Goal: Answer question/provide support: Answer question/provide support

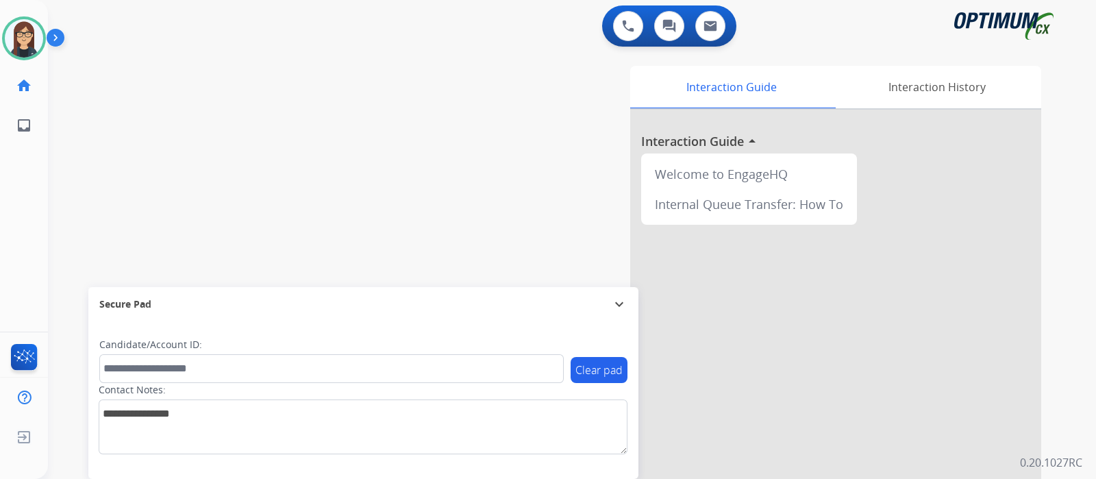
click at [113, 184] on div "swap_horiz Break voice bridge close_fullscreen Connect 3-Way Call merge_type Se…" at bounding box center [555, 334] width 1015 height 571
click at [103, 169] on div "swap_horiz Break voice bridge close_fullscreen Connect 3-Way Call merge_type Se…" at bounding box center [555, 334] width 1015 height 571
click at [151, 186] on div "swap_horiz Break voice bridge close_fullscreen Connect 3-Way Call merge_type Se…" at bounding box center [555, 334] width 1015 height 571
click at [86, 167] on div "swap_horiz Break voice bridge close_fullscreen Connect 3-Way Call merge_type Se…" at bounding box center [555, 334] width 1015 height 571
click at [497, 101] on div "Interaction Guide Interaction History Interaction Guide arrow_drop_up Welcome t…" at bounding box center [734, 343] width 614 height 555
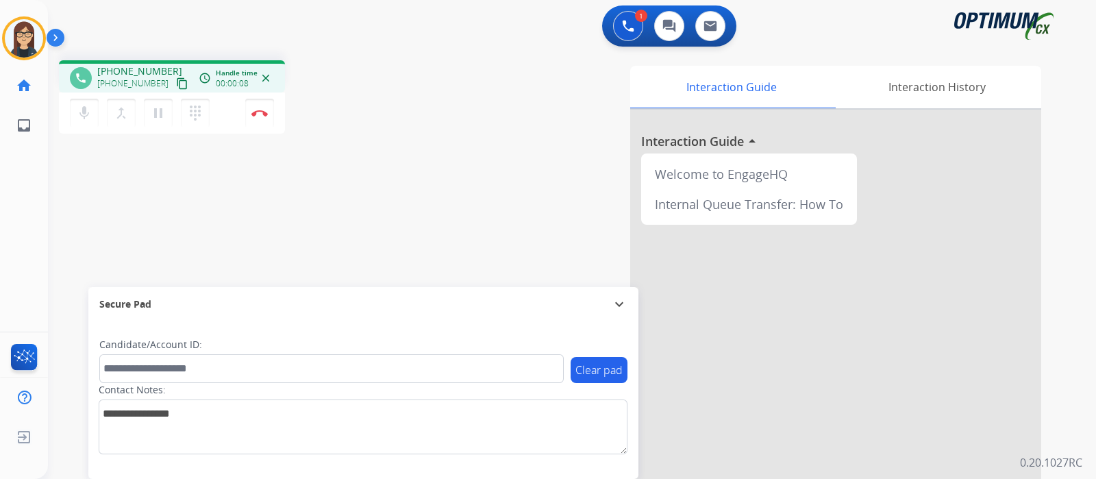
click at [176, 80] on mat-icon "content_copy" at bounding box center [182, 83] width 12 height 12
click at [174, 82] on button "content_copy" at bounding box center [182, 83] width 16 height 16
click at [467, 136] on div "Interaction Guide Interaction History Interaction Guide arrow_drop_up Welcome t…" at bounding box center [734, 343] width 614 height 555
click at [466, 152] on div "Interaction Guide Interaction History Interaction Guide arrow_drop_up Welcome t…" at bounding box center [734, 343] width 614 height 555
click at [386, 201] on div "phone +19292859952 +19292859952 content_copy access_time Call metrics Queue 00:…" at bounding box center [555, 334] width 1015 height 571
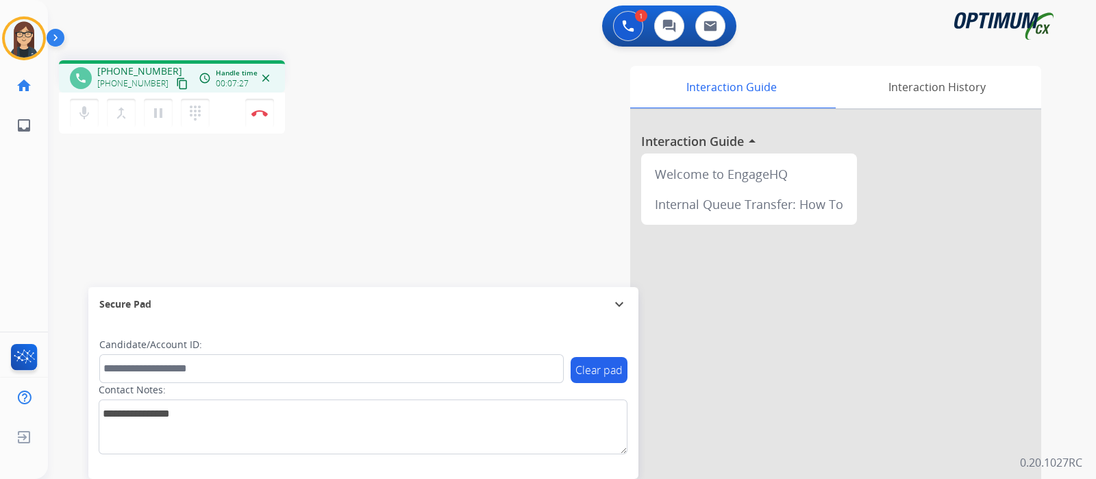
click at [465, 155] on div "Interaction Guide Interaction History Interaction Guide arrow_drop_up Welcome t…" at bounding box center [734, 343] width 614 height 555
click at [259, 116] on button "Disconnect" at bounding box center [259, 113] width 29 height 29
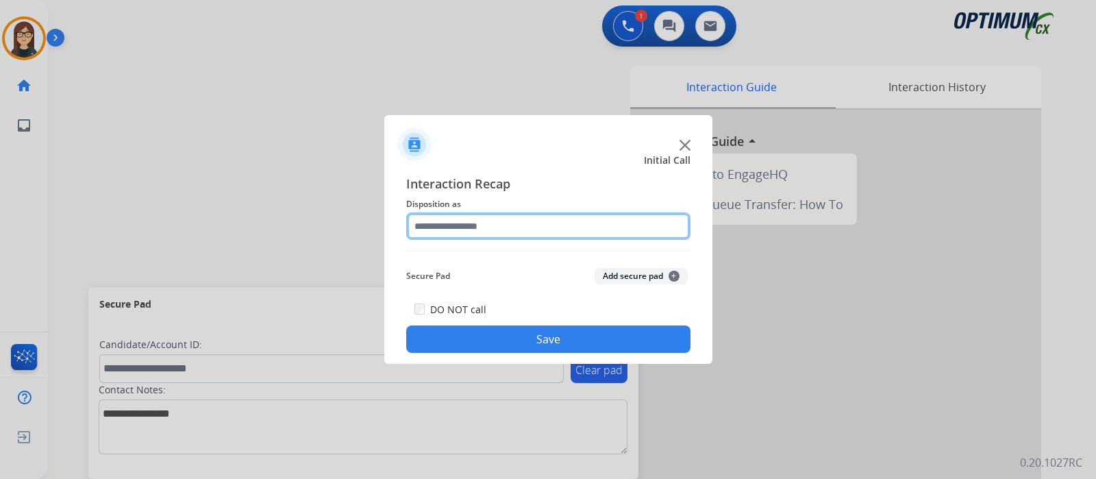
click at [532, 232] on input "text" at bounding box center [548, 225] width 284 height 27
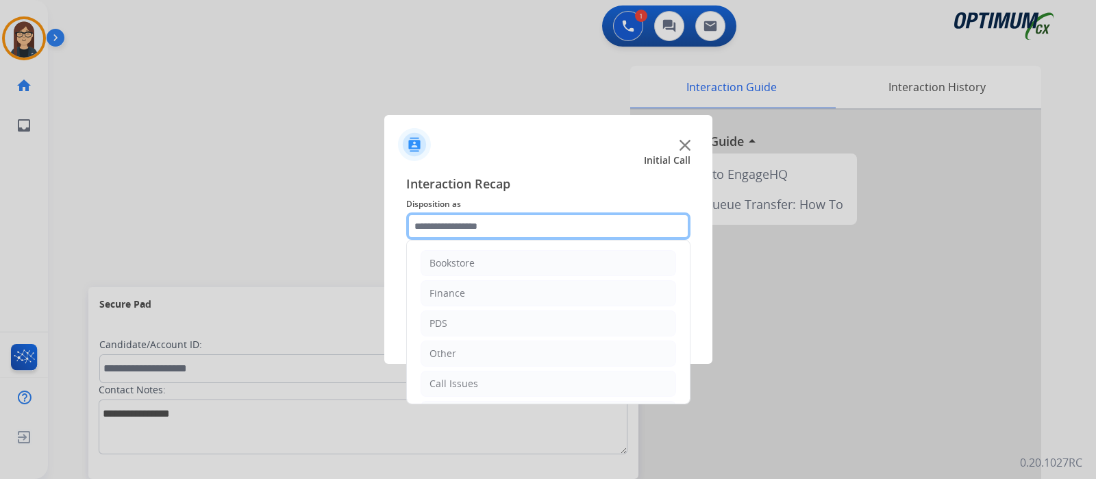
scroll to position [90, 0]
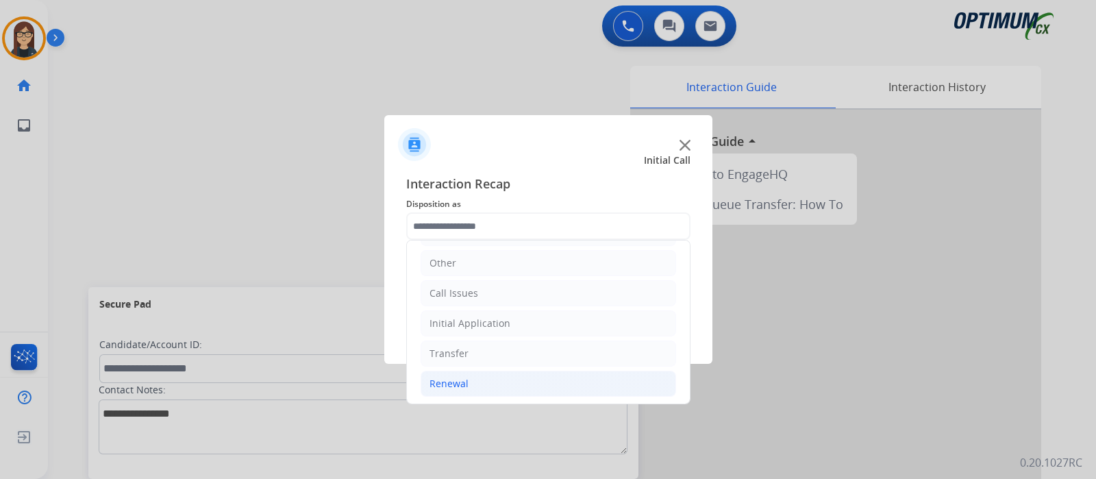
click at [484, 383] on li "Renewal" at bounding box center [549, 384] width 256 height 26
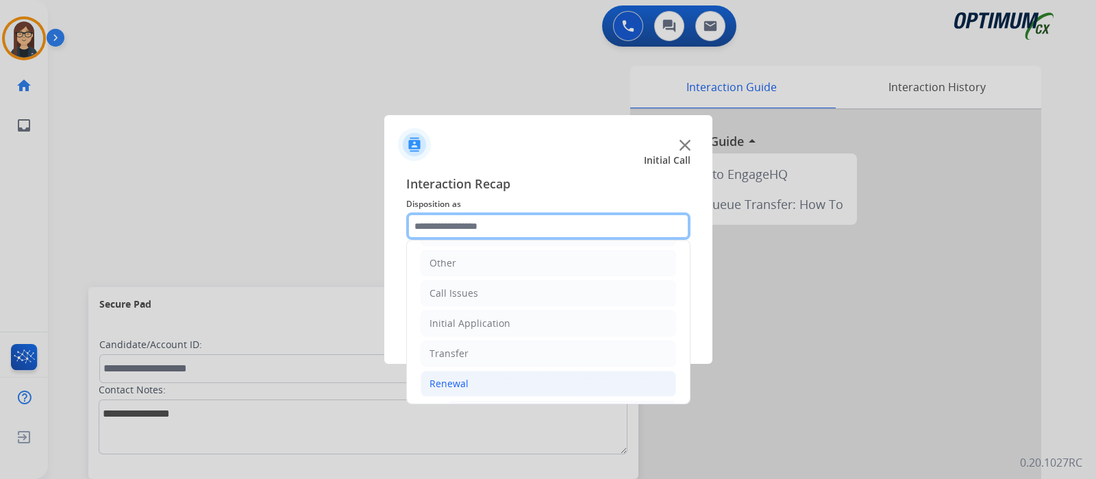
scroll to position [523, 0]
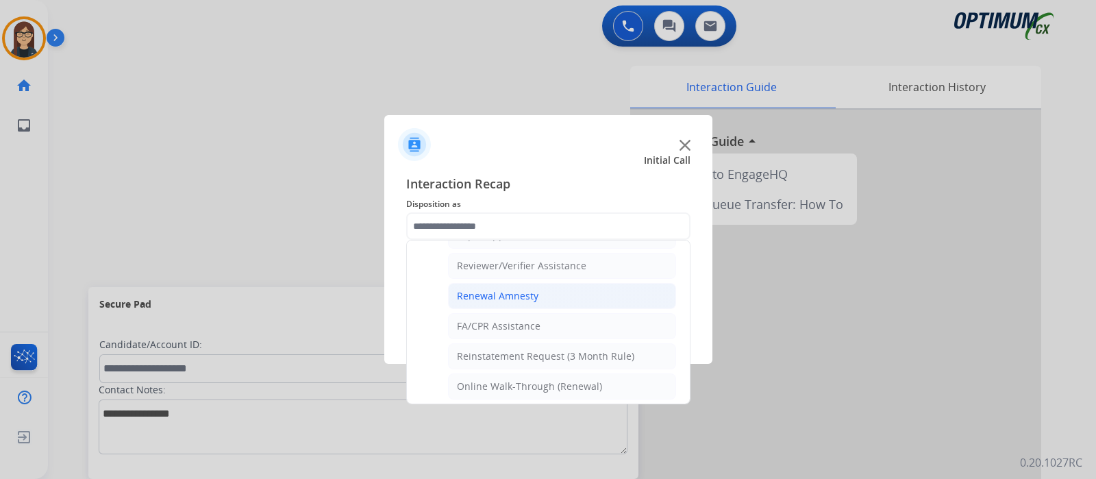
click at [562, 284] on li "Renewal Amnesty" at bounding box center [562, 296] width 228 height 26
type input "**********"
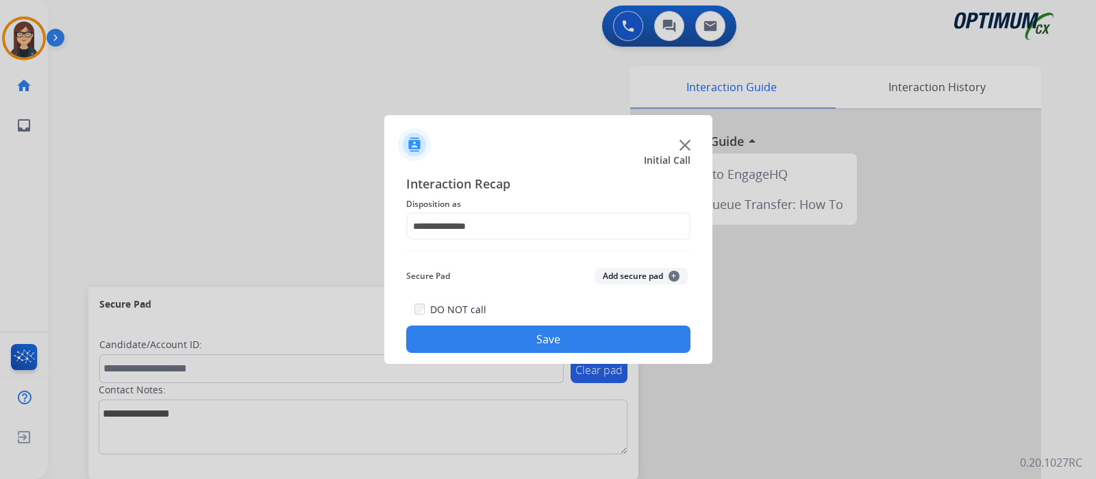
click at [531, 336] on button "Save" at bounding box center [548, 338] width 284 height 27
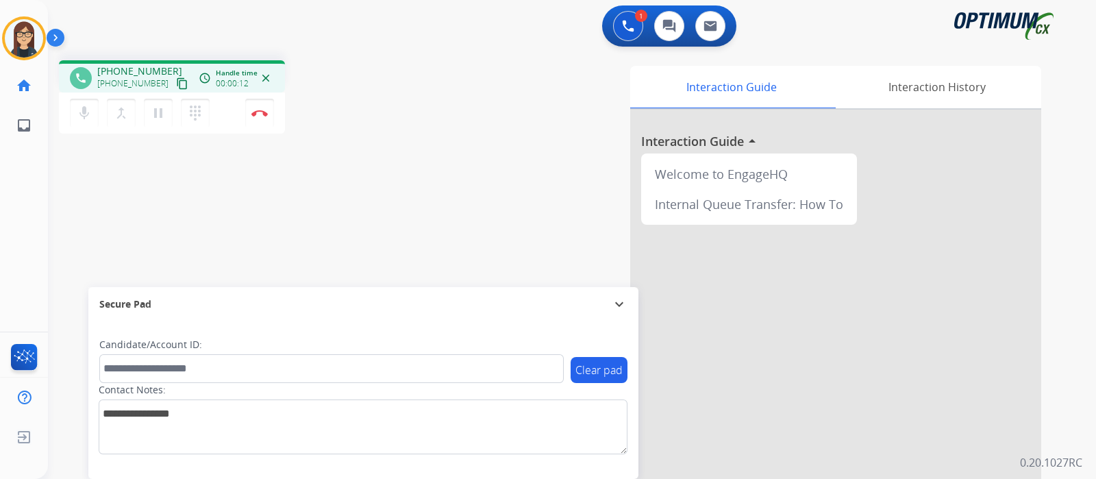
click at [176, 87] on mat-icon "content_copy" at bounding box center [182, 83] width 12 height 12
click at [556, 35] on div "1 Voice Interactions 0 Chat Interactions 0 Email Interactions" at bounding box center [563, 27] width 999 height 44
click at [527, 134] on div "Interaction Guide Interaction History Interaction Guide arrow_drop_up Welcome t…" at bounding box center [734, 343] width 614 height 555
click at [405, 121] on div "phone +19393974086 +19393974086 content_copy access_time Call metrics Queue 00:…" at bounding box center [240, 98] width 362 height 77
click at [343, 132] on div "phone +19393974086 +19393974086 content_copy access_time Call metrics Queue 00:…" at bounding box center [240, 98] width 362 height 77
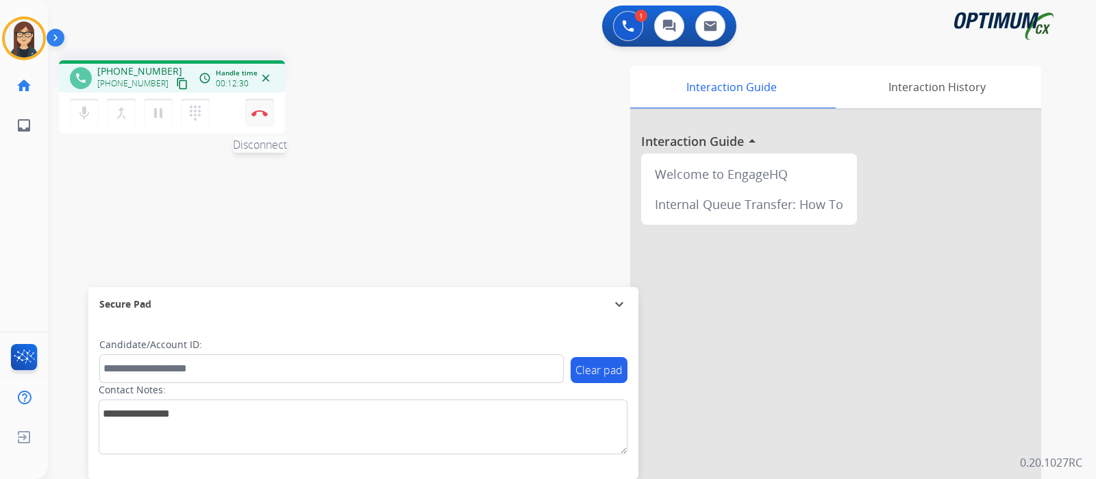
click at [271, 116] on button "Disconnect" at bounding box center [259, 113] width 29 height 29
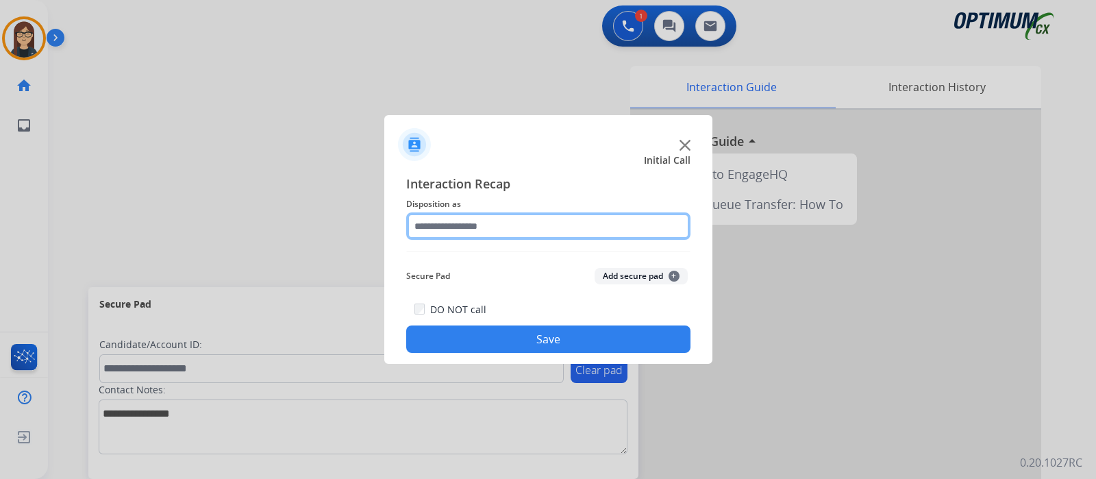
click at [511, 224] on input "text" at bounding box center [548, 225] width 284 height 27
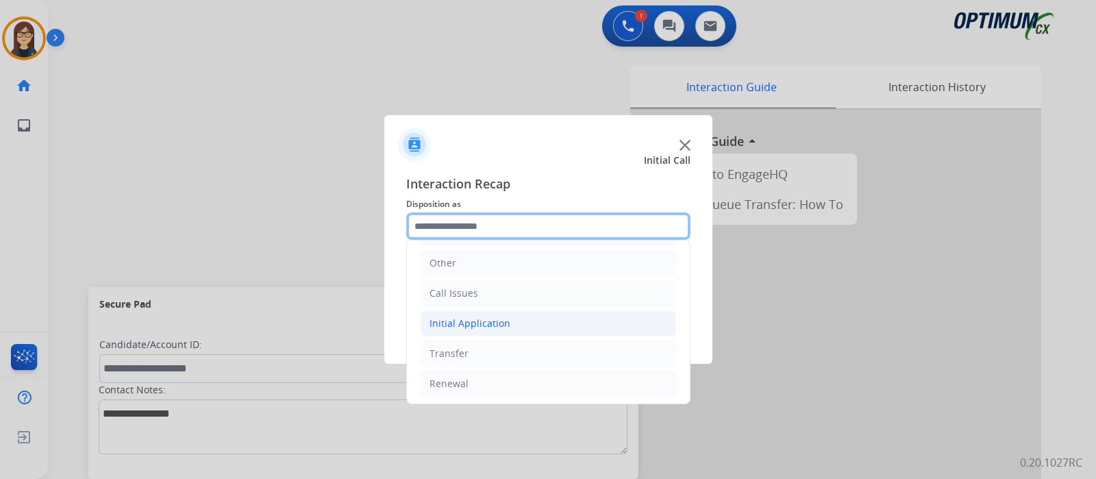
scroll to position [0, 0]
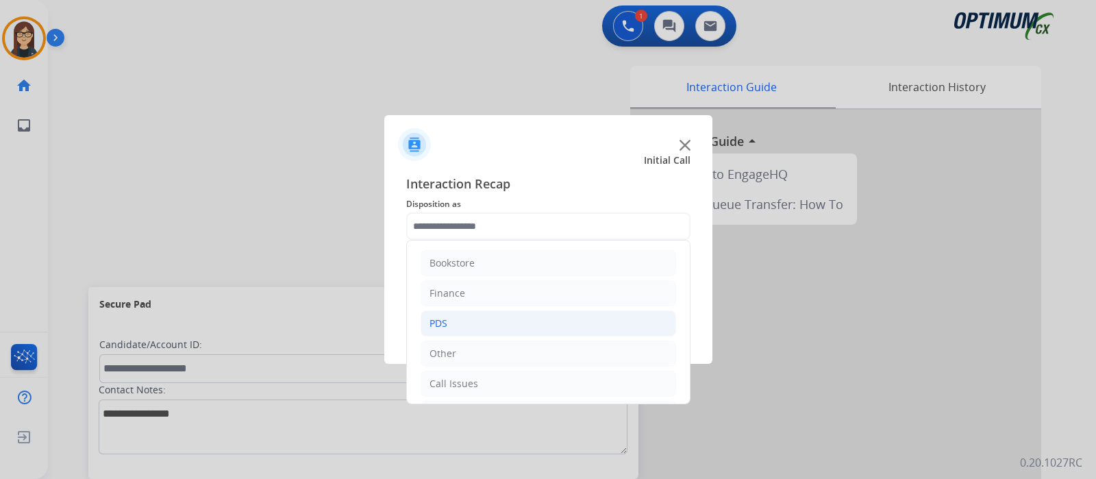
click at [466, 321] on li "PDS" at bounding box center [549, 323] width 256 height 26
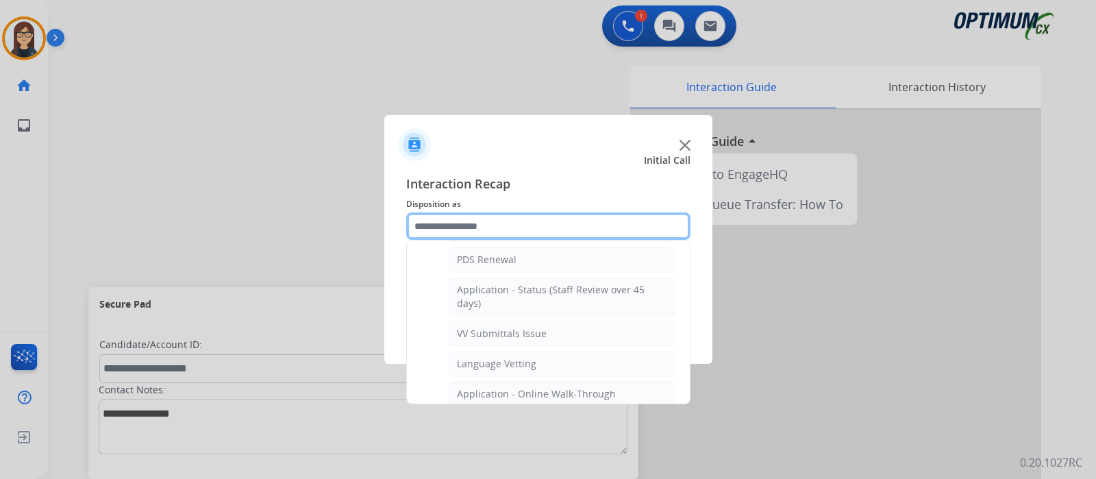
scroll to position [171, 0]
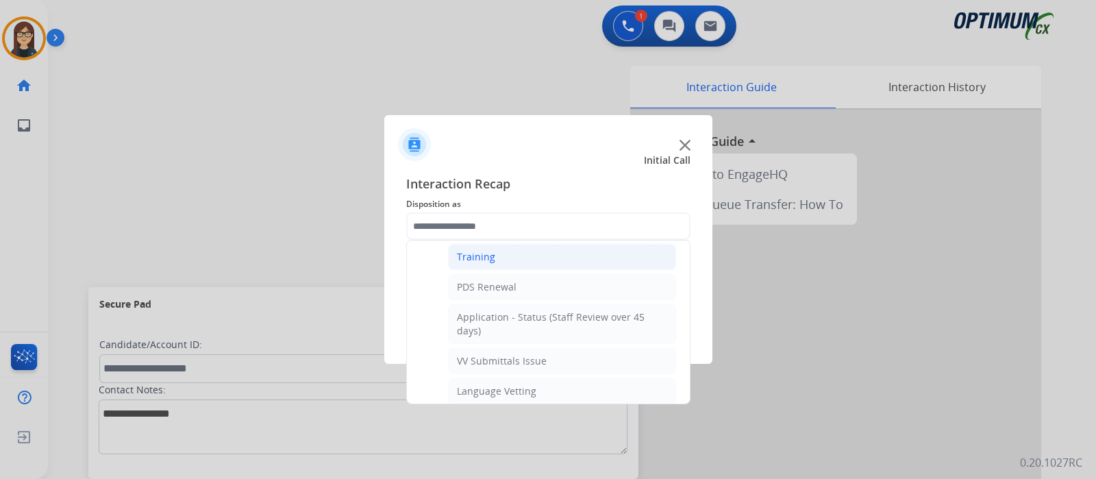
click at [484, 251] on div "Training" at bounding box center [476, 257] width 38 height 14
type input "********"
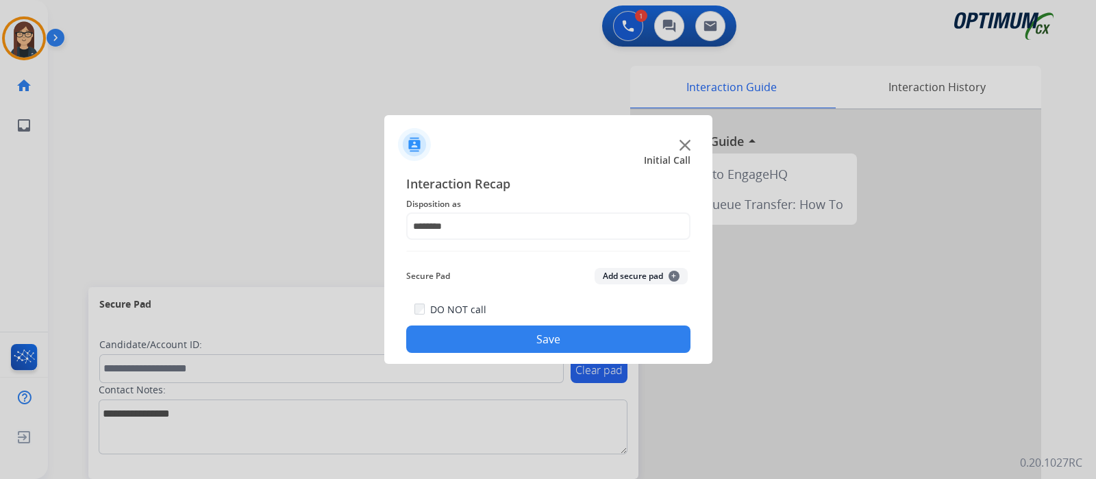
click at [504, 338] on button "Save" at bounding box center [548, 338] width 284 height 27
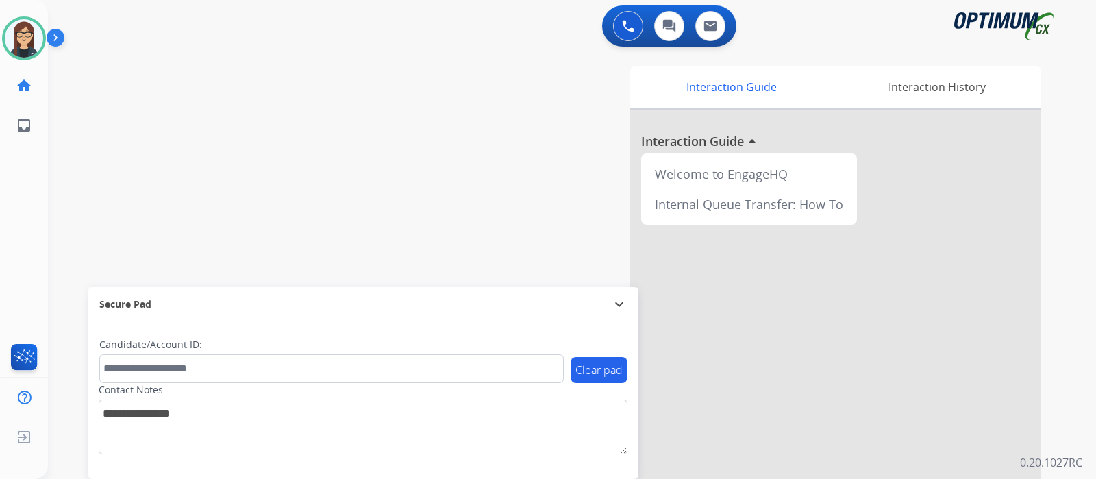
click at [308, 179] on div "swap_horiz Break voice bridge close_fullscreen Connect 3-Way Call merge_type Se…" at bounding box center [555, 334] width 1015 height 571
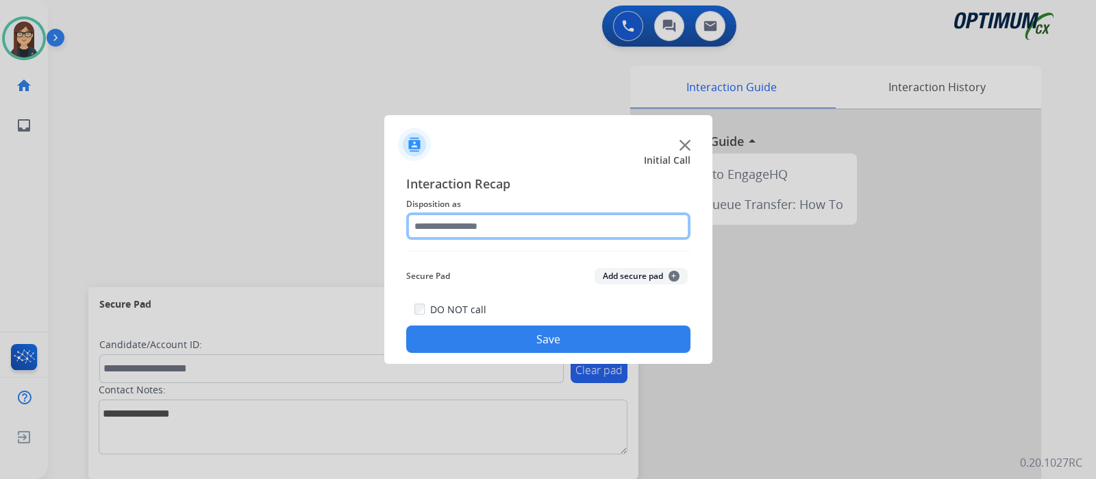
click at [485, 223] on input "text" at bounding box center [548, 225] width 284 height 27
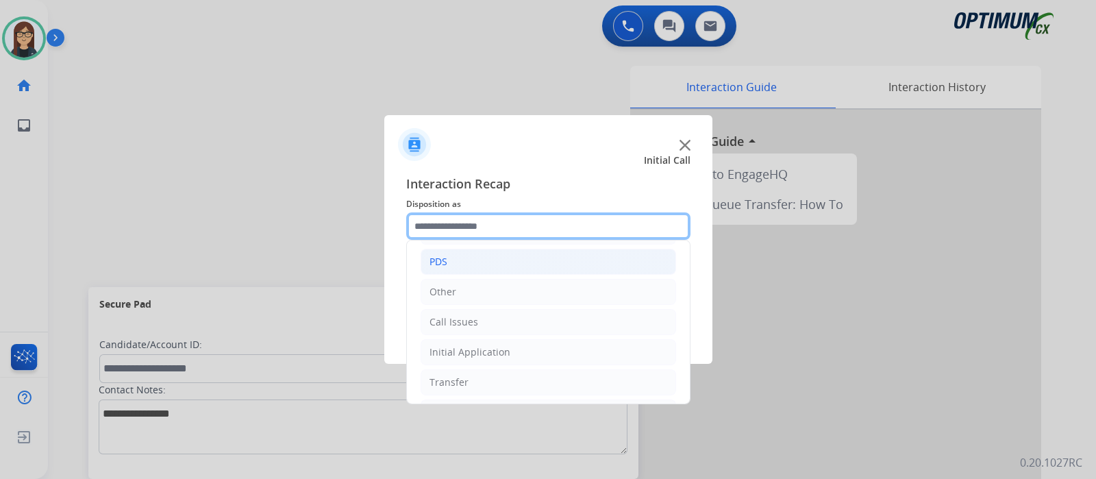
scroll to position [90, 0]
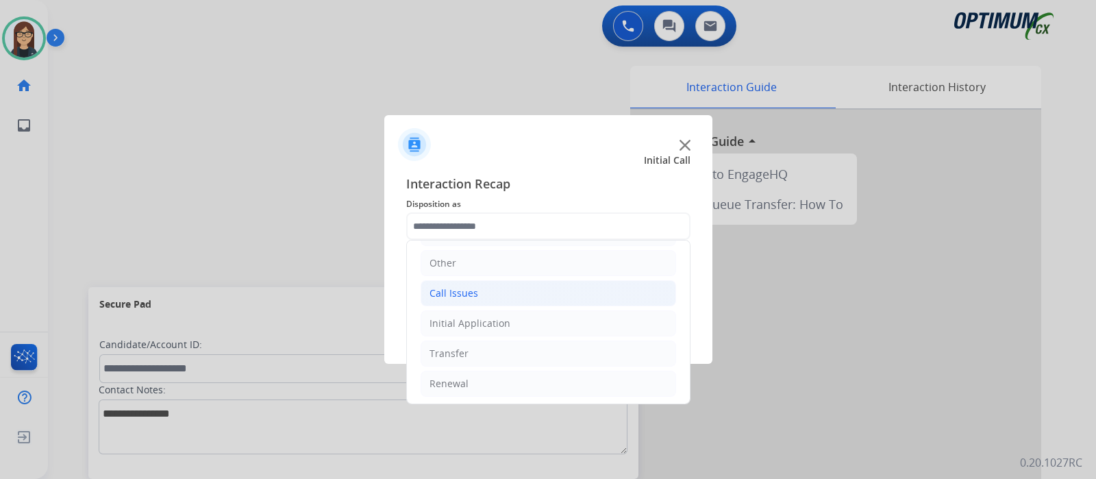
click at [493, 295] on li "Call Issues" at bounding box center [549, 293] width 256 height 26
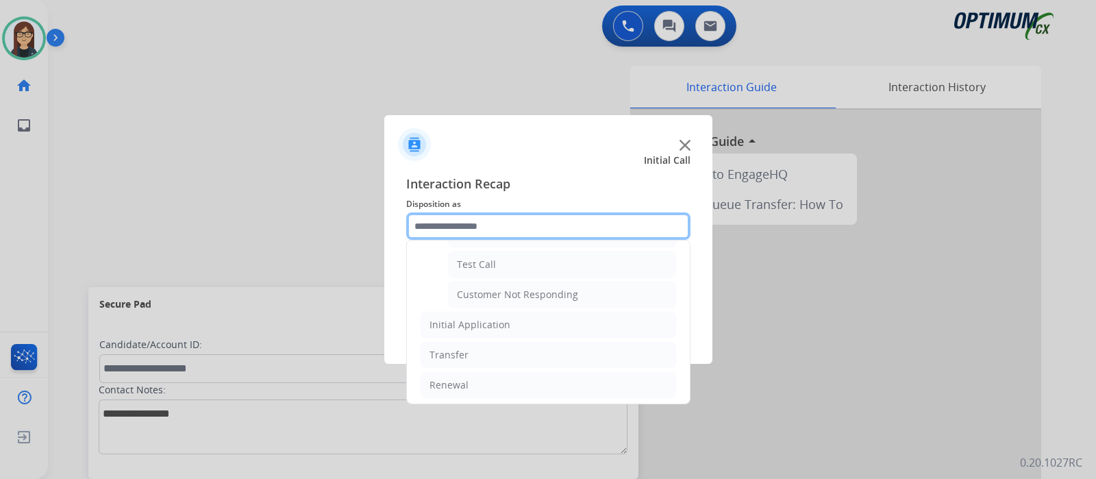
scroll to position [154, 0]
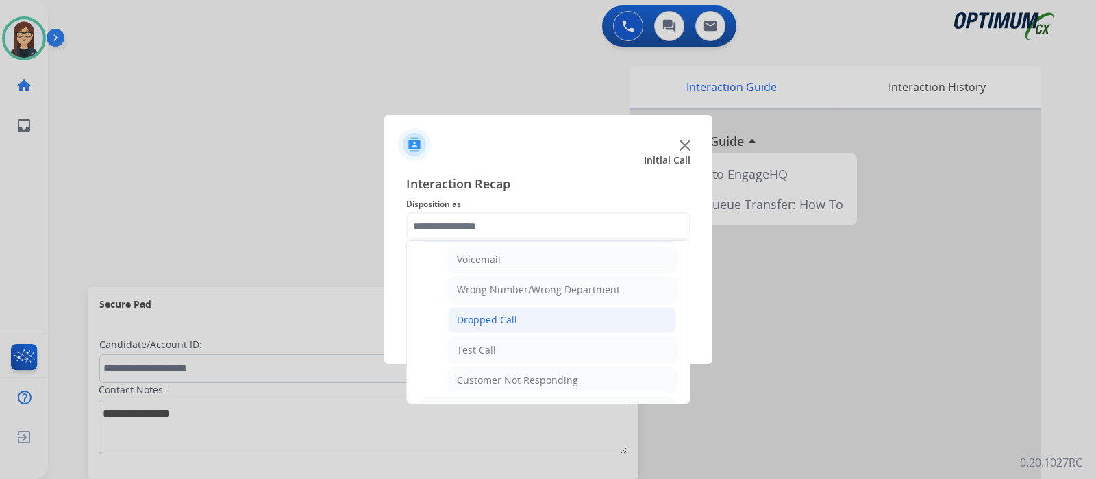
click at [493, 307] on li "Dropped Call" at bounding box center [562, 320] width 228 height 26
type input "**********"
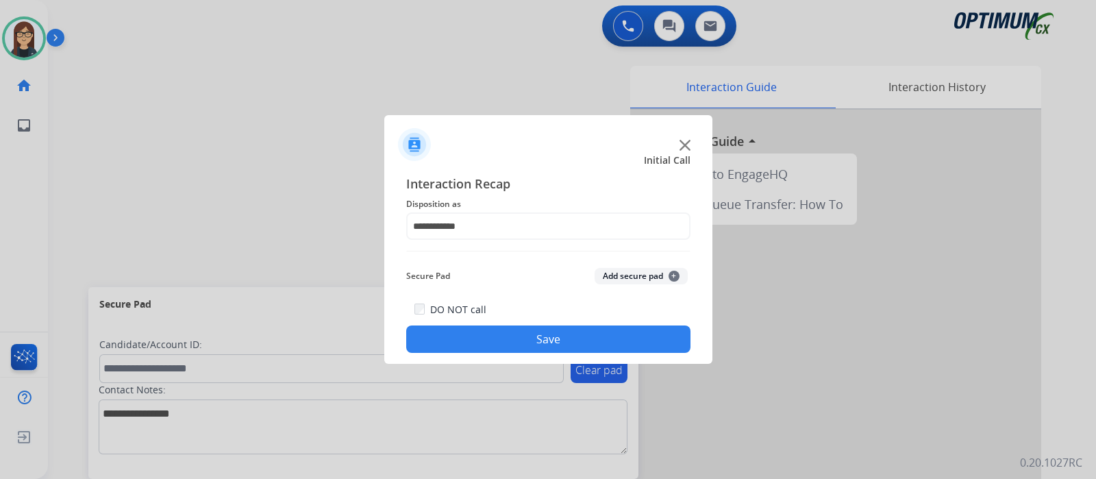
click at [507, 345] on button "Save" at bounding box center [548, 338] width 284 height 27
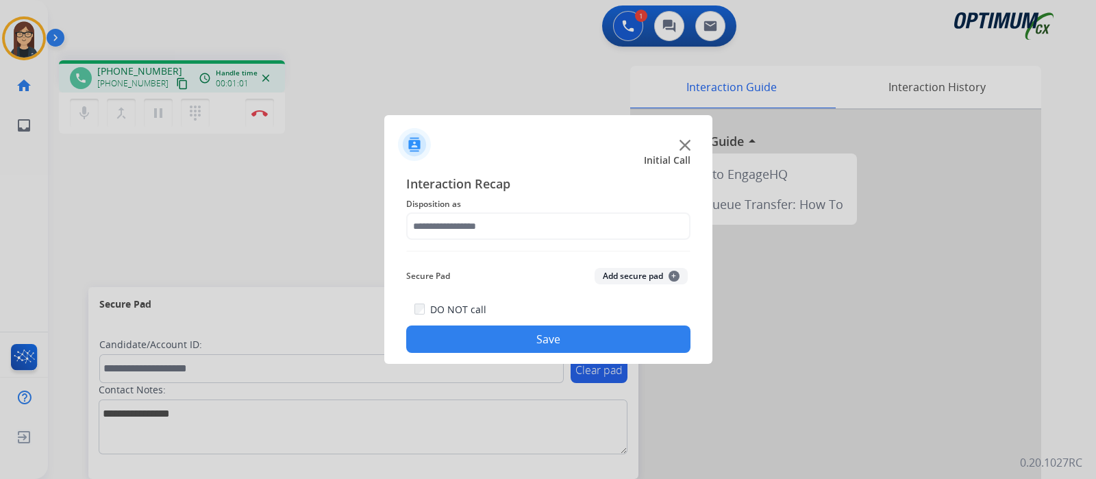
click at [691, 141] on div at bounding box center [548, 139] width 328 height 48
click at [688, 143] on img at bounding box center [685, 145] width 11 height 11
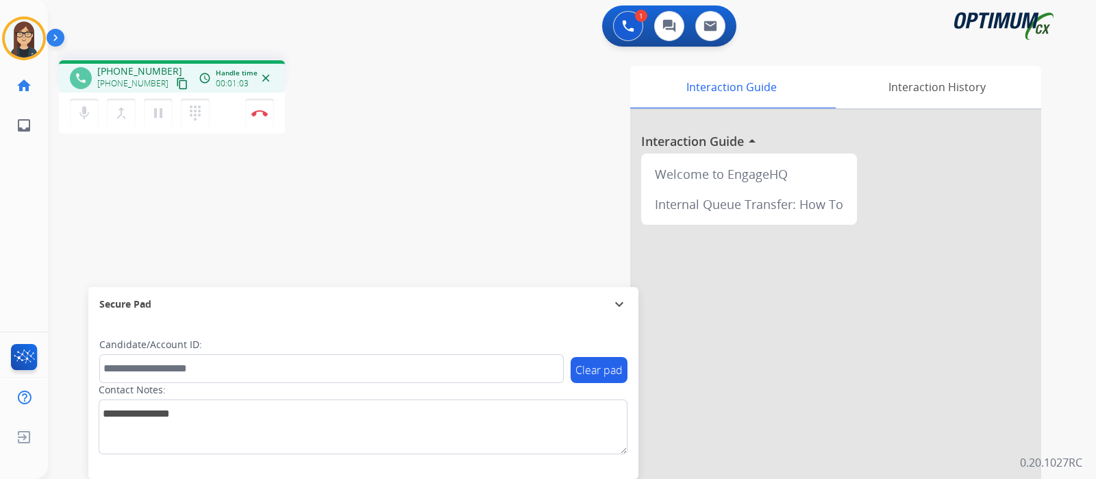
click at [176, 89] on mat-icon "content_copy" at bounding box center [182, 83] width 12 height 12
click at [445, 125] on div "Interaction Guide Interaction History Interaction Guide arrow_drop_up Welcome t…" at bounding box center [734, 343] width 614 height 555
click at [176, 77] on mat-icon "content_copy" at bounding box center [182, 83] width 12 height 12
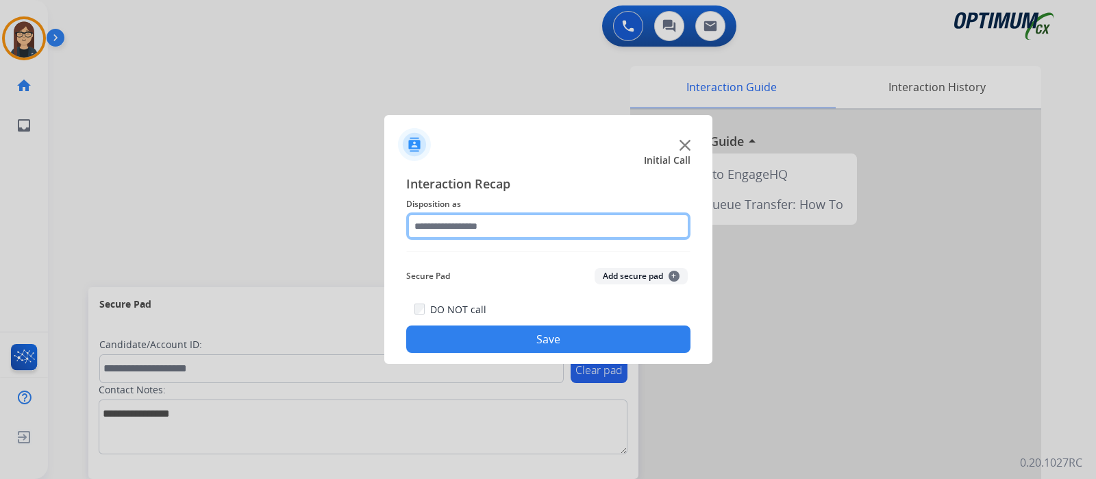
click at [451, 234] on input "text" at bounding box center [548, 225] width 284 height 27
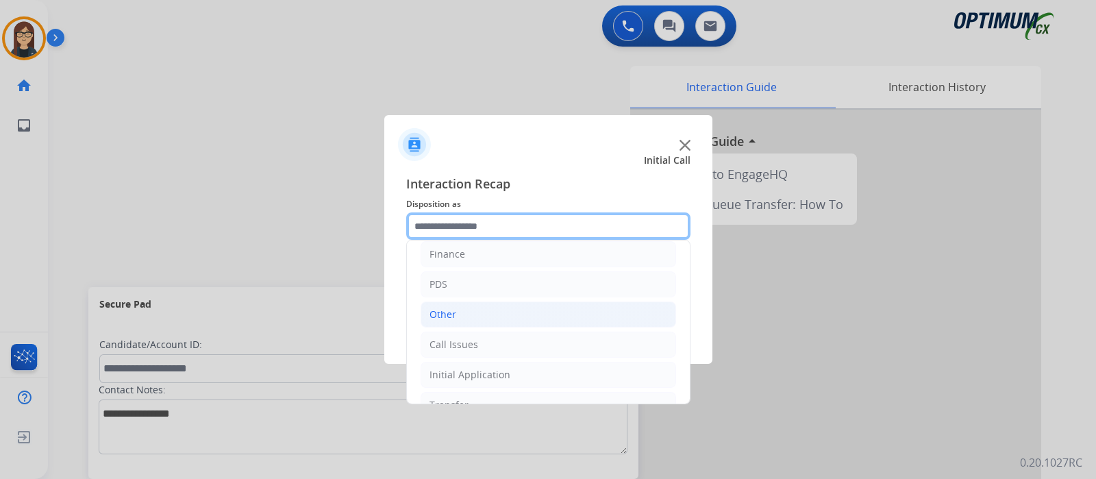
scroll to position [90, 0]
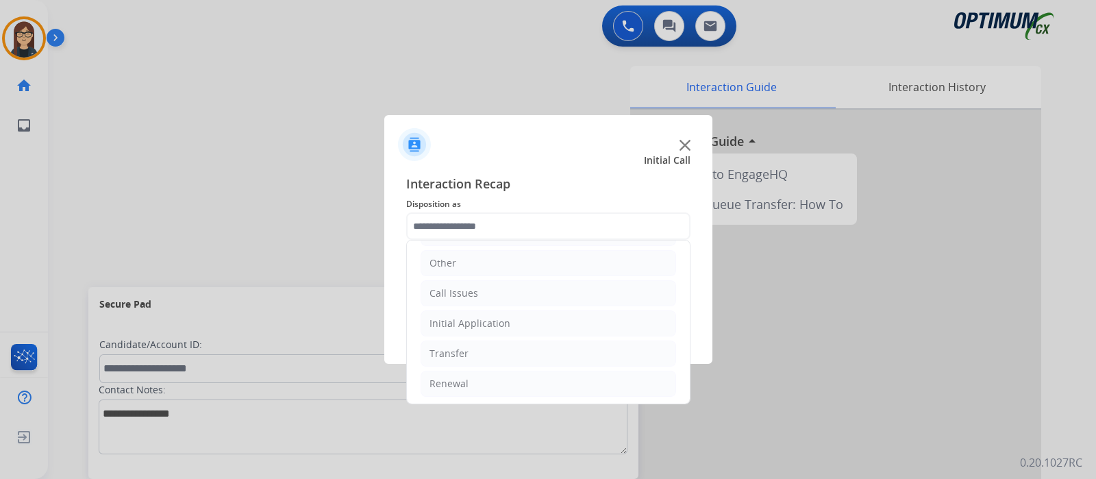
click at [473, 306] on ul "Bookstore Finance PDS Other Call Issues Initial Application Transfer Renewal" at bounding box center [548, 278] width 283 height 256
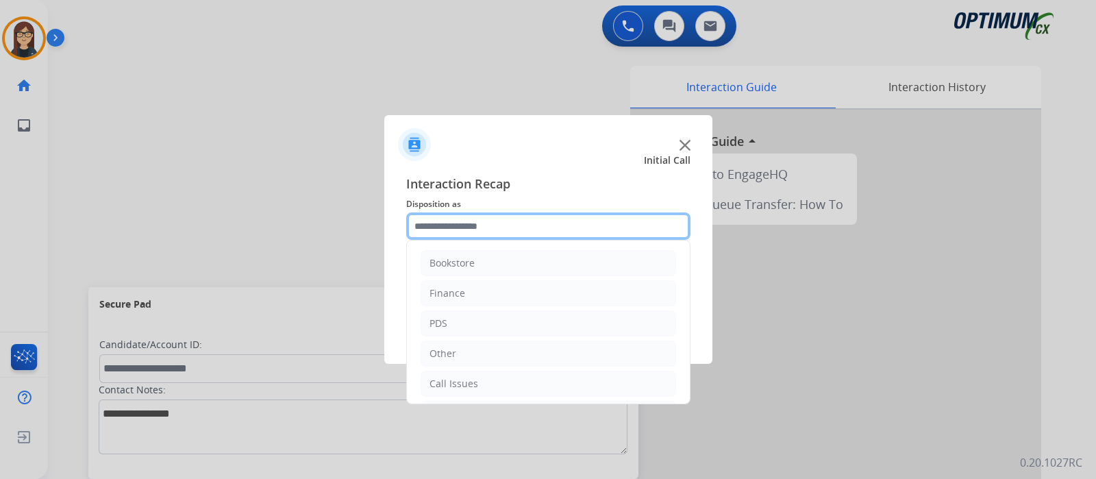
click at [493, 226] on input "text" at bounding box center [548, 225] width 284 height 27
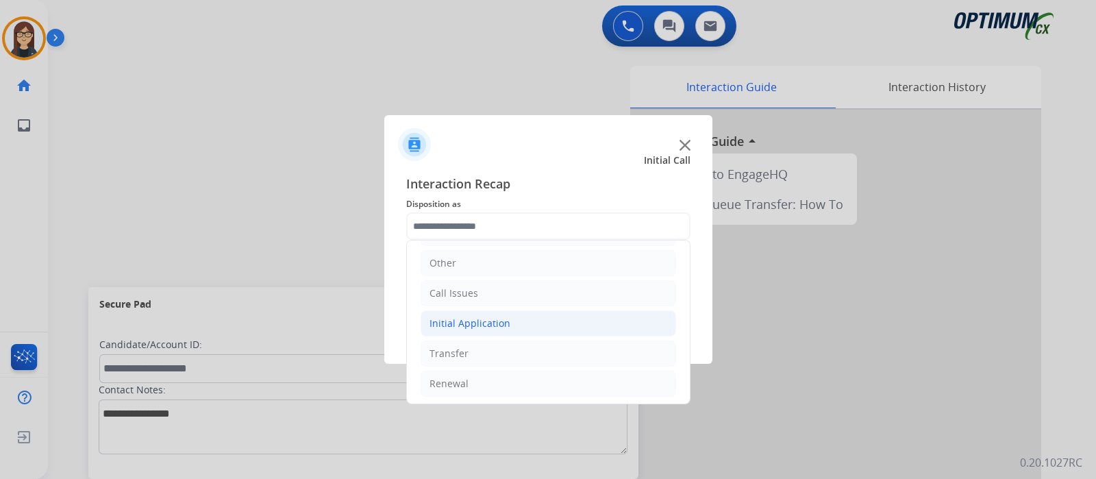
click at [497, 321] on div "Initial Application" at bounding box center [470, 323] width 81 height 14
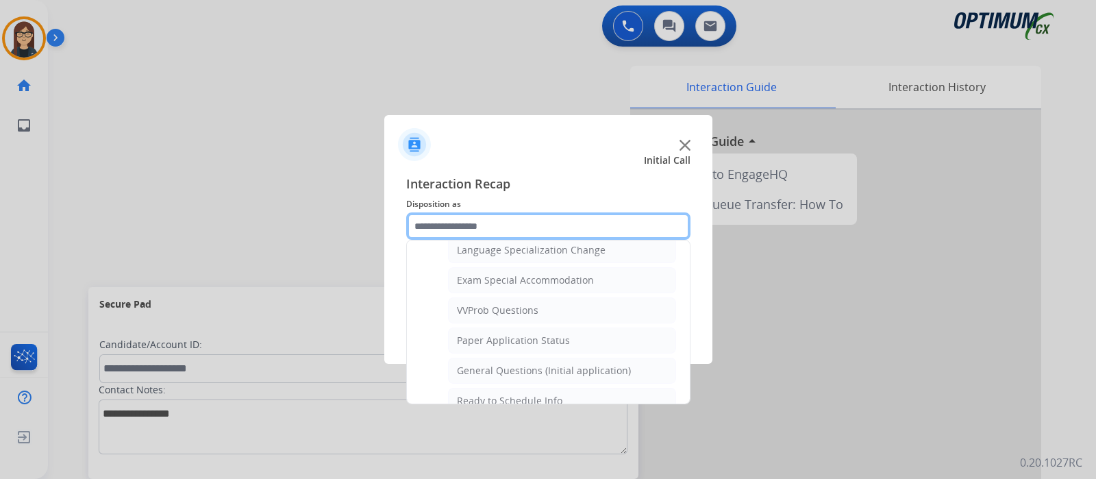
scroll to position [775, 0]
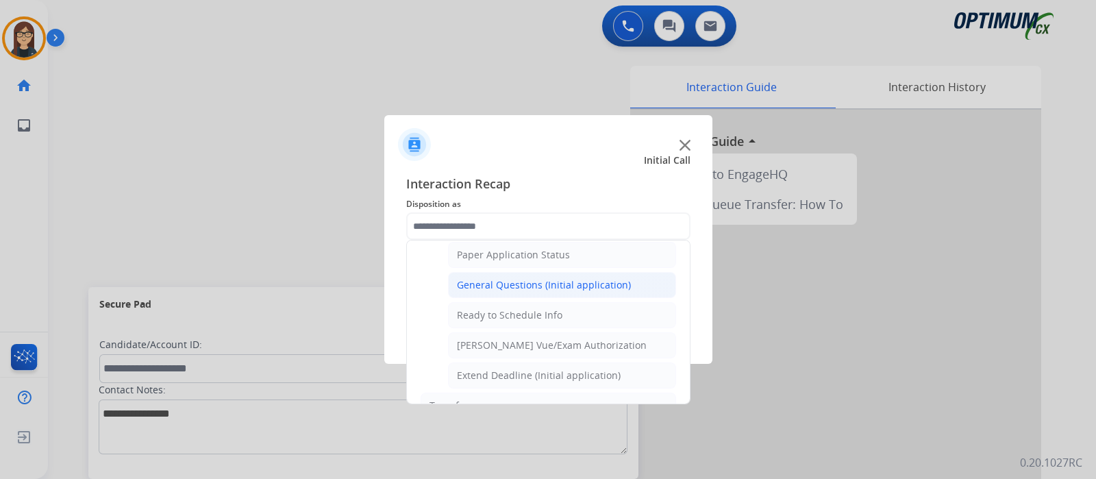
click at [531, 284] on div "General Questions (Initial application)" at bounding box center [544, 285] width 174 height 14
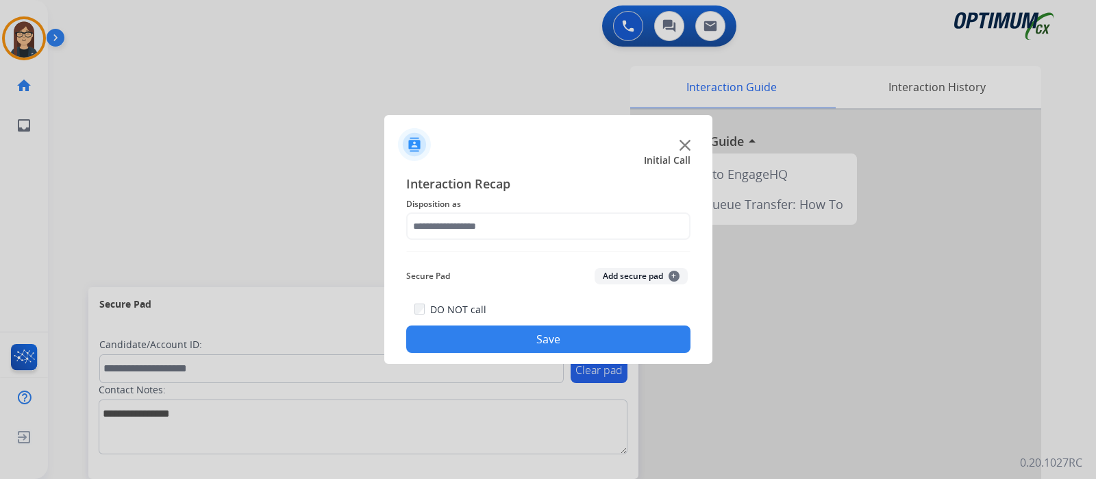
type input "**********"
click at [532, 334] on button "Save" at bounding box center [548, 338] width 284 height 27
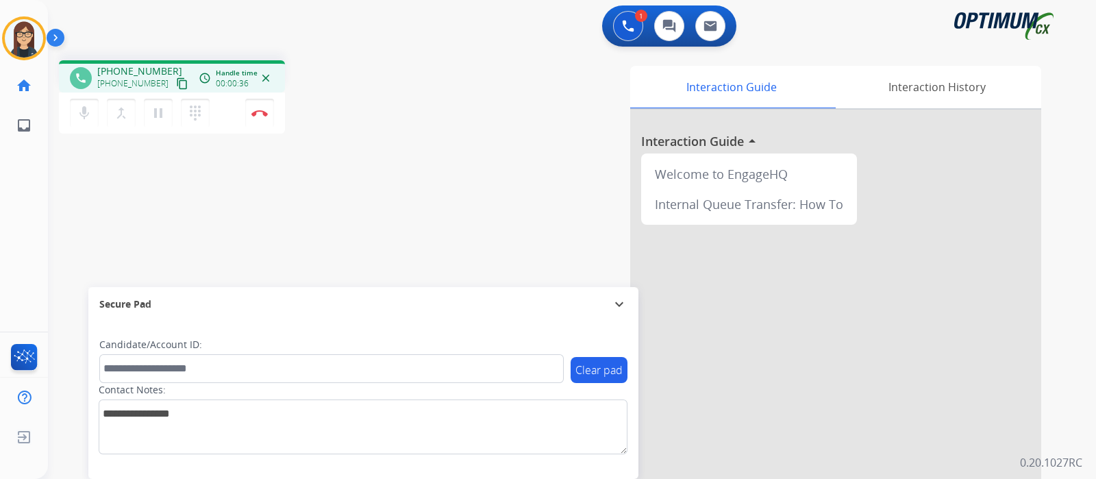
click at [176, 84] on mat-icon "content_copy" at bounding box center [182, 83] width 12 height 12
click at [269, 119] on button "Disconnect" at bounding box center [259, 113] width 29 height 29
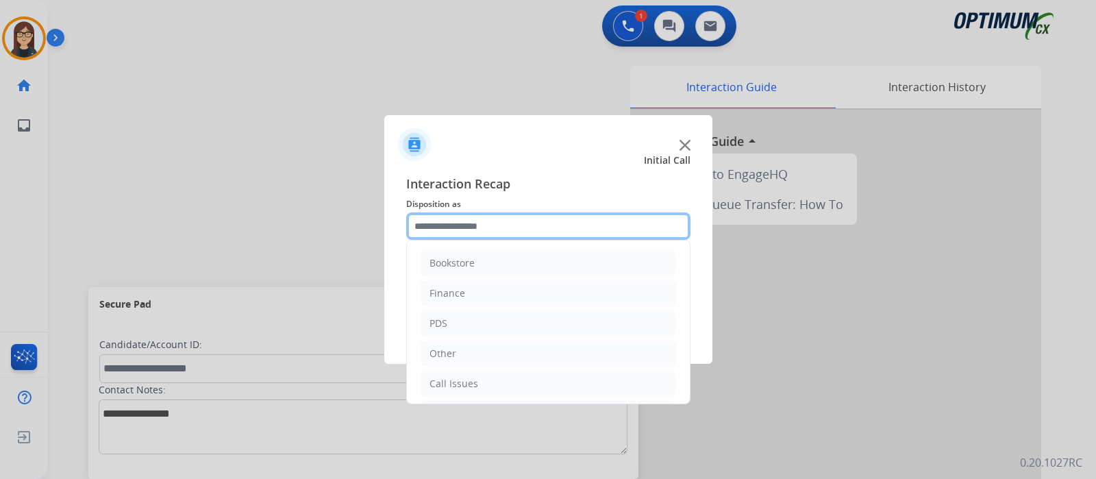
click at [425, 227] on input "text" at bounding box center [548, 225] width 284 height 27
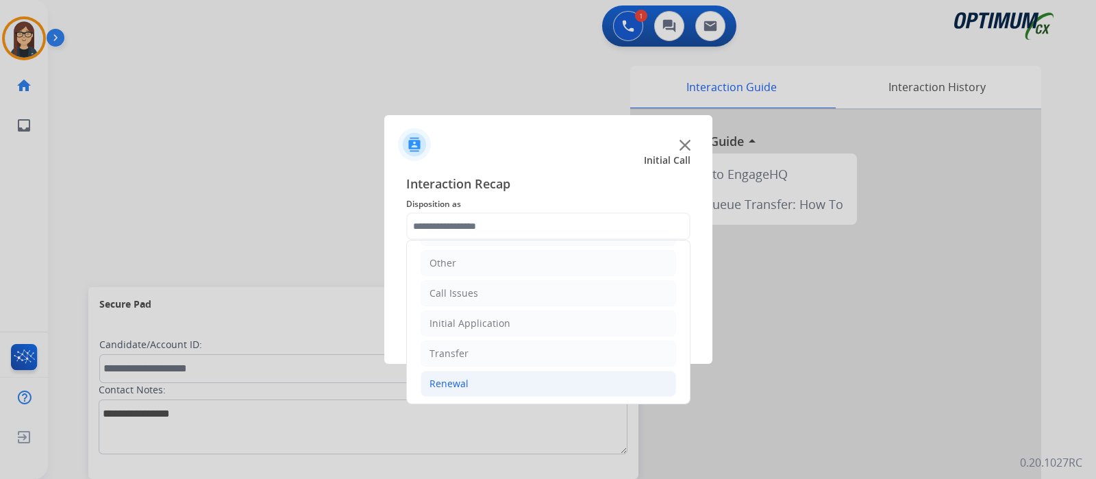
click at [464, 382] on div "Renewal" at bounding box center [449, 384] width 39 height 14
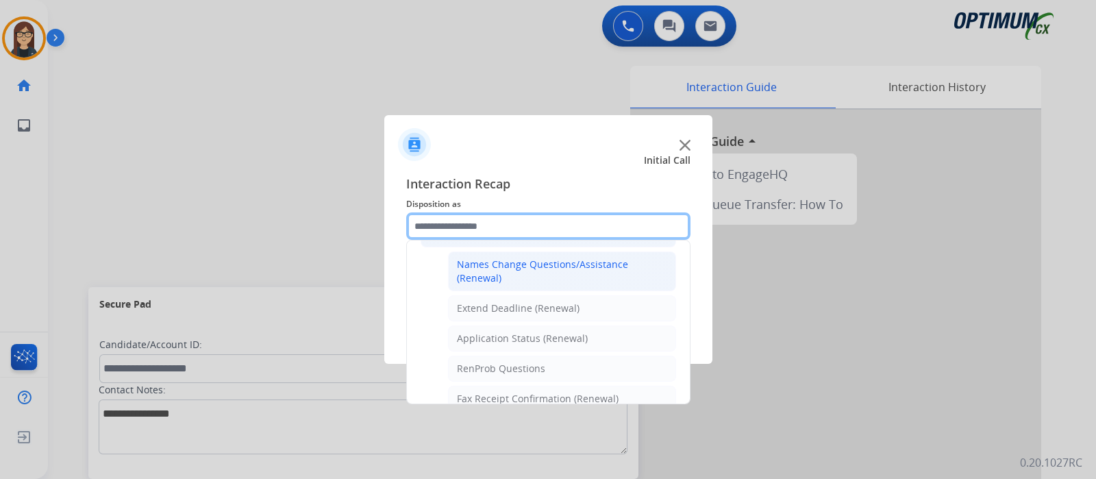
scroll to position [347, 0]
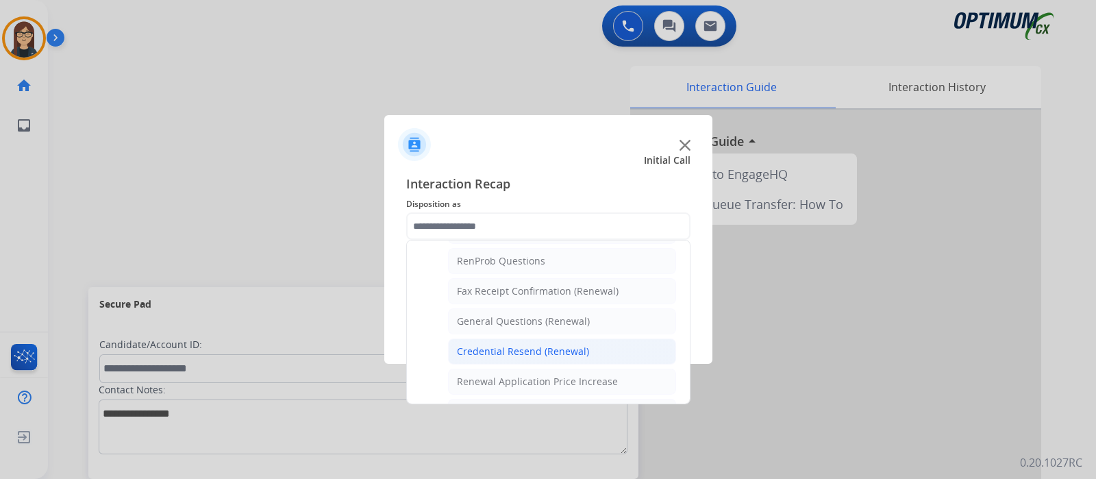
click at [530, 347] on div "Credential Resend (Renewal)" at bounding box center [523, 352] width 132 height 14
type input "**********"
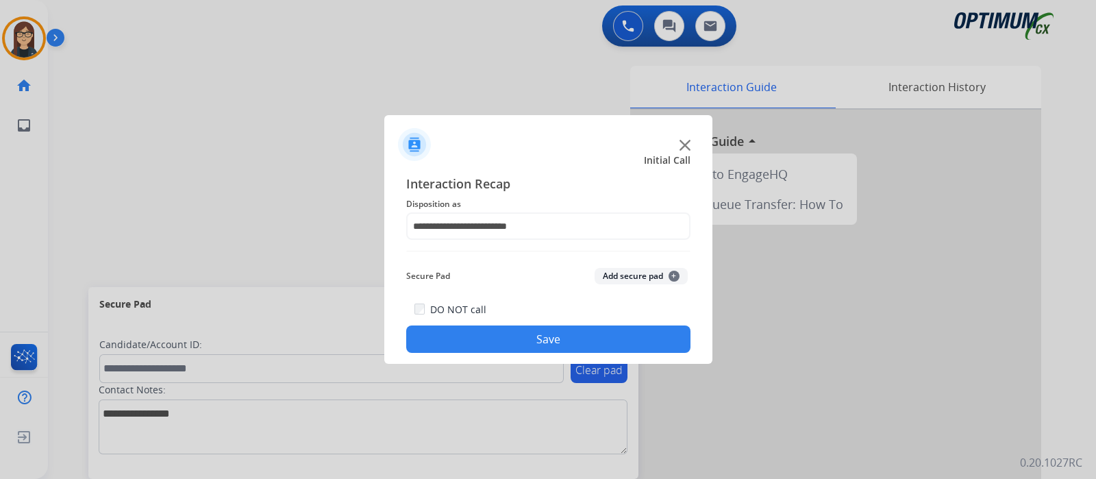
click at [525, 338] on button "Save" at bounding box center [548, 338] width 284 height 27
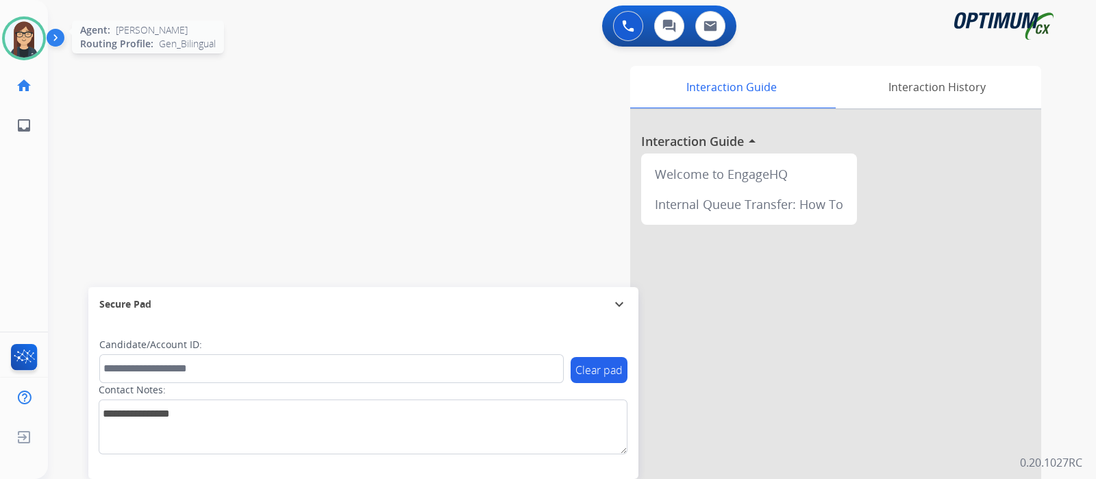
click at [21, 49] on img at bounding box center [24, 38] width 38 height 38
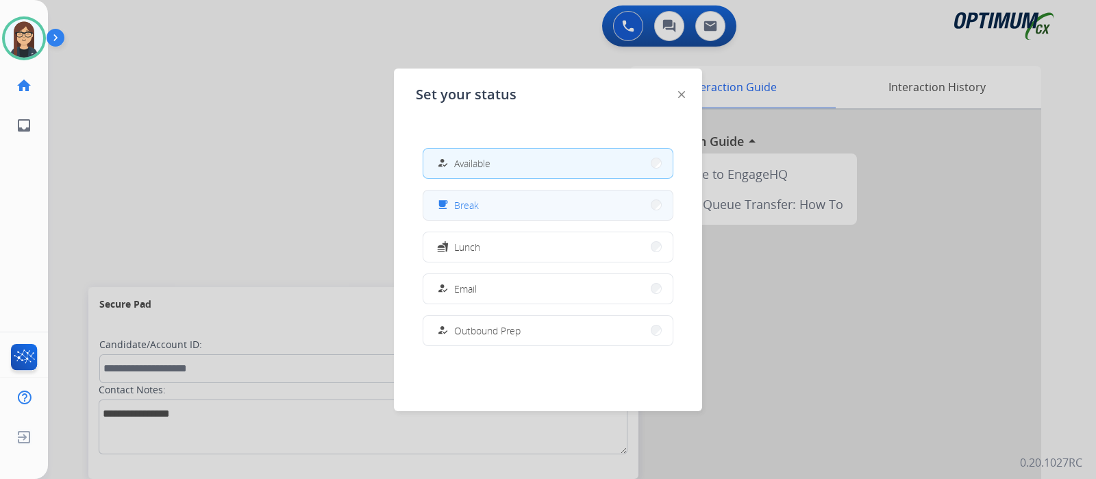
click at [482, 192] on button "free_breakfast Break" at bounding box center [547, 204] width 249 height 29
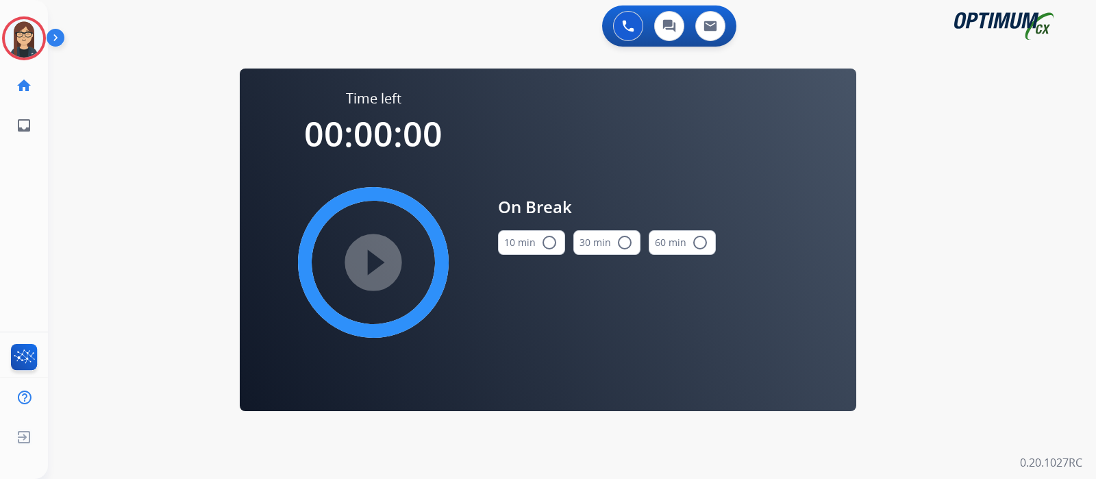
click at [541, 245] on mat-icon "radio_button_unchecked" at bounding box center [549, 242] width 16 height 16
click at [377, 256] on mat-icon "play_circle_filled" at bounding box center [373, 262] width 16 height 16
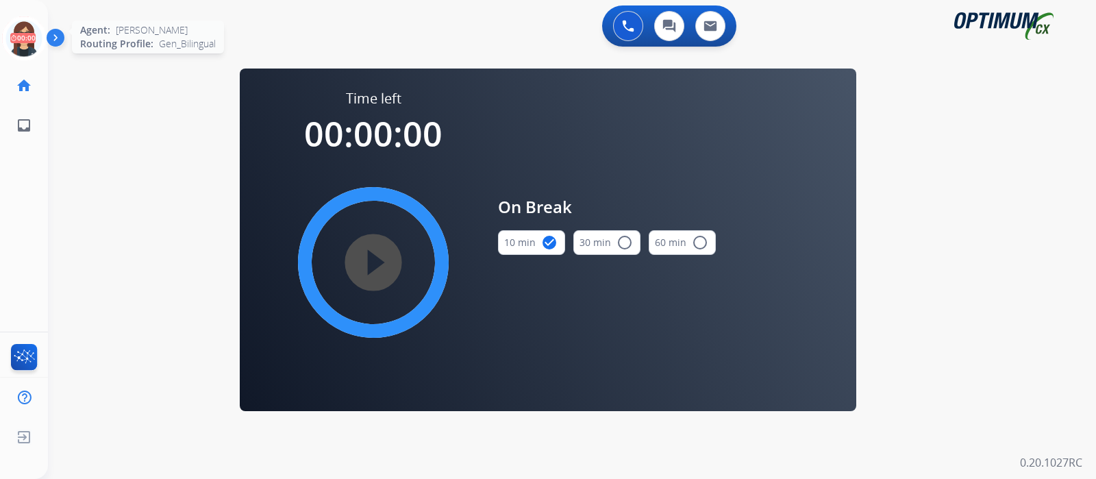
click at [25, 37] on icon at bounding box center [24, 38] width 45 height 45
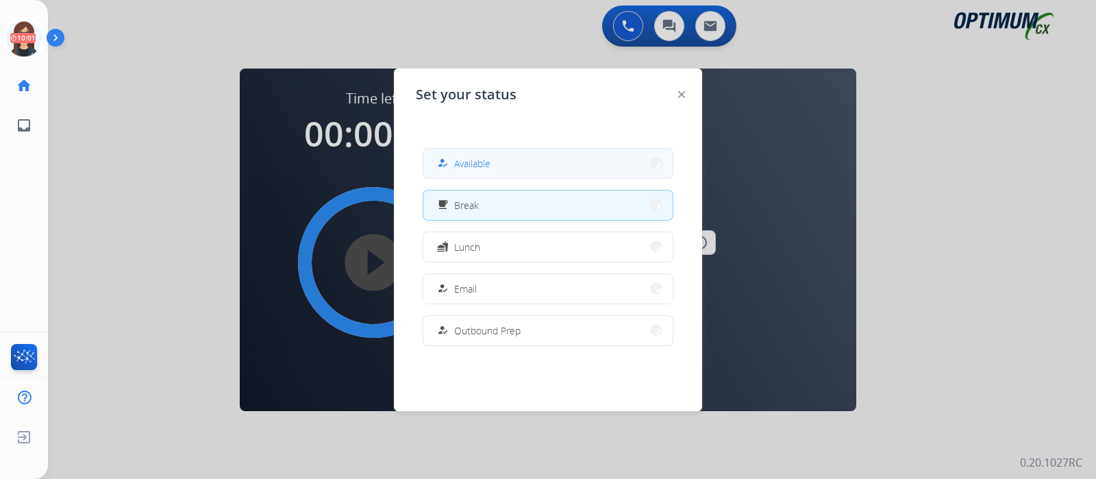
click at [507, 166] on button "how_to_reg Available" at bounding box center [547, 163] width 249 height 29
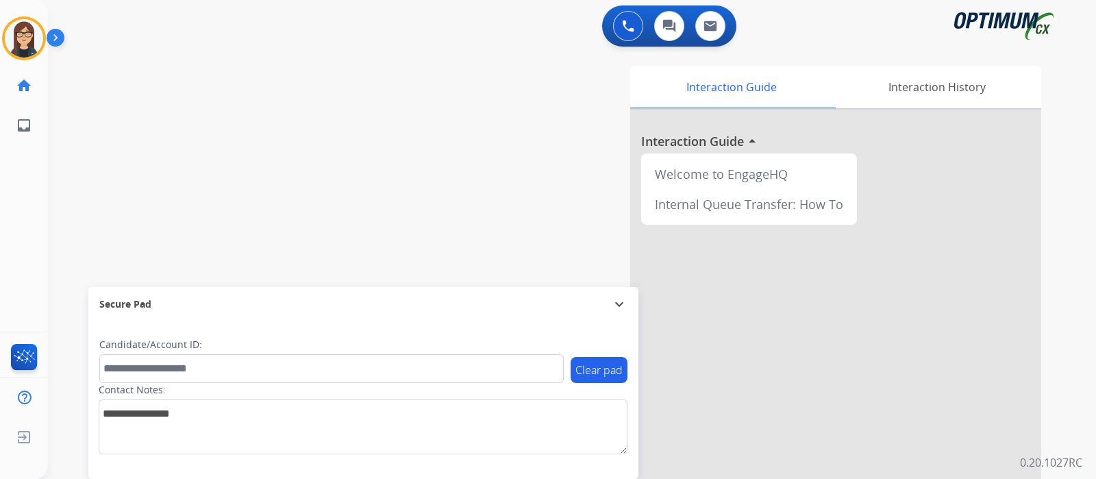
click at [319, 158] on div "swap_horiz Break voice bridge close_fullscreen Connect 3-Way Call merge_type Se…" at bounding box center [555, 334] width 1015 height 571
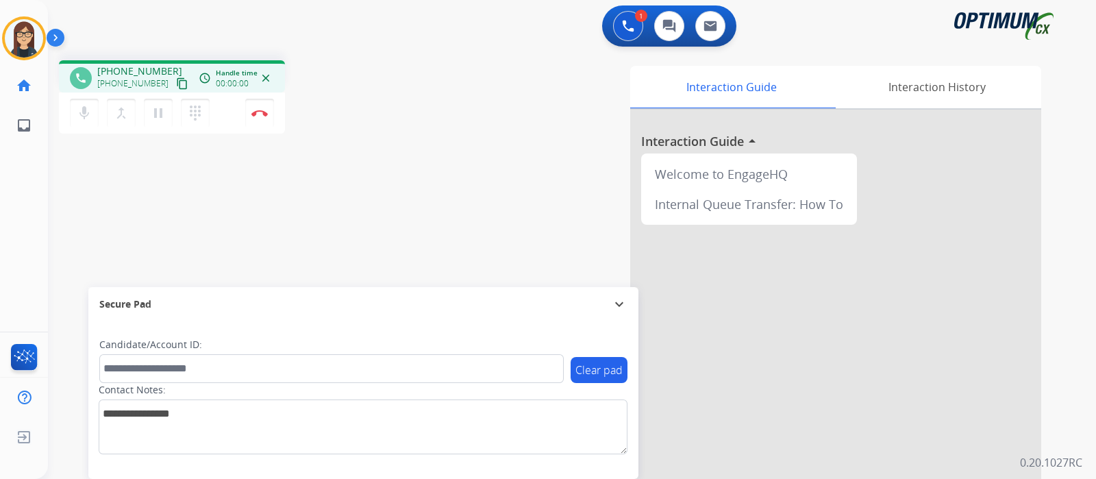
click at [176, 86] on mat-icon "content_copy" at bounding box center [182, 83] width 12 height 12
click at [265, 110] on img at bounding box center [259, 113] width 16 height 7
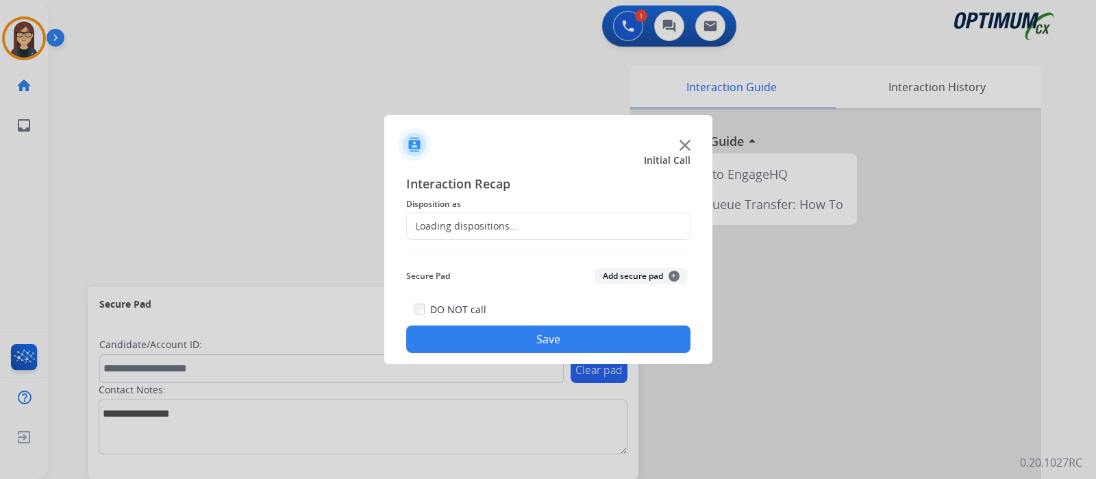
click at [502, 203] on span "Disposition as" at bounding box center [548, 204] width 284 height 16
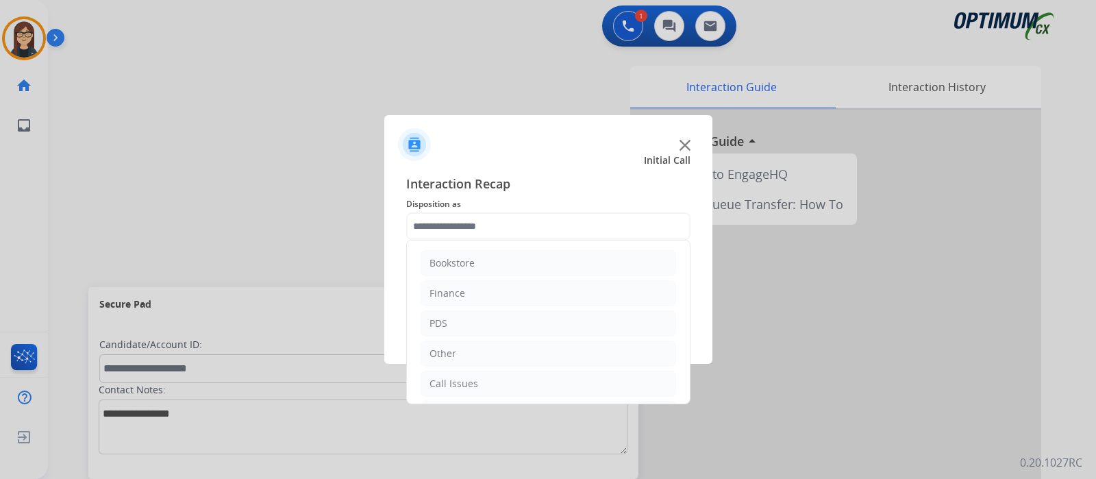
click at [500, 214] on input "text" at bounding box center [548, 225] width 284 height 27
click at [454, 391] on li "Renewal" at bounding box center [549, 384] width 256 height 26
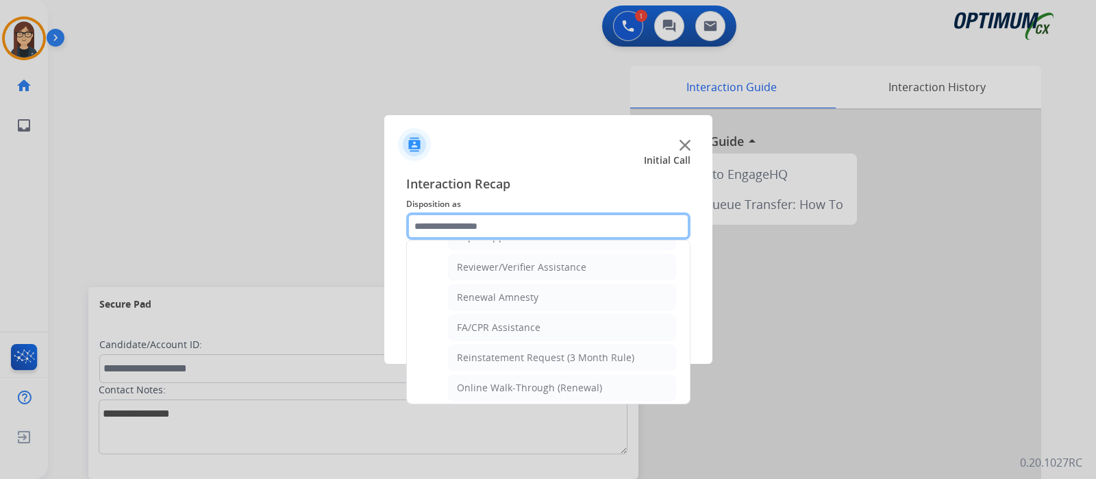
scroll to position [523, 0]
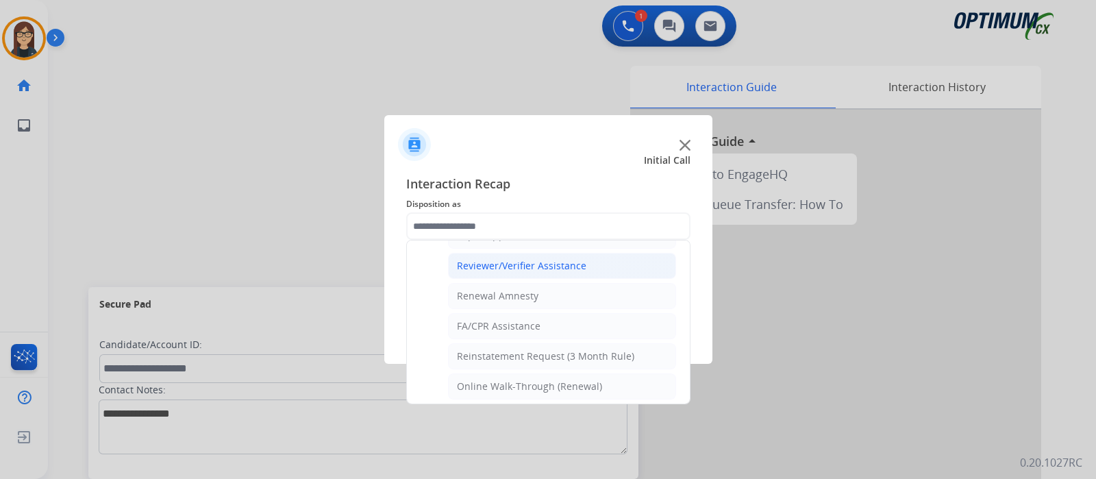
click at [533, 263] on div "Reviewer/Verifier Assistance" at bounding box center [521, 266] width 129 height 14
type input "**********"
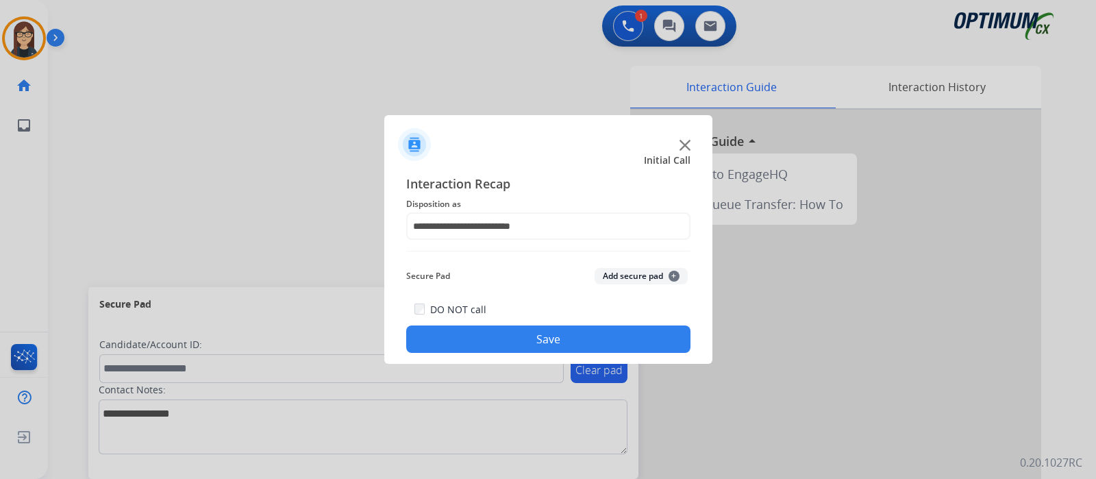
click at [531, 344] on button "Save" at bounding box center [548, 338] width 284 height 27
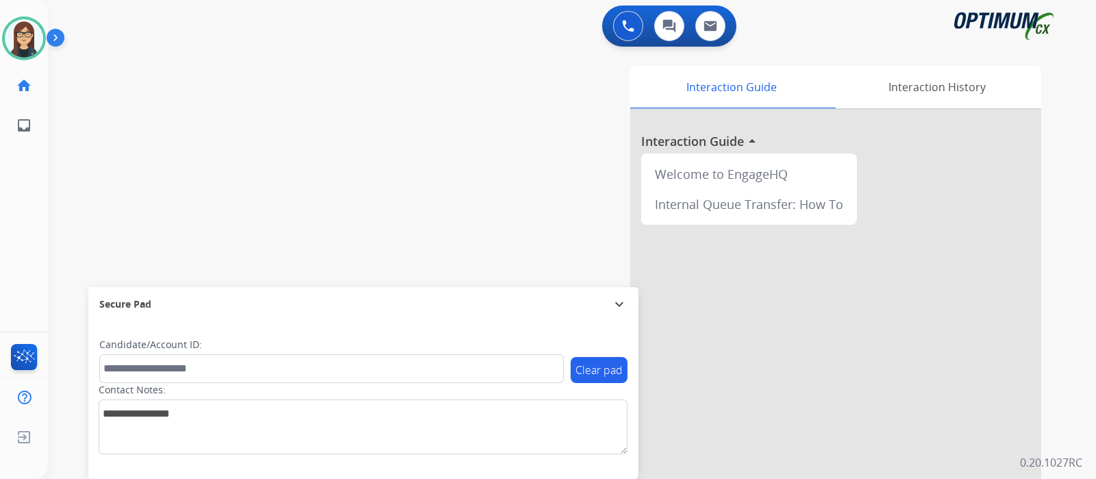
click at [321, 119] on div "swap_horiz Break voice bridge close_fullscreen Connect 3-Way Call merge_type Se…" at bounding box center [555, 334] width 1015 height 571
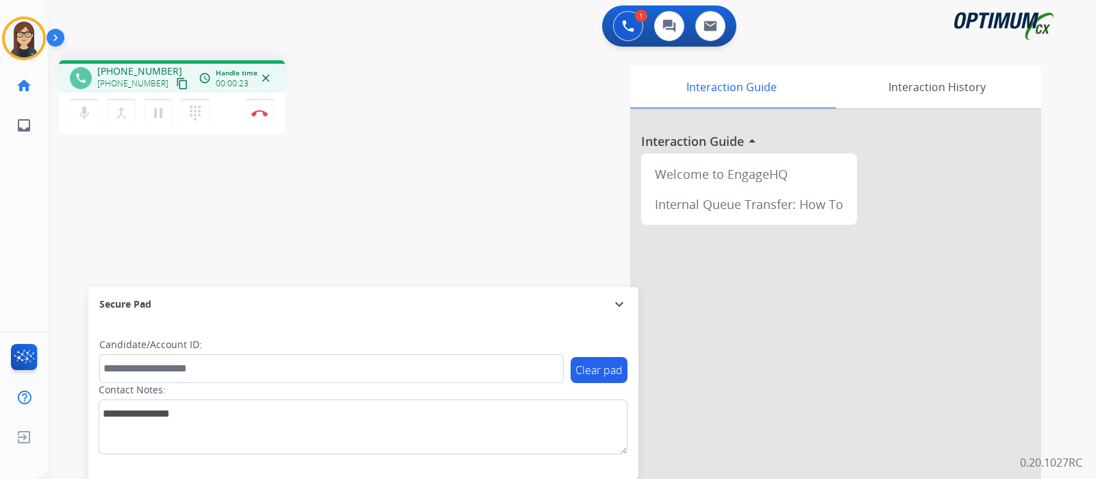
click at [176, 78] on mat-icon "content_copy" at bounding box center [182, 83] width 12 height 12
click at [88, 114] on mat-icon "mic" at bounding box center [84, 113] width 16 height 16
click at [92, 124] on button "mic_off Mute" at bounding box center [84, 113] width 29 height 29
click at [82, 118] on mat-icon "mic" at bounding box center [84, 113] width 16 height 16
click at [82, 118] on mat-icon "mic_off" at bounding box center [84, 113] width 16 height 16
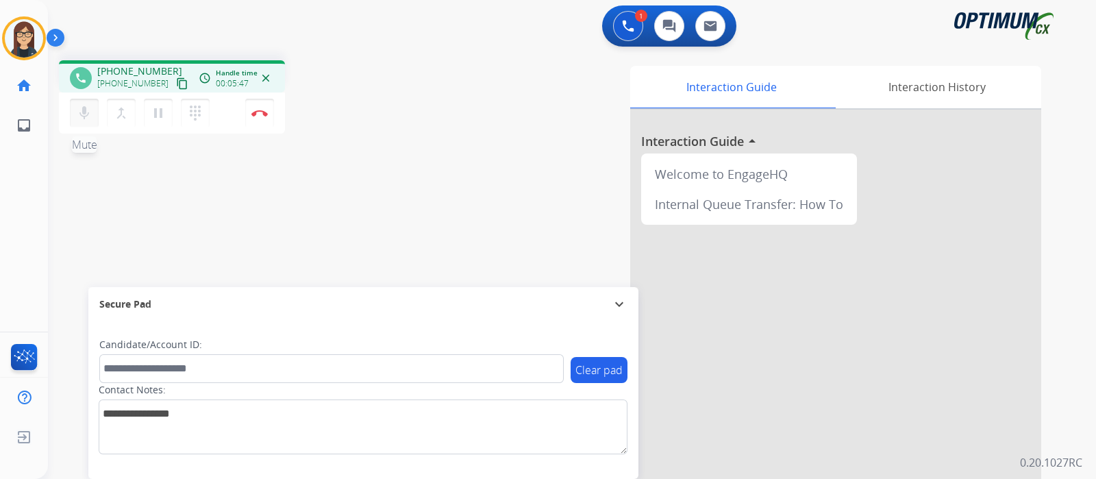
click at [82, 118] on mat-icon "mic" at bounding box center [84, 113] width 16 height 16
click at [79, 118] on mat-icon "mic_off" at bounding box center [84, 113] width 16 height 16
click at [82, 117] on mat-icon "mic" at bounding box center [84, 113] width 16 height 16
click at [197, 240] on div "phone [PHONE_NUMBER] [PHONE_NUMBER] content_copy access_time Call metrics Queue…" at bounding box center [555, 334] width 1015 height 571
click at [86, 122] on button "mic_off Mute" at bounding box center [84, 113] width 29 height 29
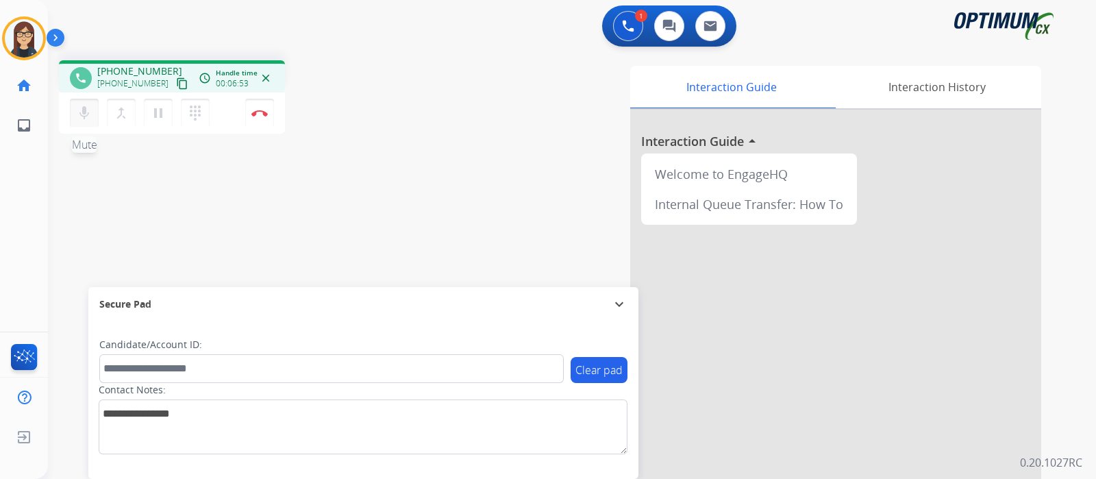
click at [85, 114] on mat-icon "mic" at bounding box center [84, 113] width 16 height 16
click at [85, 114] on mat-icon "mic_off" at bounding box center [84, 113] width 16 height 16
click at [89, 111] on mat-icon "mic" at bounding box center [84, 113] width 16 height 16
click at [88, 112] on mat-icon "mic_off" at bounding box center [84, 113] width 16 height 16
click at [88, 115] on mat-icon "mic" at bounding box center [84, 113] width 16 height 16
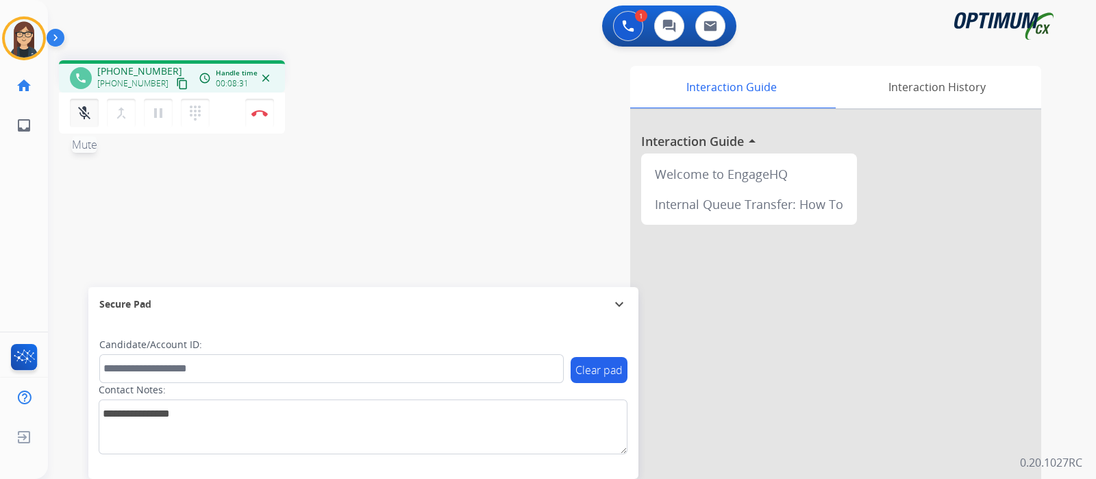
click at [73, 117] on button "mic_off Mute" at bounding box center [84, 113] width 29 height 29
click at [461, 136] on div "Interaction Guide Interaction History Interaction Guide arrow_drop_up Welcome t…" at bounding box center [734, 343] width 614 height 555
click at [86, 114] on mat-icon "mic" at bounding box center [84, 113] width 16 height 16
click at [100, 115] on div "mic_off Mute merge_type Bridge pause Hold dialpad Dialpad" at bounding box center [144, 113] width 148 height 29
click at [81, 119] on mat-icon "mic_off" at bounding box center [84, 113] width 16 height 16
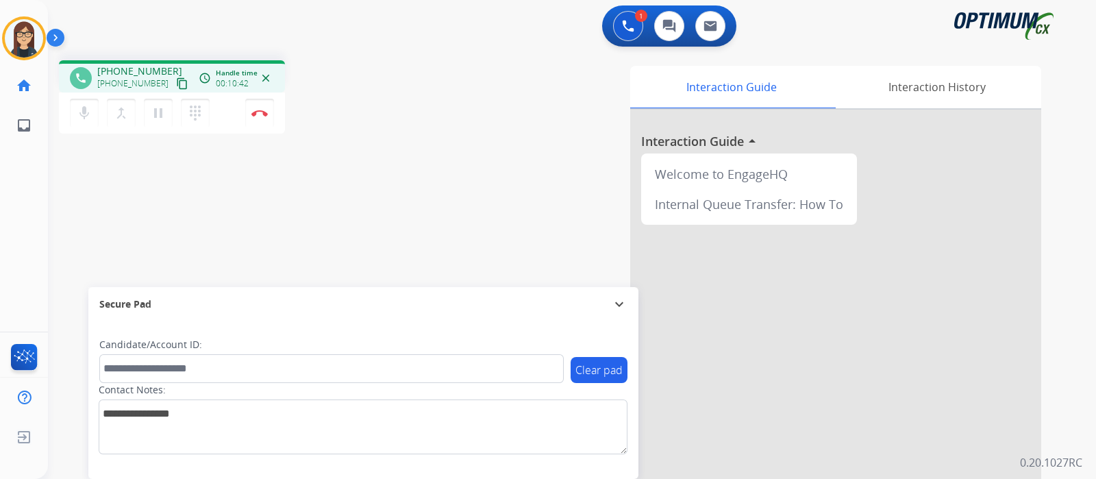
click at [373, 224] on div "phone [PHONE_NUMBER] [PHONE_NUMBER] content_copy access_time Call metrics Queue…" at bounding box center [555, 334] width 1015 height 571
click at [260, 113] on img at bounding box center [259, 113] width 16 height 7
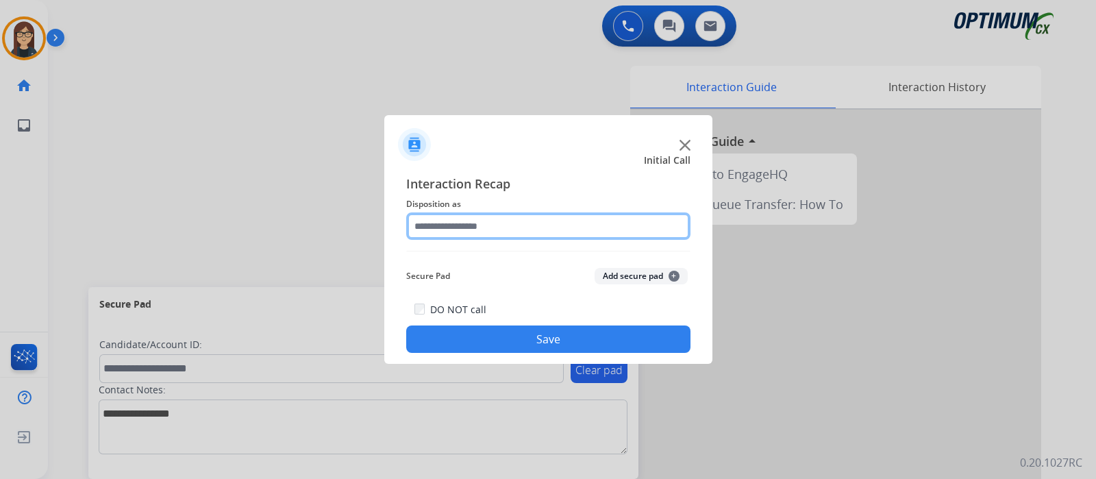
click at [495, 232] on input "text" at bounding box center [548, 225] width 284 height 27
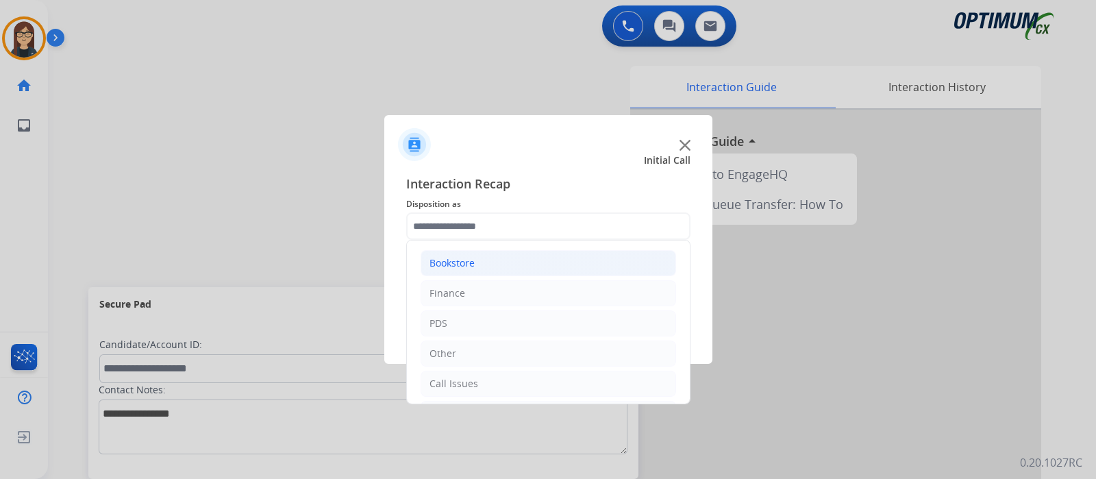
click at [494, 265] on li "Bookstore" at bounding box center [549, 263] width 256 height 26
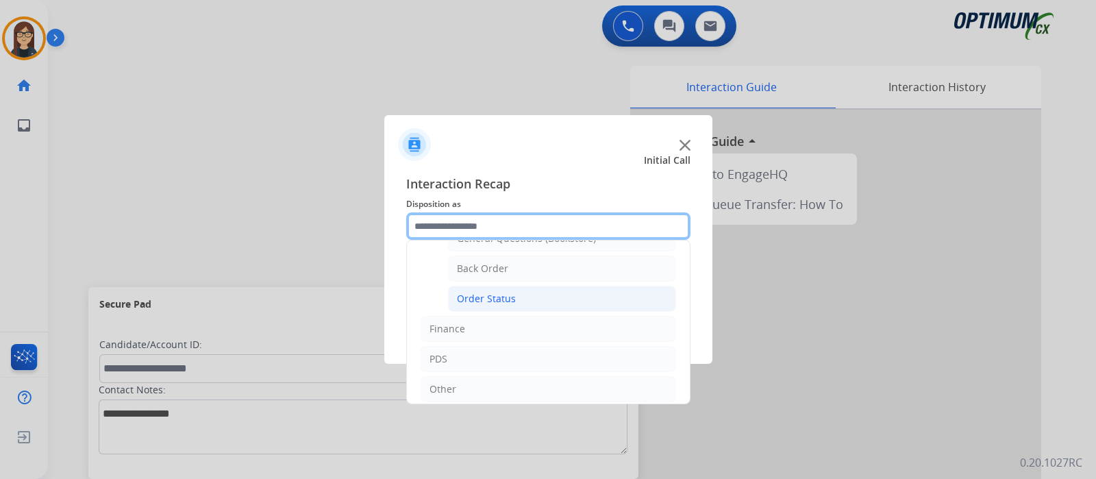
scroll to position [0, 0]
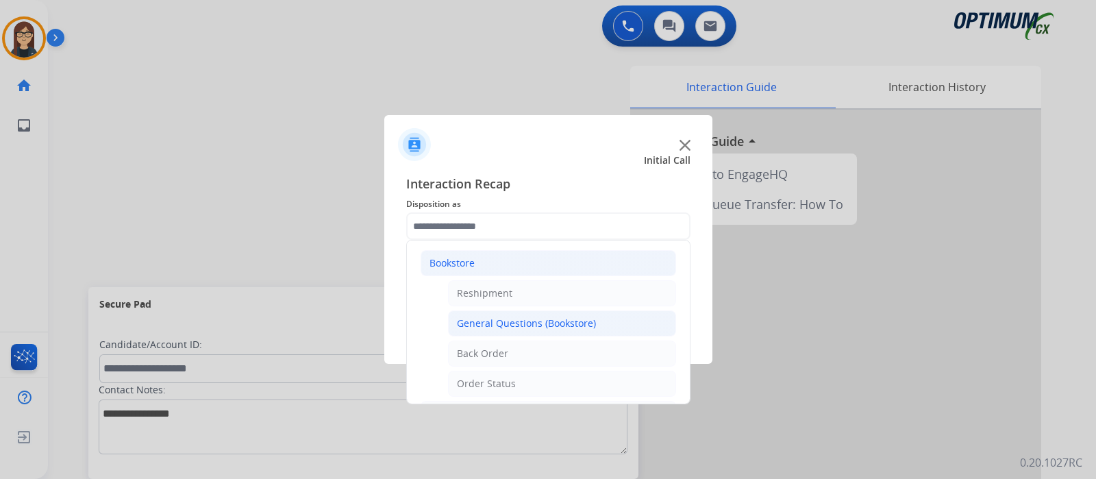
click at [517, 327] on div "General Questions (Bookstore)" at bounding box center [526, 323] width 139 height 14
type input "**********"
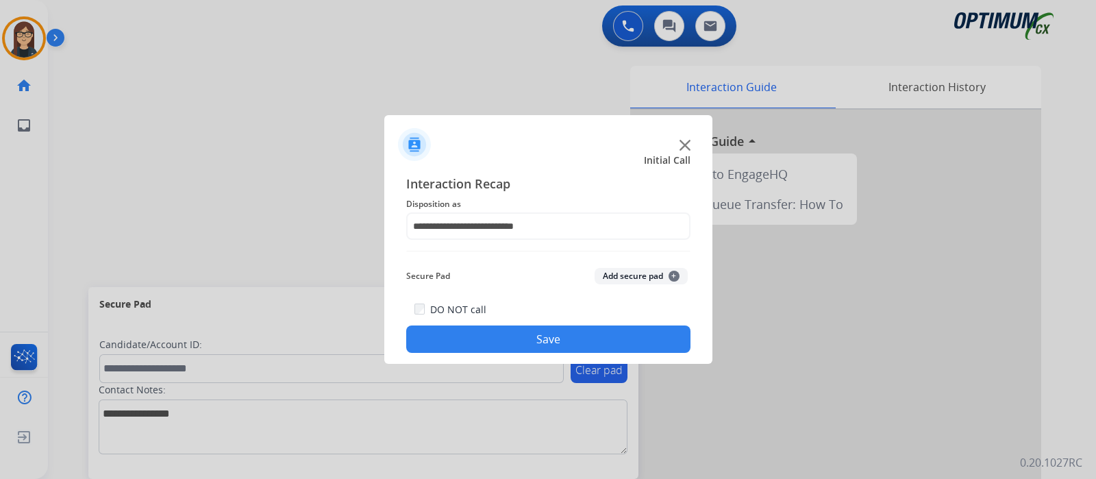
click at [511, 337] on button "Save" at bounding box center [548, 338] width 284 height 27
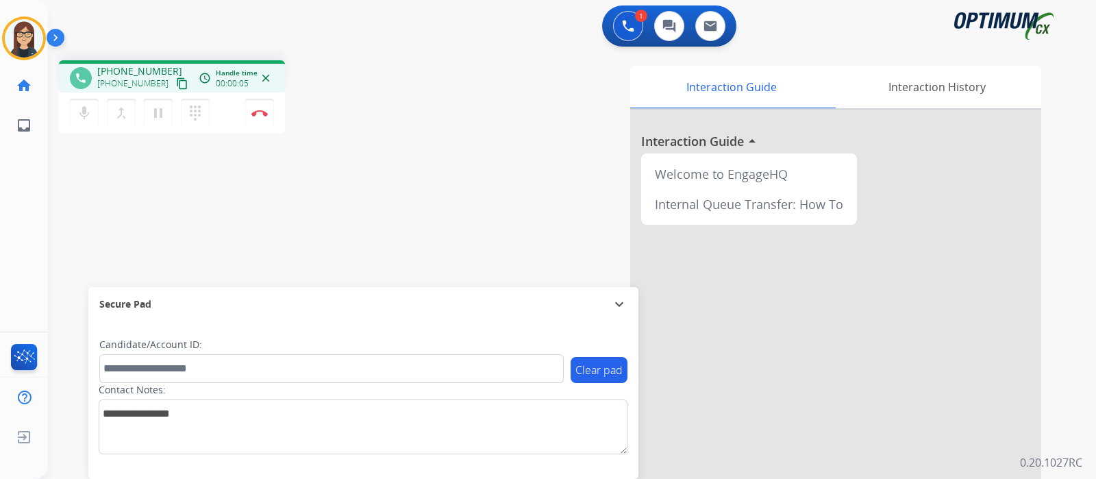
click at [176, 80] on mat-icon "content_copy" at bounding box center [182, 83] width 12 height 12
click at [497, 155] on div "Interaction Guide Interaction History Interaction Guide arrow_drop_up Welcome t…" at bounding box center [734, 343] width 614 height 555
click at [255, 114] on img at bounding box center [259, 113] width 16 height 7
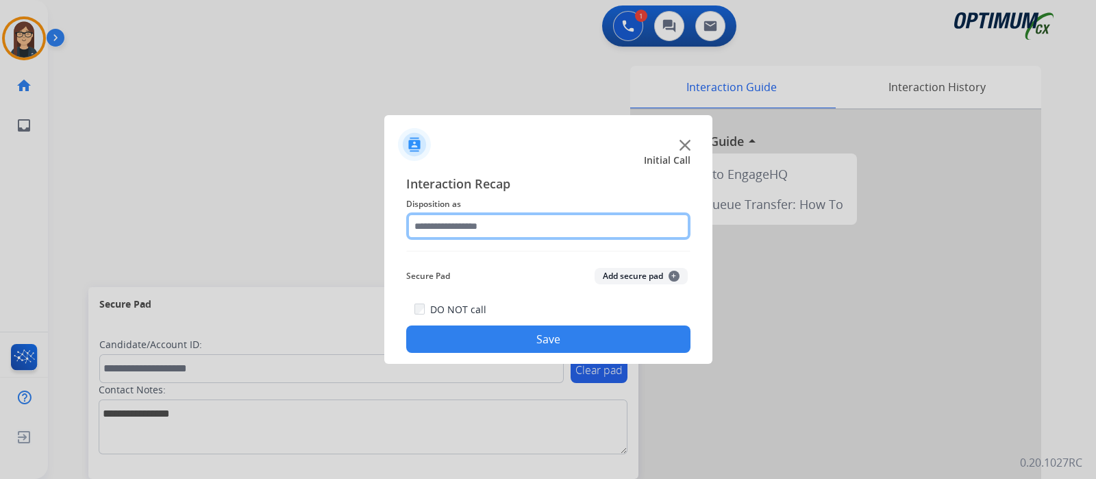
click at [475, 231] on input "text" at bounding box center [548, 225] width 284 height 27
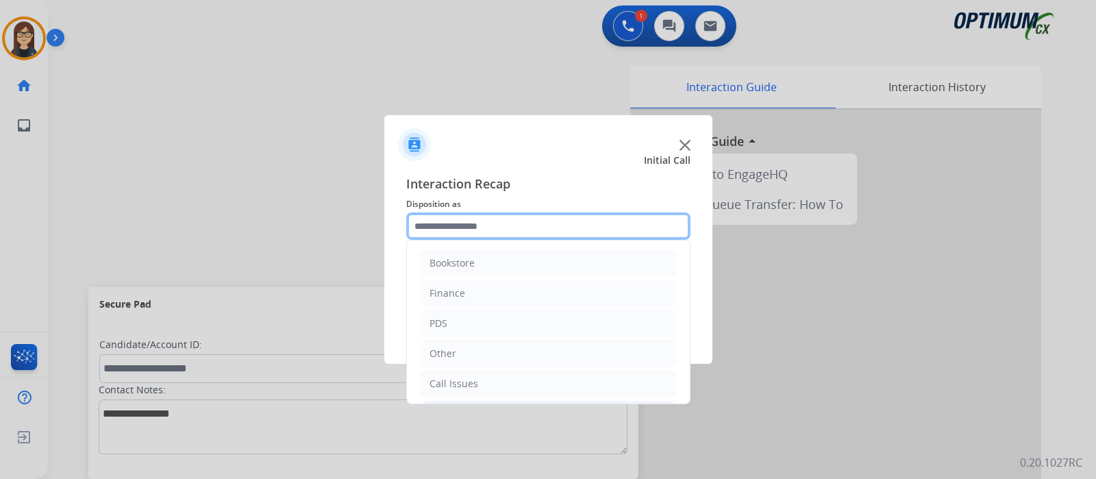
scroll to position [90, 0]
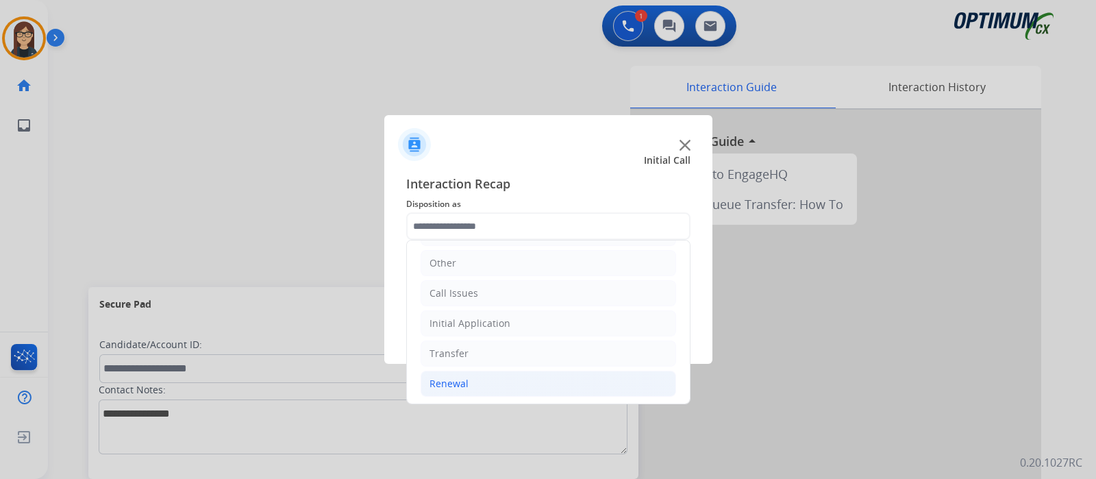
click at [460, 384] on div "Renewal" at bounding box center [449, 384] width 39 height 14
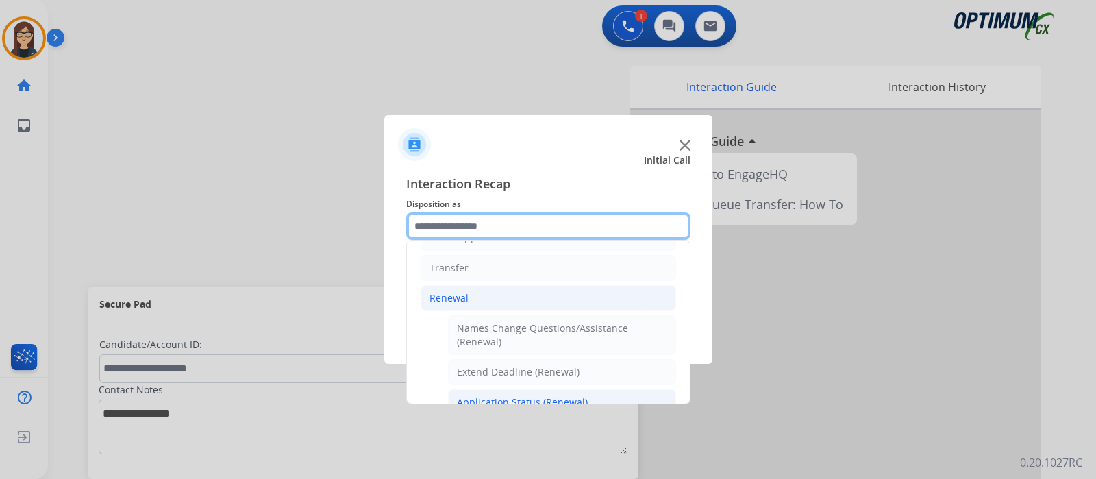
scroll to position [347, 0]
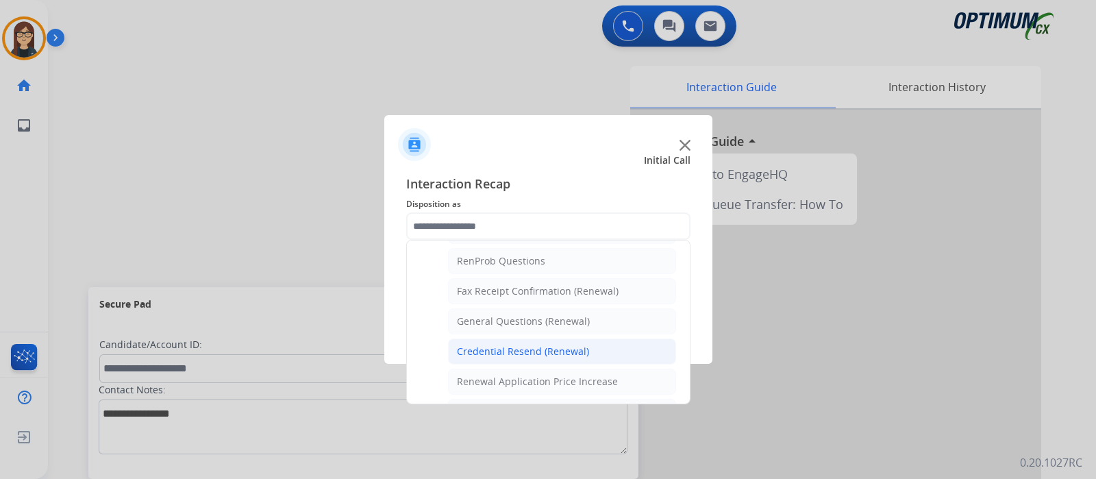
click at [537, 345] on div "Credential Resend (Renewal)" at bounding box center [523, 352] width 132 height 14
type input "**********"
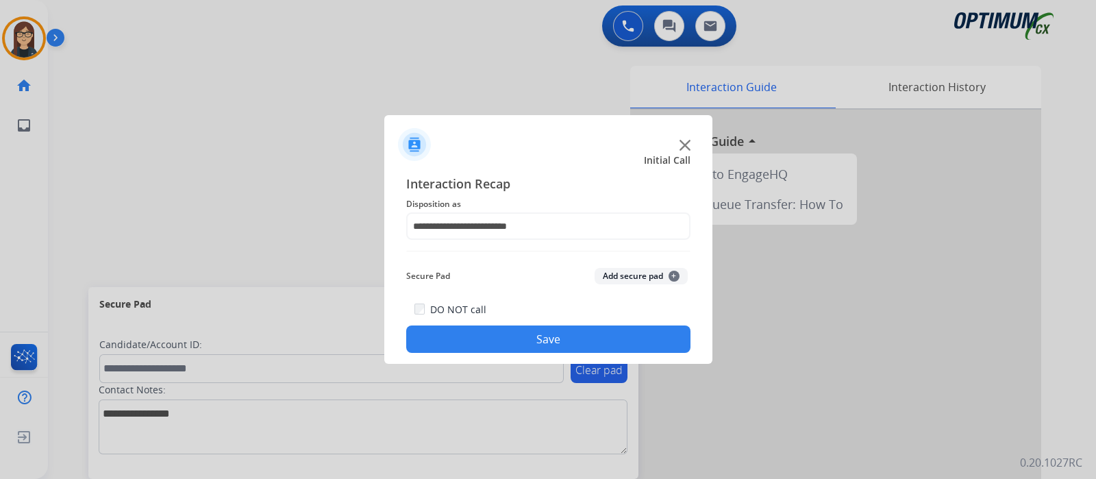
click at [534, 340] on button "Save" at bounding box center [548, 338] width 284 height 27
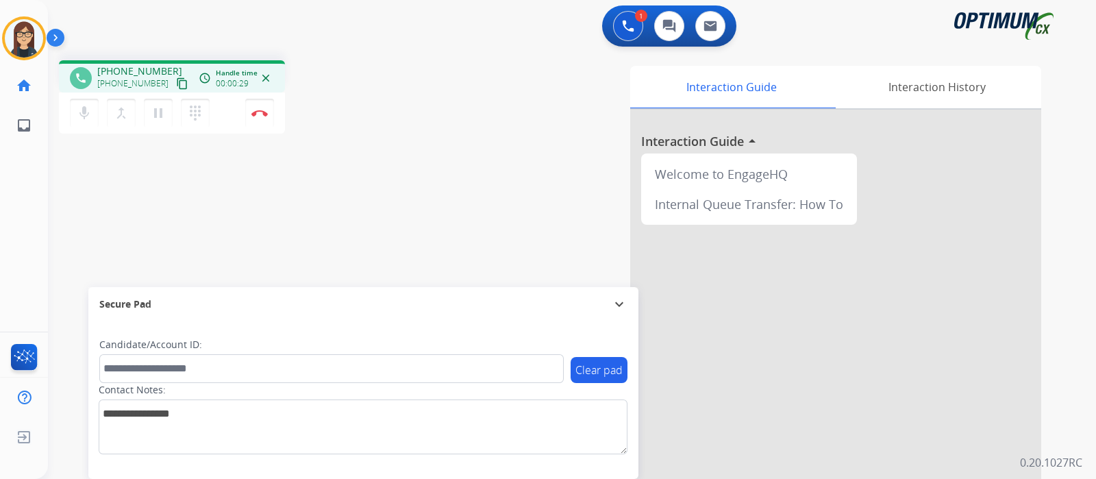
click at [176, 79] on mat-icon "content_copy" at bounding box center [182, 83] width 12 height 12
click at [385, 133] on div "phone [PHONE_NUMBER] [PHONE_NUMBER] content_copy access_time Call metrics Queue…" at bounding box center [240, 98] width 362 height 77
click at [77, 118] on mat-icon "mic" at bounding box center [84, 113] width 16 height 16
click at [79, 111] on mat-icon "mic_off" at bounding box center [84, 113] width 16 height 16
click at [256, 121] on button "Disconnect" at bounding box center [259, 113] width 29 height 29
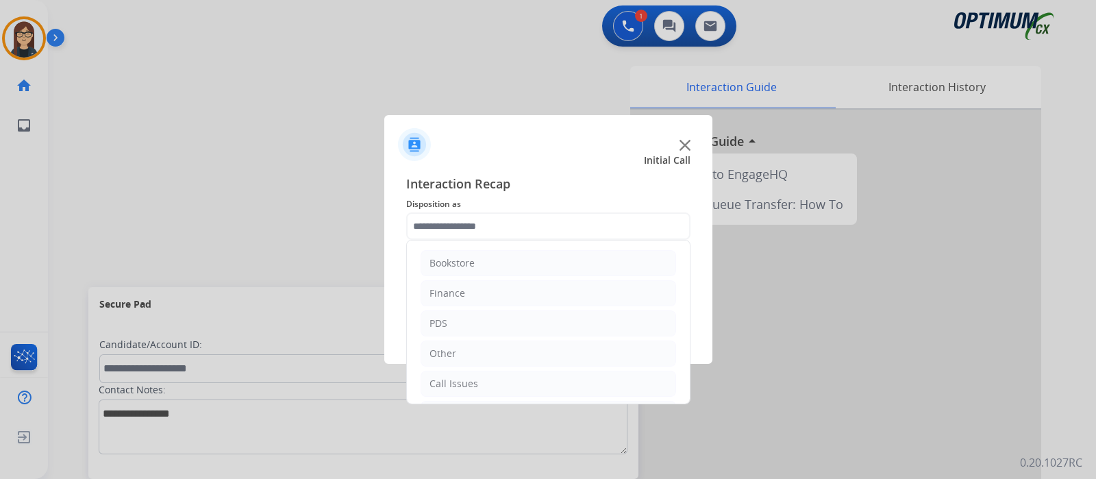
click at [427, 225] on input "text" at bounding box center [548, 225] width 284 height 27
click at [493, 264] on li "Bookstore" at bounding box center [549, 263] width 256 height 26
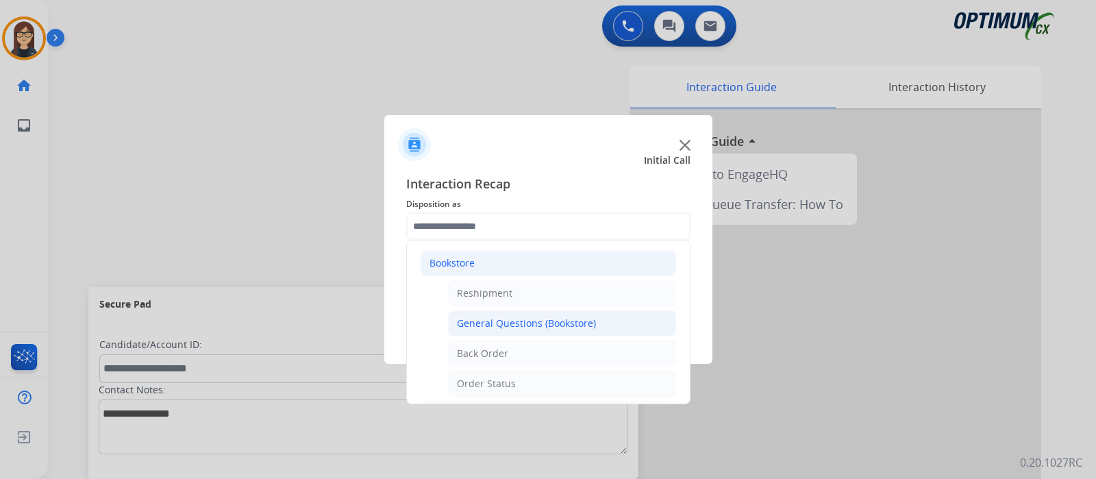
click at [477, 322] on div "General Questions (Bookstore)" at bounding box center [526, 323] width 139 height 14
type input "**********"
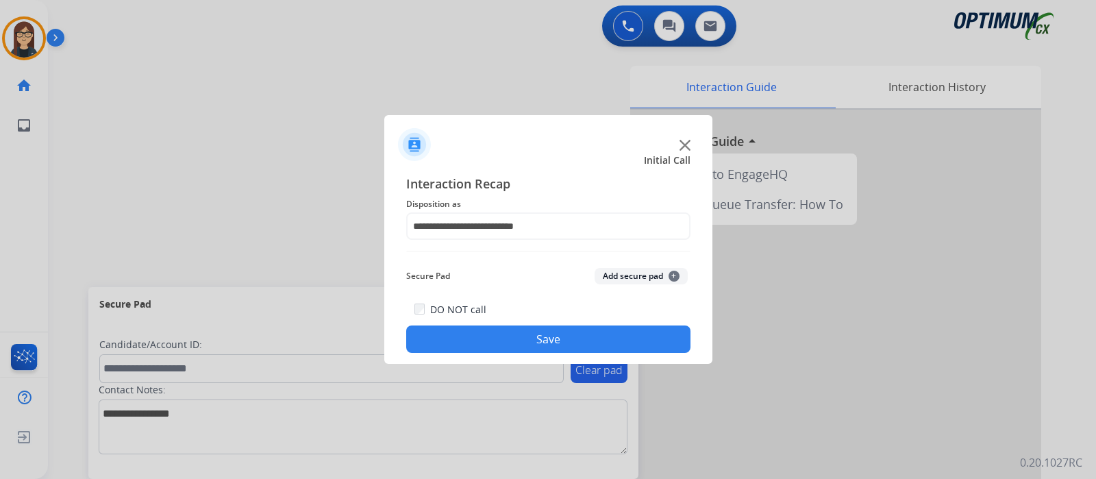
click at [464, 340] on button "Save" at bounding box center [548, 338] width 284 height 27
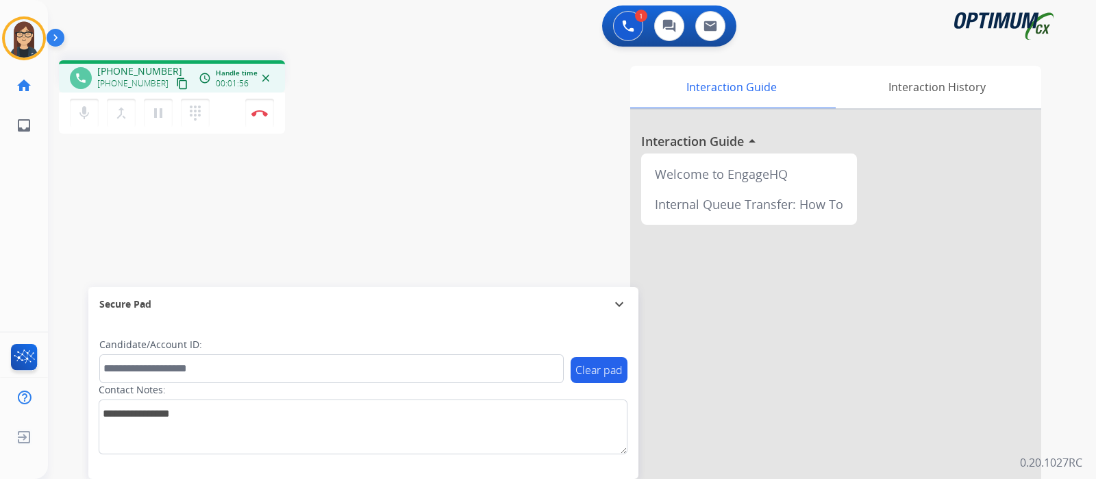
click at [176, 80] on mat-icon "content_copy" at bounding box center [182, 83] width 12 height 12
click at [84, 112] on mat-icon "mic" at bounding box center [84, 113] width 16 height 16
click at [87, 109] on mat-icon "mic_off" at bounding box center [84, 113] width 16 height 16
click at [81, 114] on mat-icon "mic" at bounding box center [84, 113] width 16 height 16
click at [80, 112] on mat-icon "mic_off" at bounding box center [84, 113] width 16 height 16
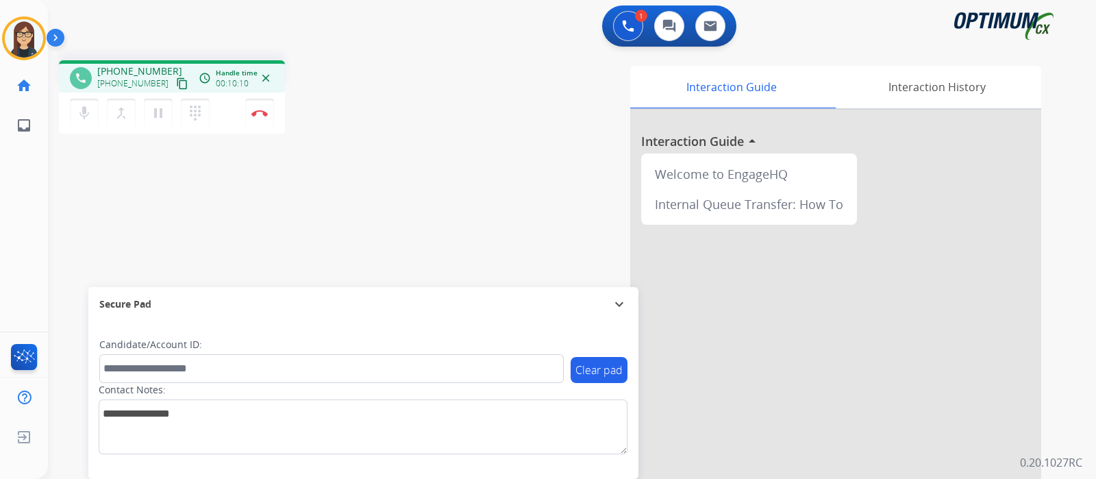
click at [462, 108] on div "Interaction Guide Interaction History Interaction Guide arrow_drop_up Welcome t…" at bounding box center [734, 343] width 614 height 555
click at [485, 155] on div "Interaction Guide Interaction History Interaction Guide arrow_drop_up Welcome t…" at bounding box center [734, 343] width 614 height 555
click at [435, 179] on div "Interaction Guide Interaction History Interaction Guide arrow_drop_up Welcome t…" at bounding box center [734, 343] width 614 height 555
click at [263, 114] on img at bounding box center [259, 113] width 16 height 7
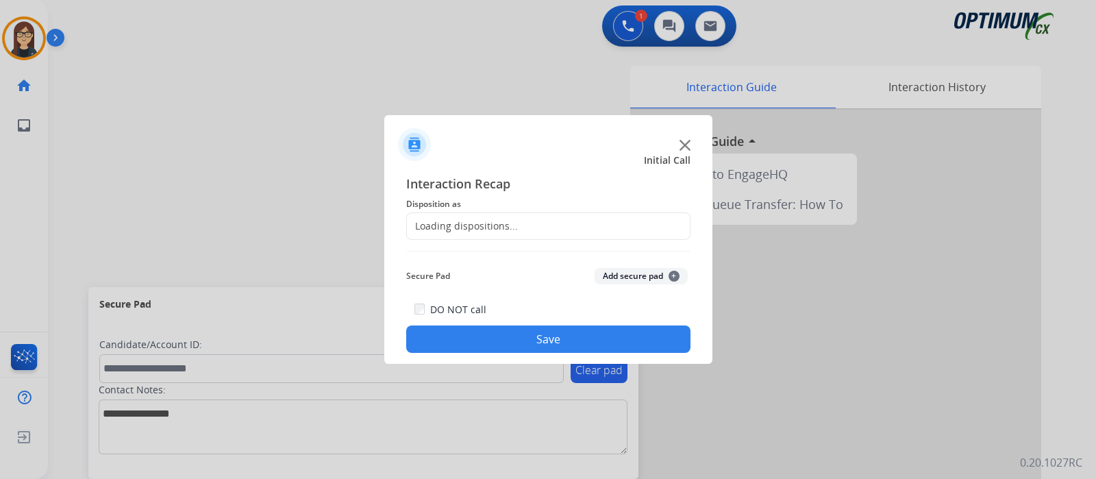
click at [456, 225] on div "Loading dispositions..." at bounding box center [462, 226] width 111 height 14
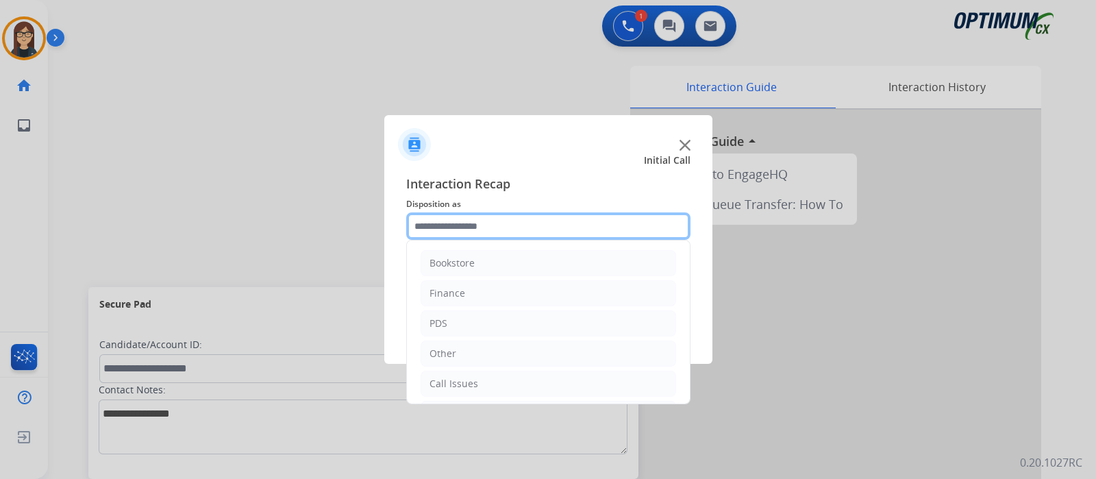
click at [456, 225] on input "text" at bounding box center [548, 225] width 284 height 27
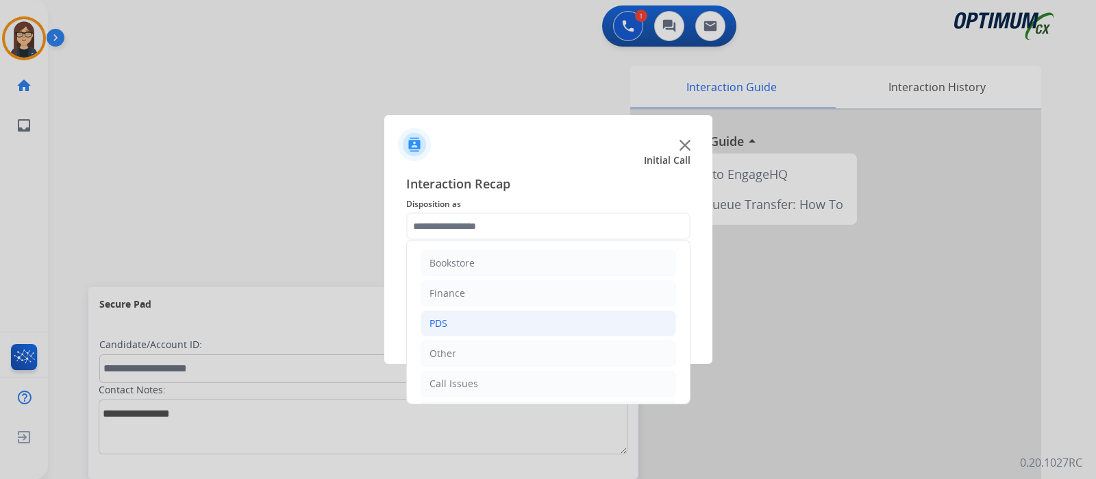
click at [449, 317] on li "PDS" at bounding box center [549, 323] width 256 height 26
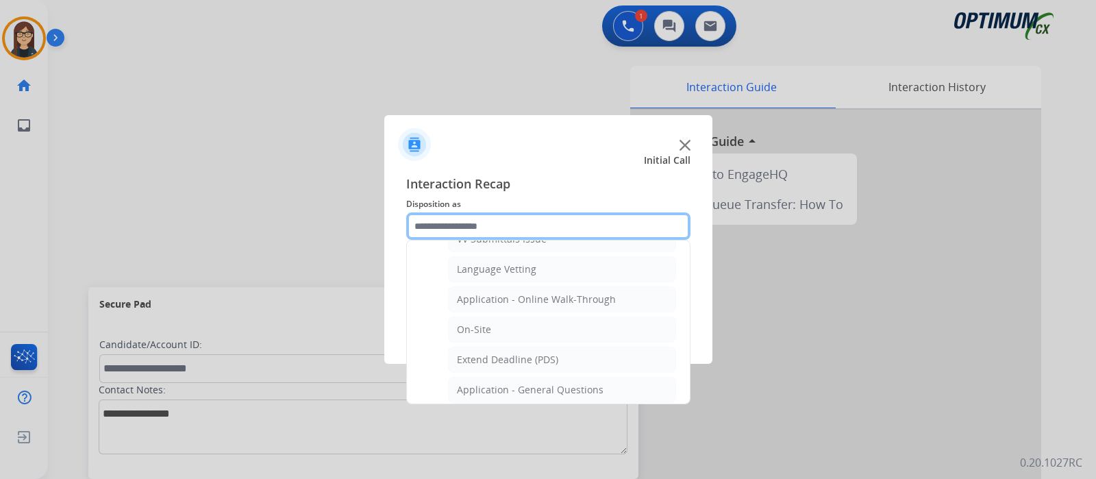
scroll to position [342, 0]
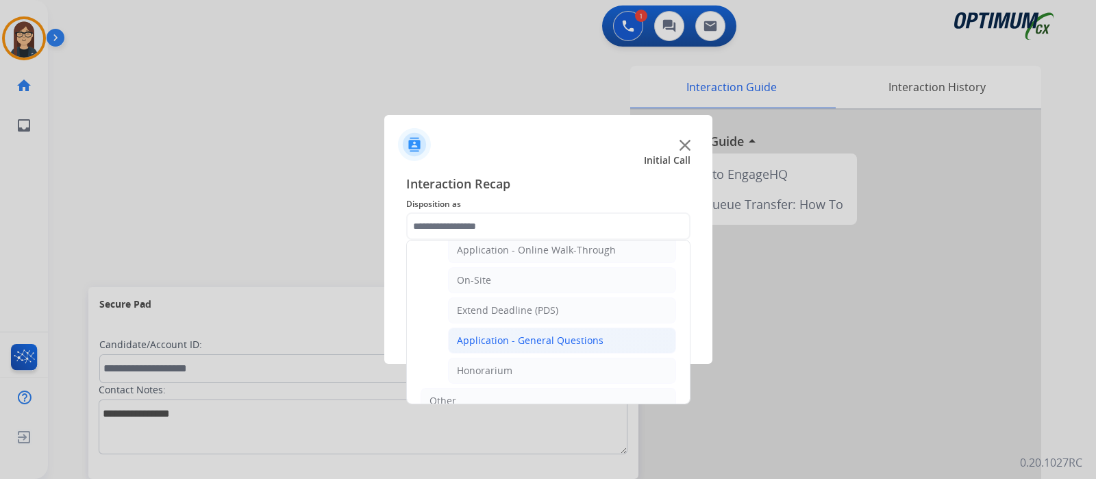
click at [511, 336] on div "Application - General Questions" at bounding box center [530, 341] width 147 height 14
type input "**********"
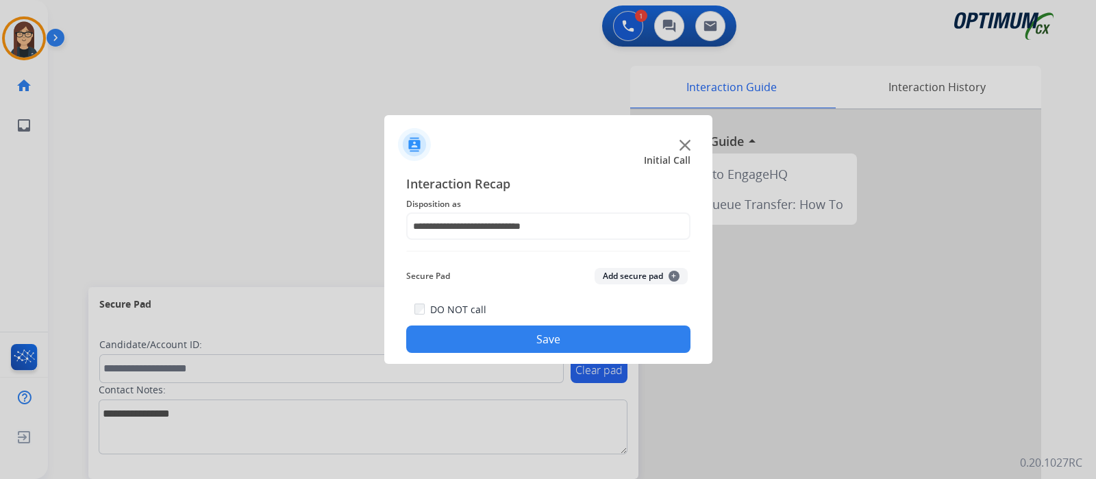
click at [486, 334] on button "Save" at bounding box center [548, 338] width 284 height 27
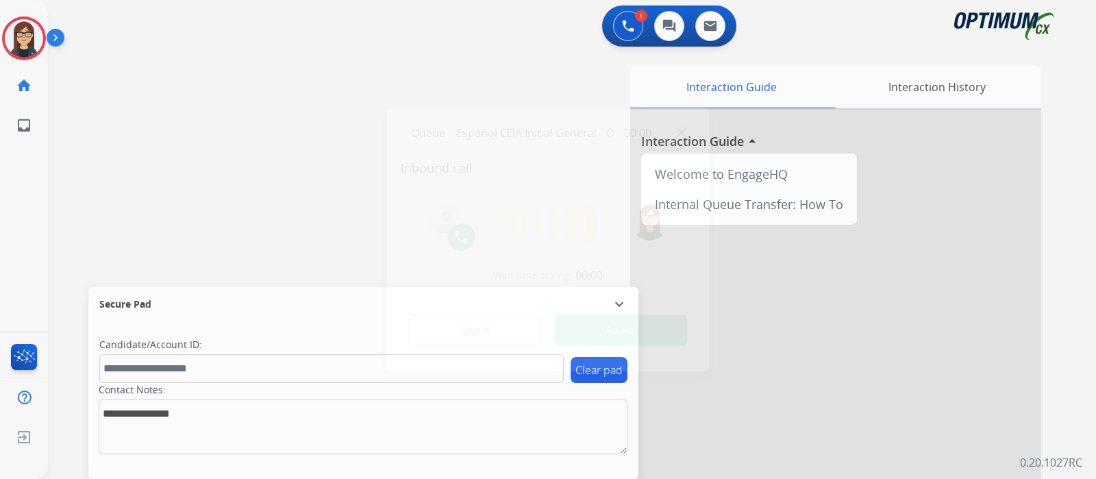
click at [630, 322] on button "Accept" at bounding box center [621, 330] width 133 height 32
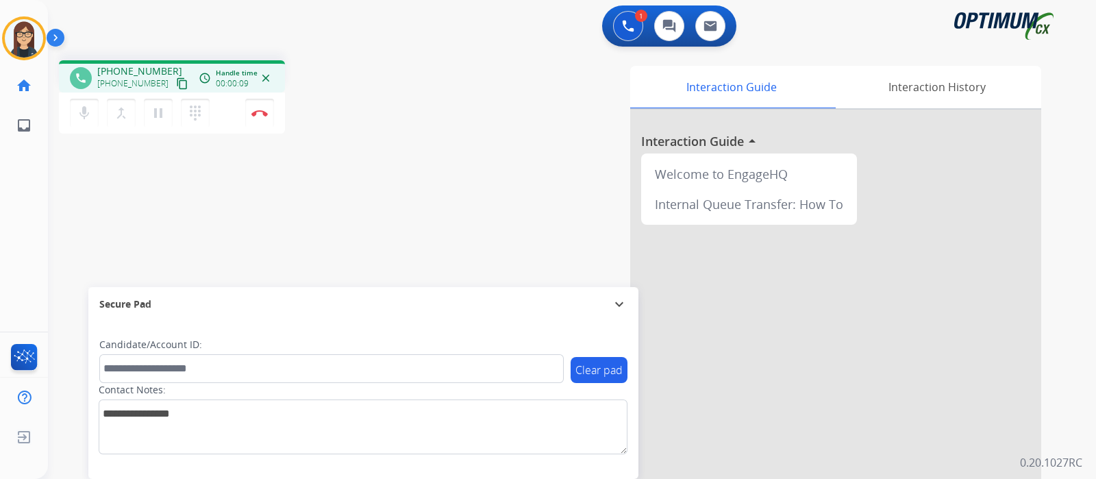
click at [176, 78] on mat-icon "content_copy" at bounding box center [182, 83] width 12 height 12
click at [396, 182] on div "phone [PHONE_NUMBER] [PHONE_NUMBER] content_copy access_time Call metrics Queue…" at bounding box center [555, 334] width 1015 height 571
click at [451, 161] on div "Interaction Guide Interaction History Interaction Guide arrow_drop_up Welcome t…" at bounding box center [734, 343] width 614 height 555
click at [390, 127] on div "phone [PHONE_NUMBER] [PHONE_NUMBER] content_copy access_time Call metrics Queue…" at bounding box center [240, 98] width 362 height 77
click at [257, 115] on img at bounding box center [259, 113] width 16 height 7
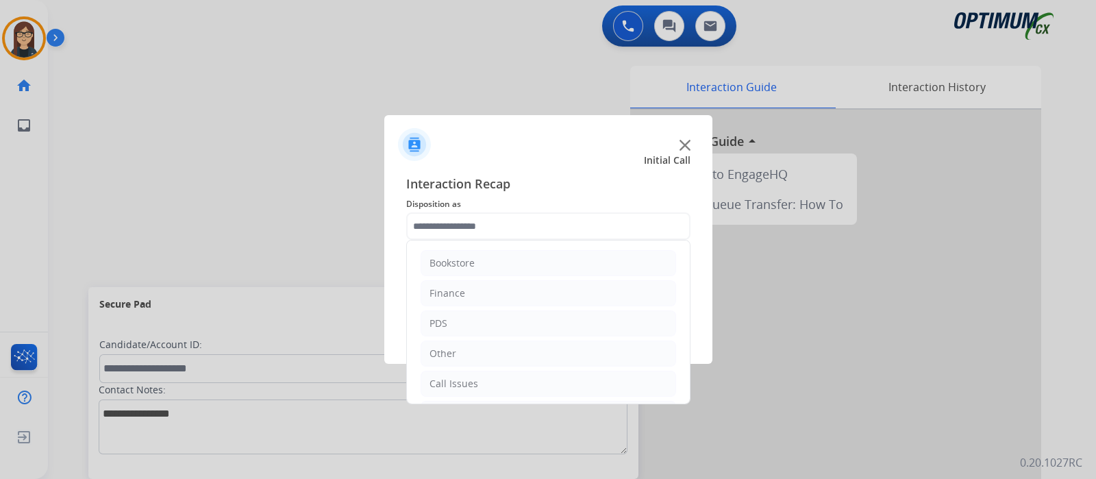
click at [467, 222] on input "text" at bounding box center [548, 225] width 284 height 27
click at [465, 221] on input "text" at bounding box center [548, 225] width 284 height 27
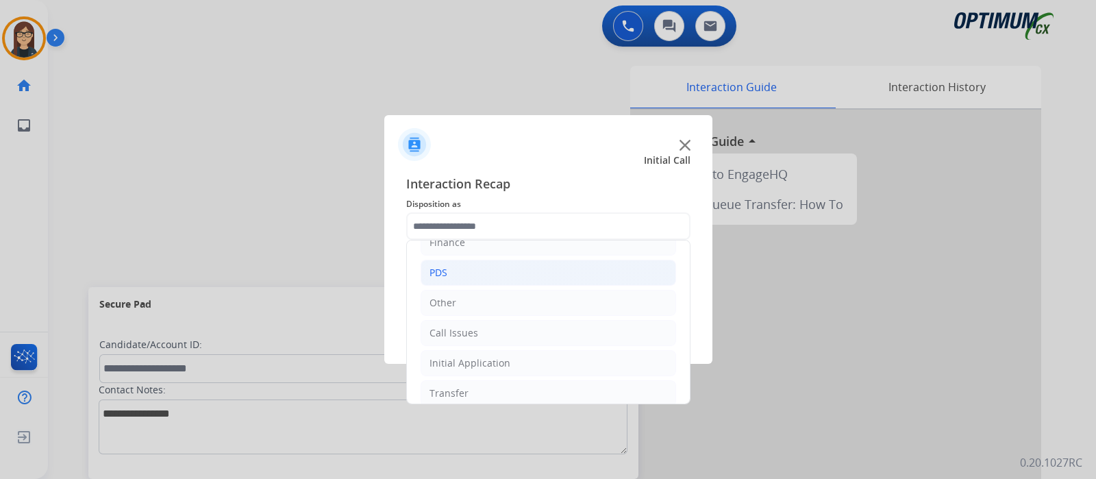
scroll to position [90, 0]
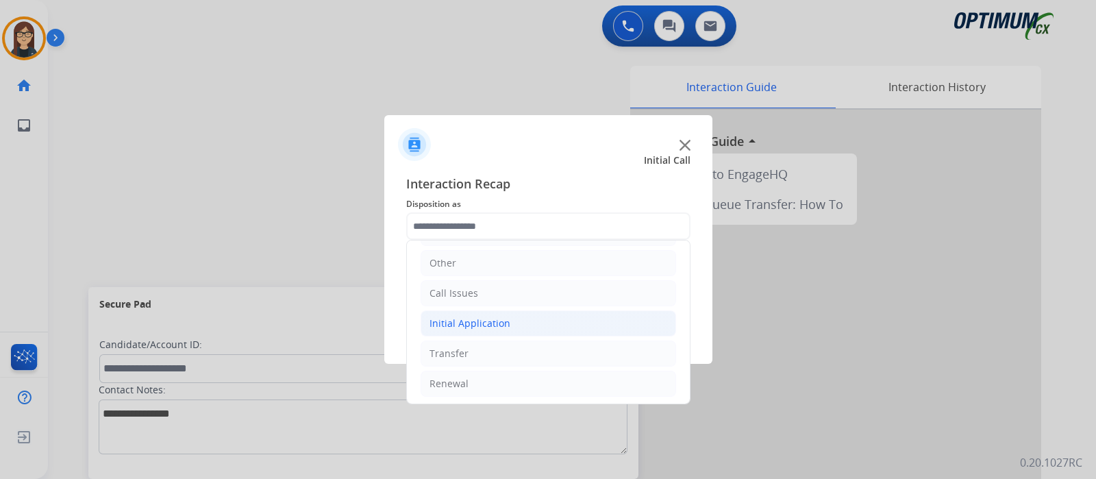
click at [483, 316] on div "Initial Application" at bounding box center [470, 323] width 81 height 14
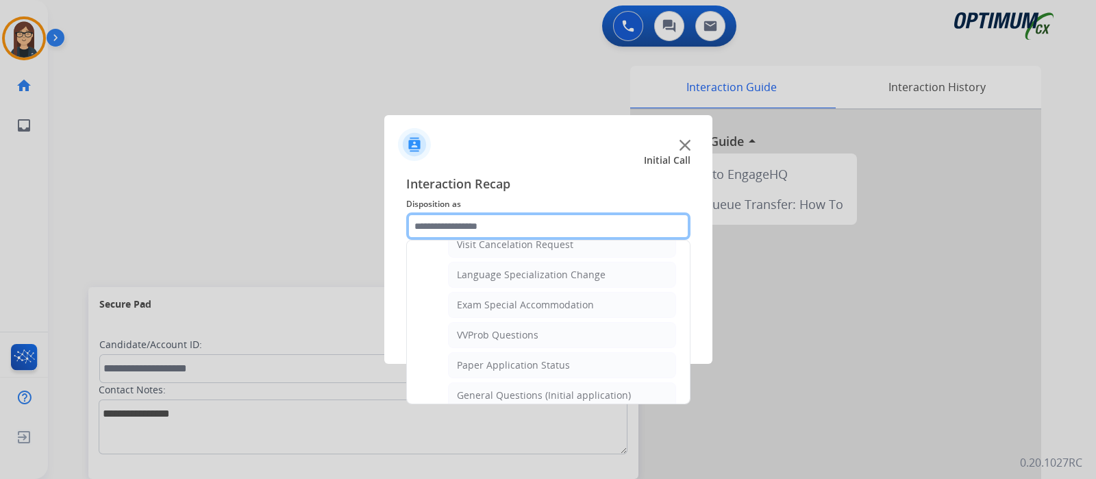
scroll to position [690, 0]
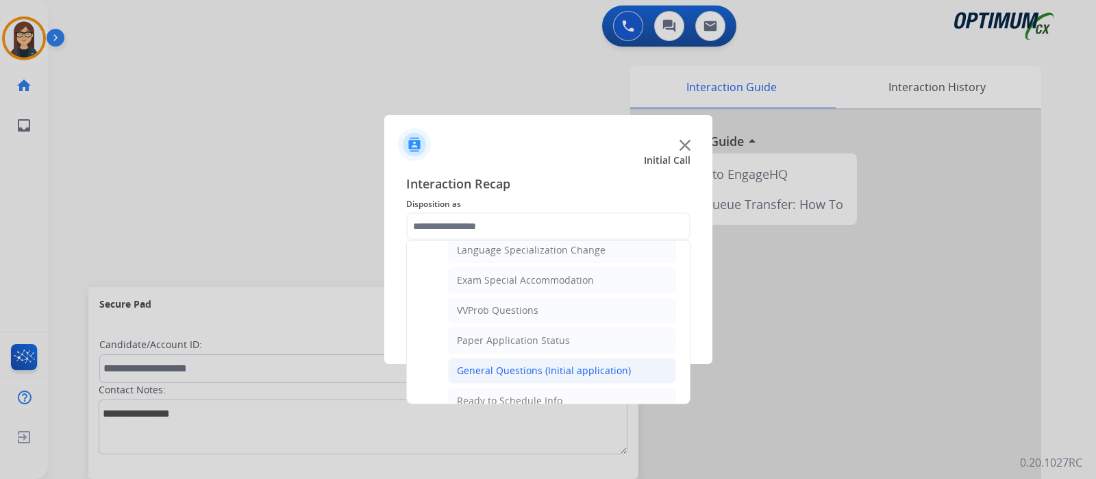
click at [542, 364] on div "General Questions (Initial application)" at bounding box center [544, 371] width 174 height 14
type input "**********"
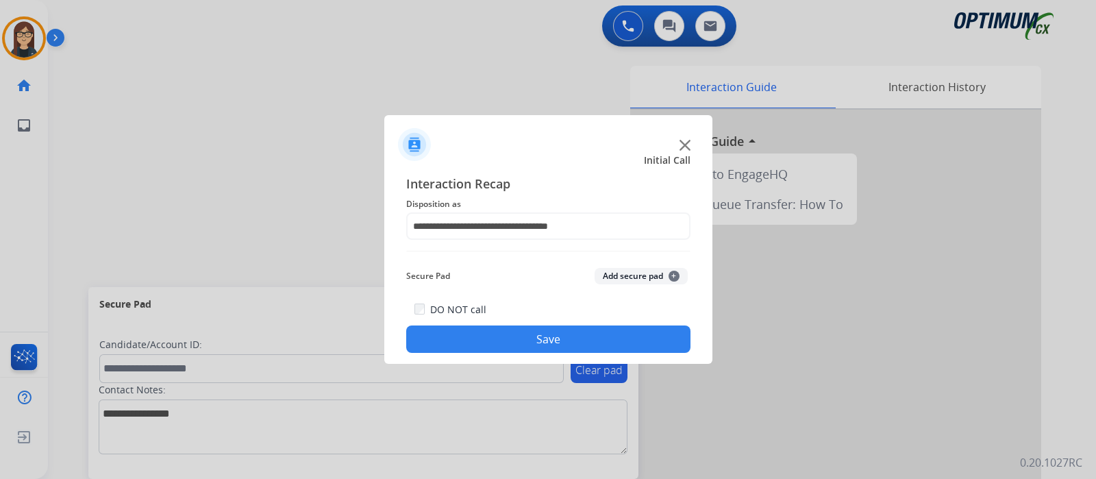
click at [514, 336] on button "Save" at bounding box center [548, 338] width 284 height 27
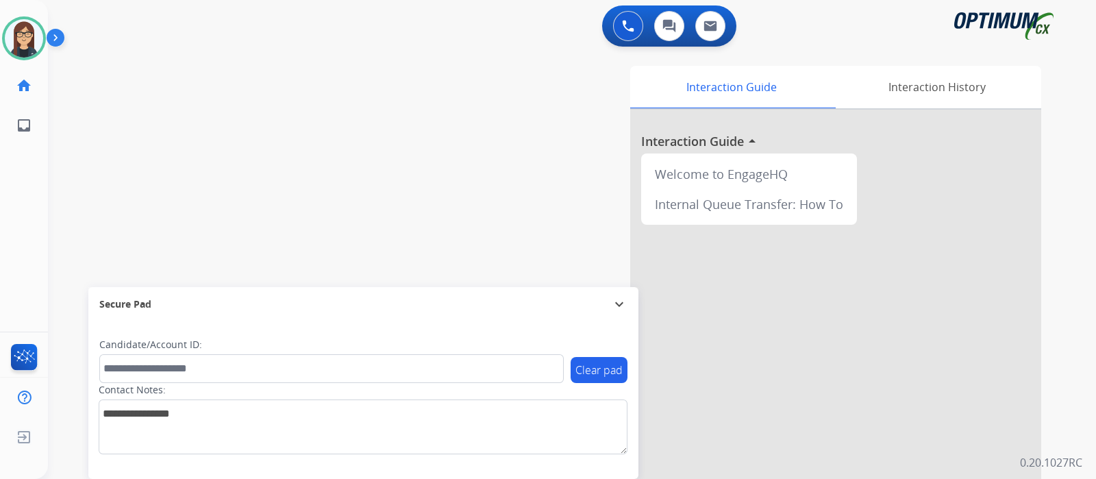
click at [370, 154] on div "swap_horiz Break voice bridge close_fullscreen Connect 3-Way Call merge_type Se…" at bounding box center [555, 334] width 1015 height 571
click at [31, 36] on img at bounding box center [24, 38] width 38 height 38
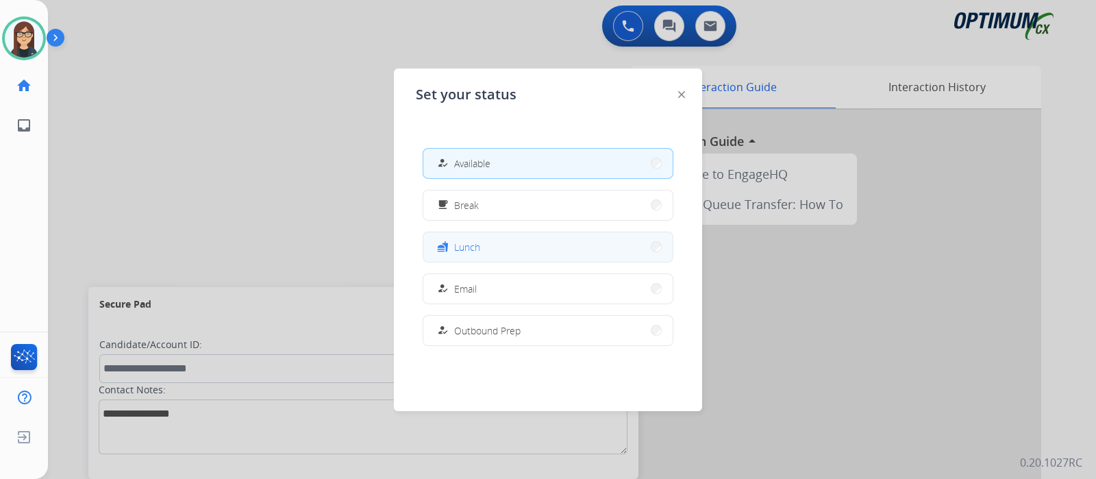
click at [491, 242] on button "fastfood Lunch" at bounding box center [547, 246] width 249 height 29
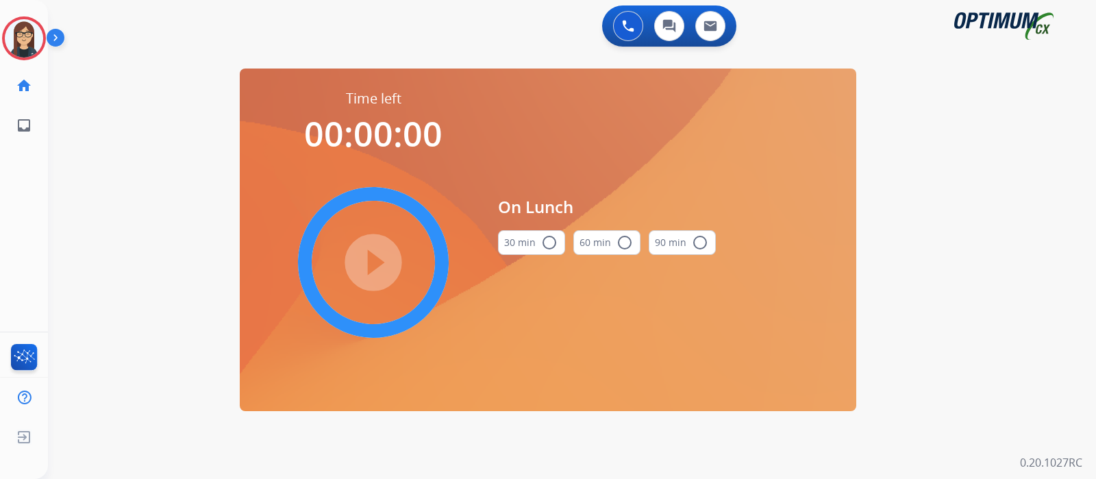
click at [553, 244] on mat-icon "radio_button_unchecked" at bounding box center [549, 242] width 16 height 16
click at [369, 254] on mat-icon "play_circle_filled" at bounding box center [373, 262] width 16 height 16
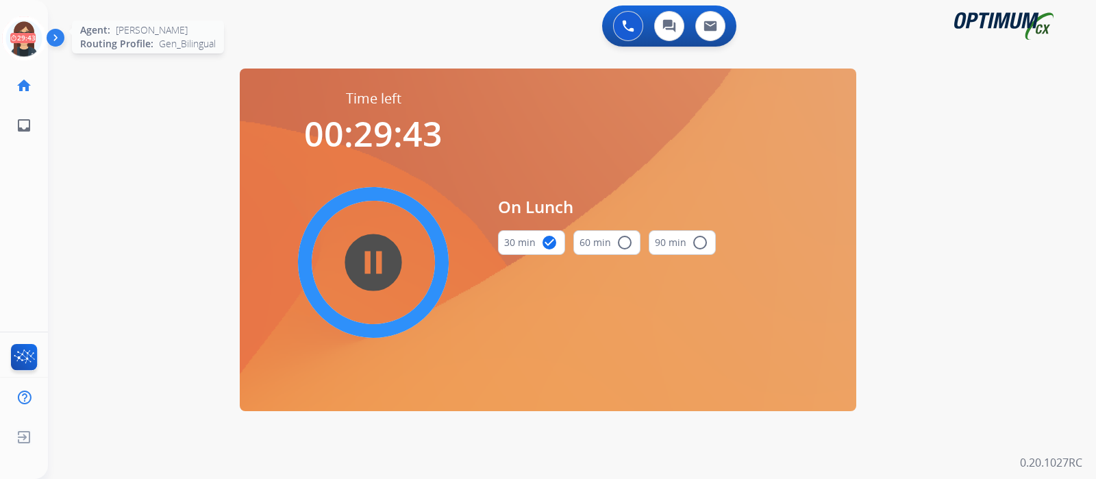
click at [19, 45] on icon at bounding box center [24, 38] width 45 height 45
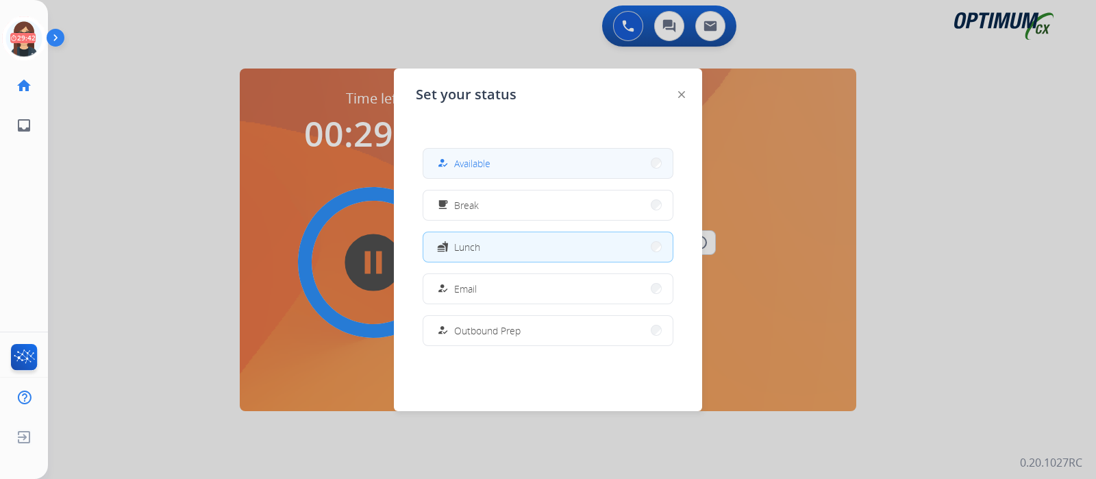
click at [482, 171] on button "how_to_reg Available" at bounding box center [547, 163] width 249 height 29
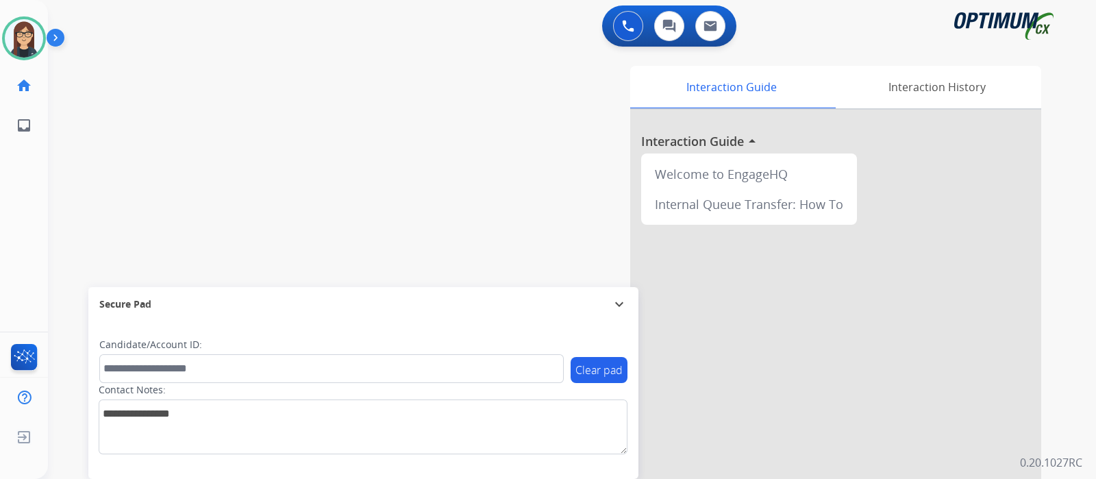
click at [298, 220] on div "swap_horiz Break voice bridge close_fullscreen Connect 3-Way Call merge_type Se…" at bounding box center [555, 334] width 1015 height 571
click at [306, 159] on div "swap_horiz Break voice bridge close_fullscreen Connect 3-Way Call merge_type Se…" at bounding box center [555, 334] width 1015 height 571
click at [253, 156] on div "swap_horiz Break voice bridge close_fullscreen Connect 3-Way Call merge_type Se…" at bounding box center [555, 334] width 1015 height 571
click at [212, 123] on div "swap_horiz Break voice bridge close_fullscreen Connect 3-Way Call merge_type Se…" at bounding box center [555, 334] width 1015 height 571
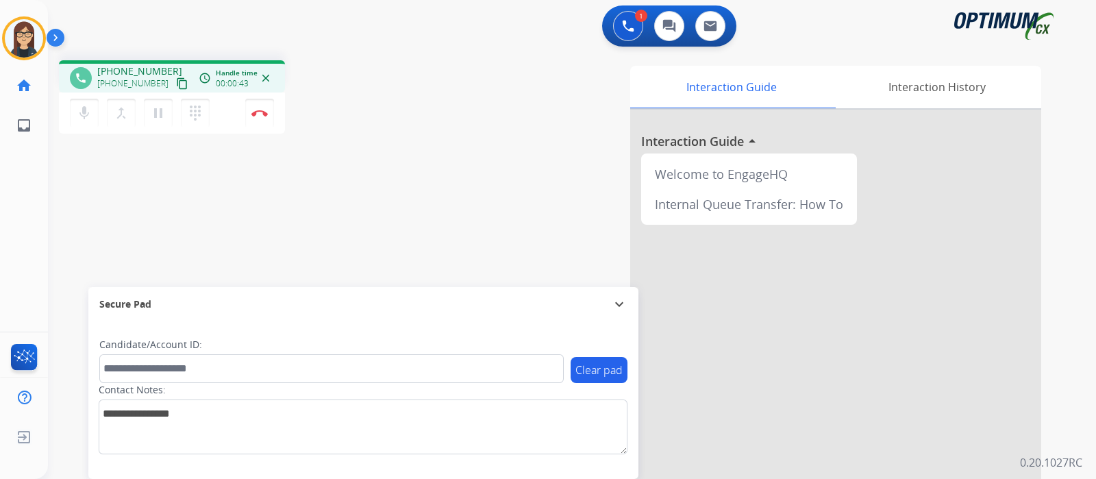
click at [176, 81] on mat-icon "content_copy" at bounding box center [182, 83] width 12 height 12
click at [370, 199] on div "phone [PHONE_NUMBER] [PHONE_NUMBER] content_copy access_time Call metrics Queue…" at bounding box center [555, 334] width 1015 height 571
click at [260, 111] on img at bounding box center [259, 113] width 16 height 7
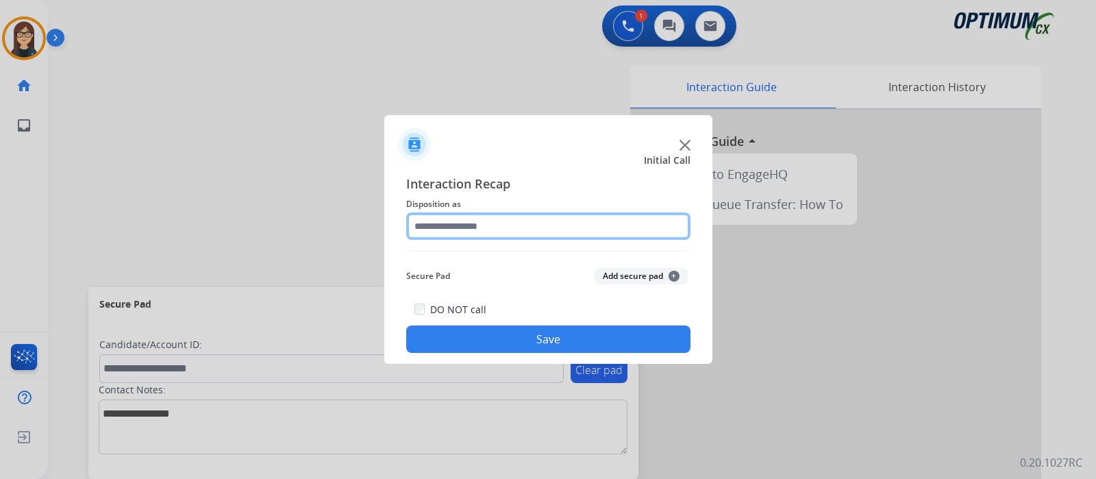
click at [504, 221] on input "text" at bounding box center [548, 225] width 284 height 27
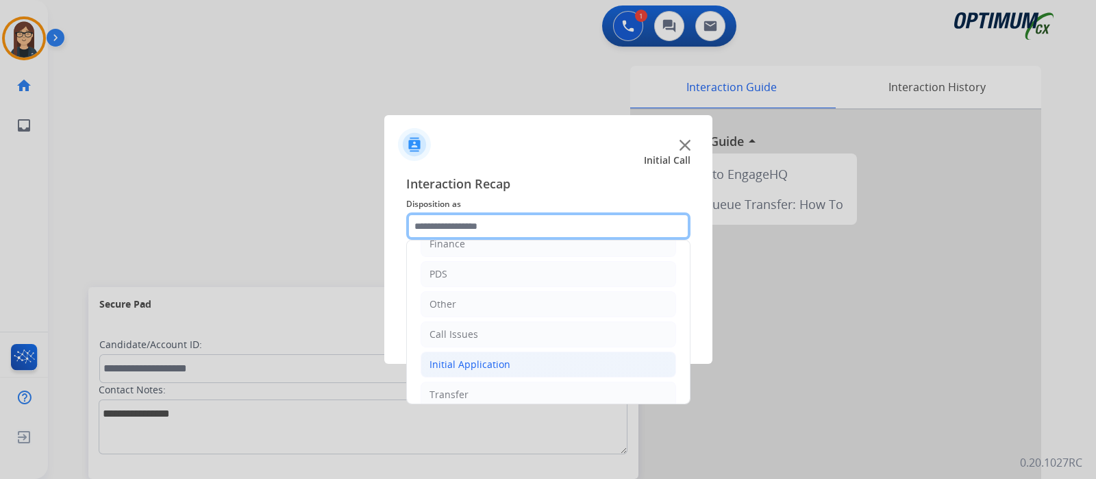
scroll to position [90, 0]
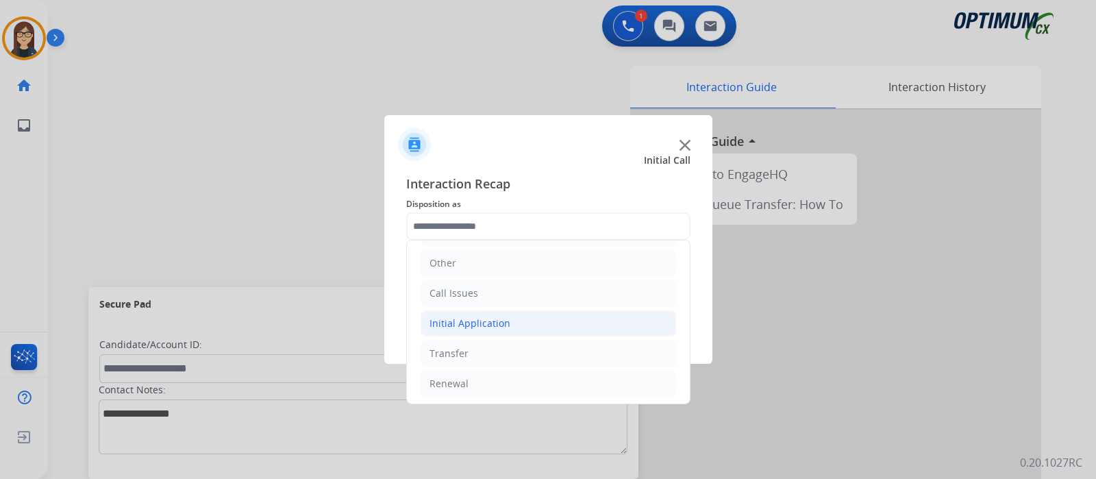
click at [473, 323] on div "Initial Application" at bounding box center [470, 323] width 81 height 14
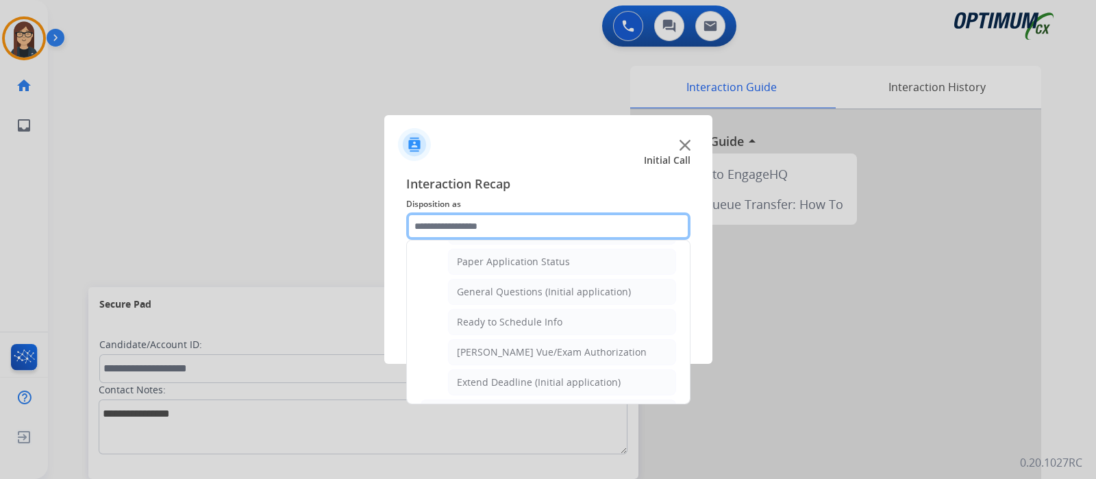
scroll to position [775, 0]
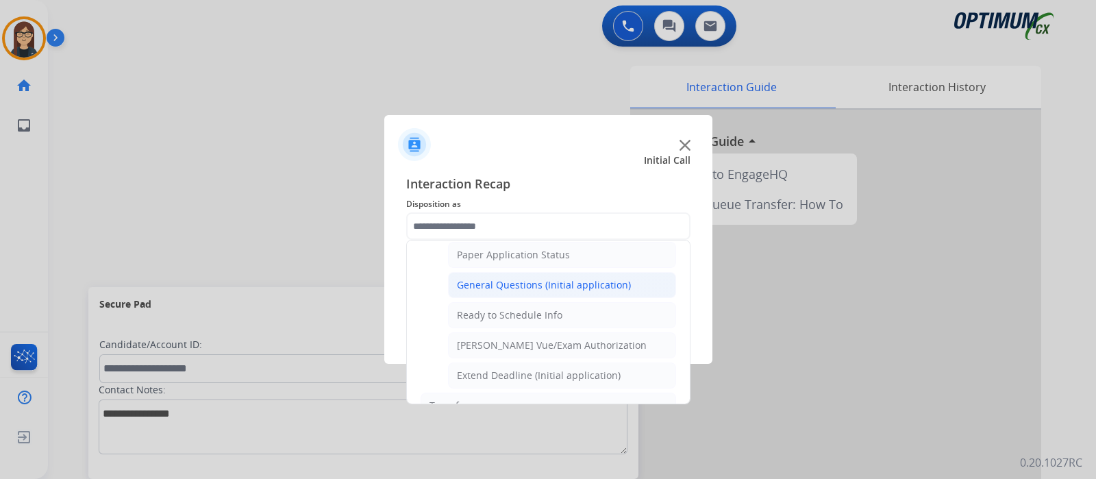
click at [532, 286] on li "General Questions (Initial application)" at bounding box center [562, 285] width 228 height 26
type input "**********"
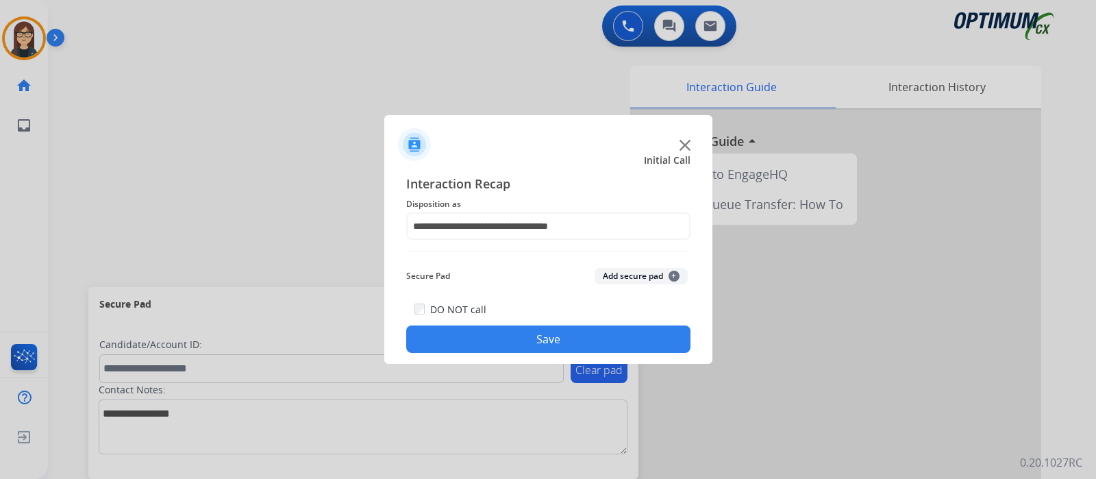
click at [533, 330] on button "Save" at bounding box center [548, 338] width 284 height 27
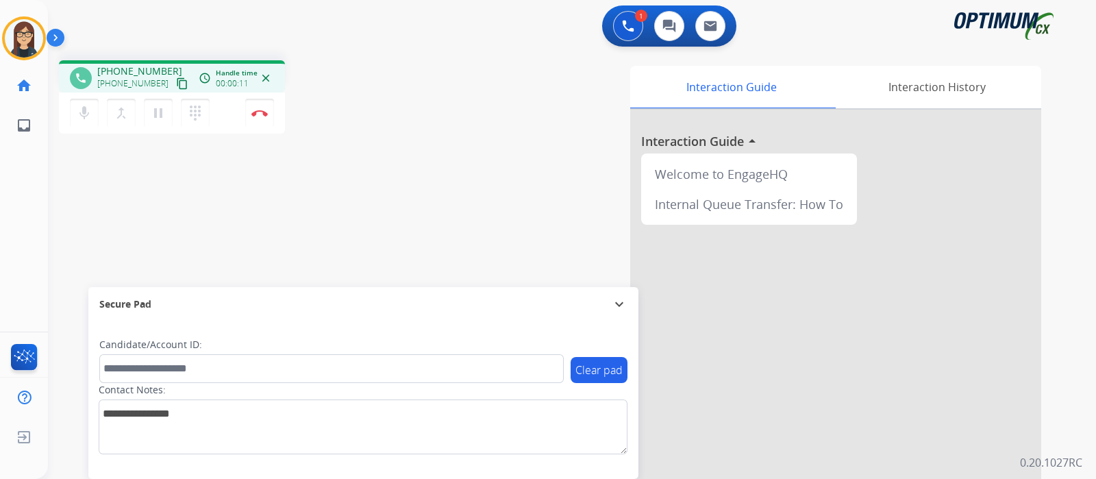
click at [176, 80] on mat-icon "content_copy" at bounding box center [182, 83] width 12 height 12
click at [397, 128] on div "phone [PHONE_NUMBER] [PHONE_NUMBER] content_copy access_time Call metrics Queue…" at bounding box center [240, 98] width 362 height 77
click at [79, 117] on mat-icon "mic" at bounding box center [84, 113] width 16 height 16
click at [79, 117] on mat-icon "mic_off" at bounding box center [84, 113] width 16 height 16
click at [364, 168] on div "phone [PHONE_NUMBER] [PHONE_NUMBER] content_copy access_time Call metrics Queue…" at bounding box center [555, 334] width 1015 height 571
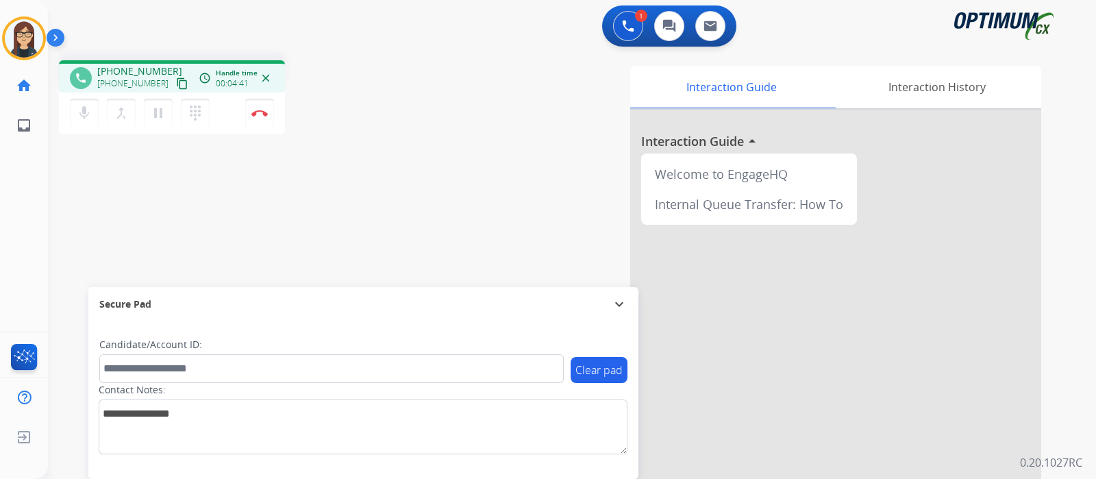
click at [339, 128] on div "phone [PHONE_NUMBER] [PHONE_NUMBER] content_copy access_time Call metrics Queue…" at bounding box center [240, 98] width 362 height 77
click at [260, 115] on img at bounding box center [259, 113] width 16 height 7
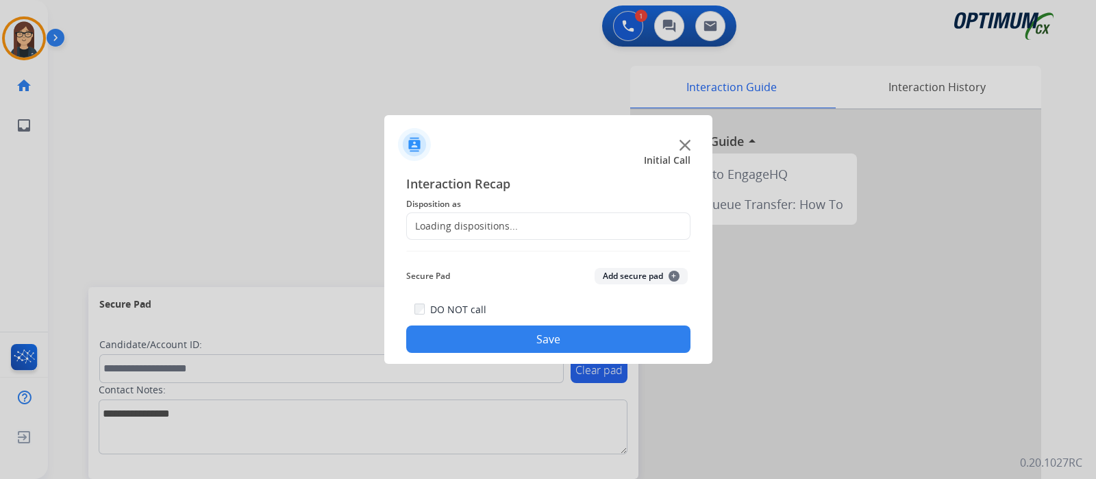
click at [454, 214] on div "Loading dispositions..." at bounding box center [548, 225] width 284 height 27
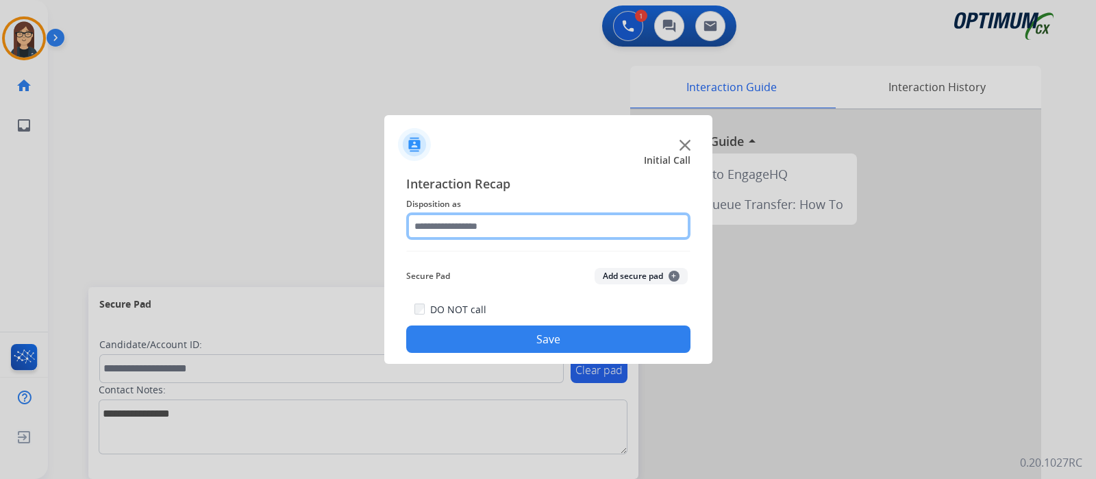
click at [456, 223] on input "text" at bounding box center [548, 225] width 284 height 27
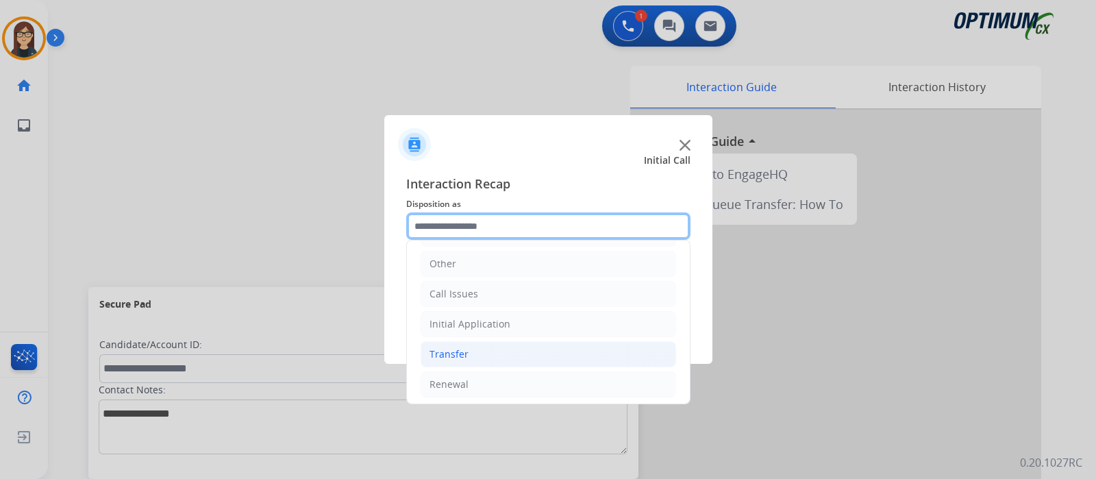
scroll to position [90, 0]
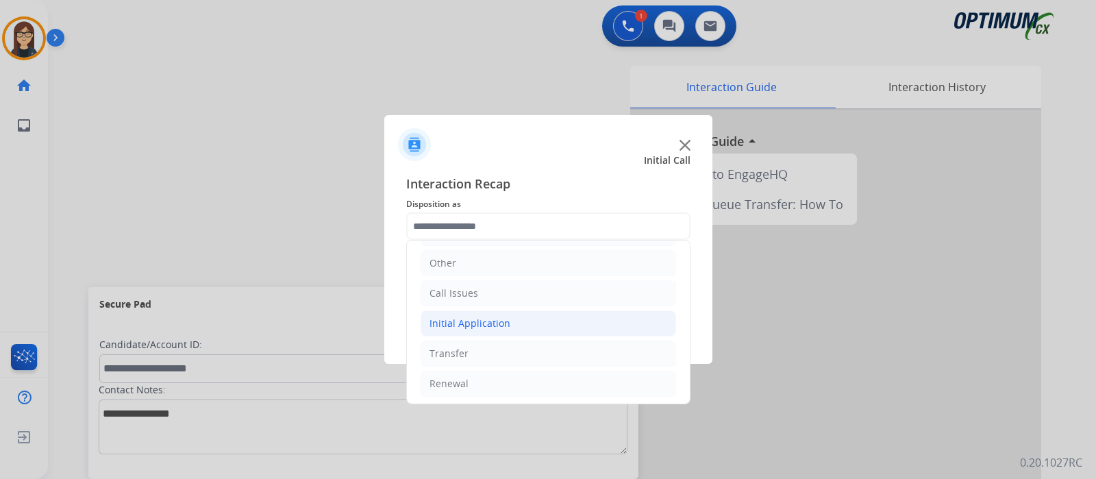
click at [482, 324] on div "Initial Application" at bounding box center [470, 323] width 81 height 14
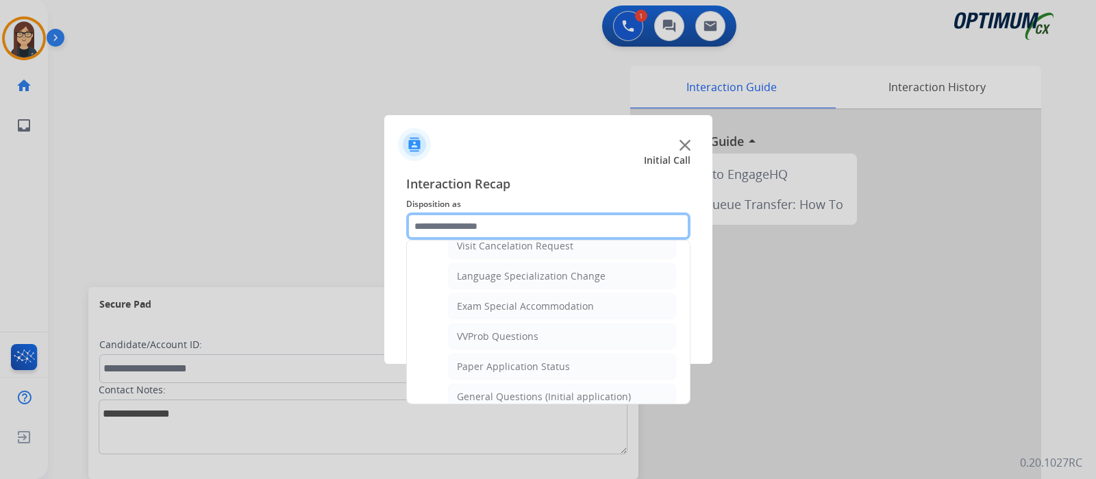
scroll to position [690, 0]
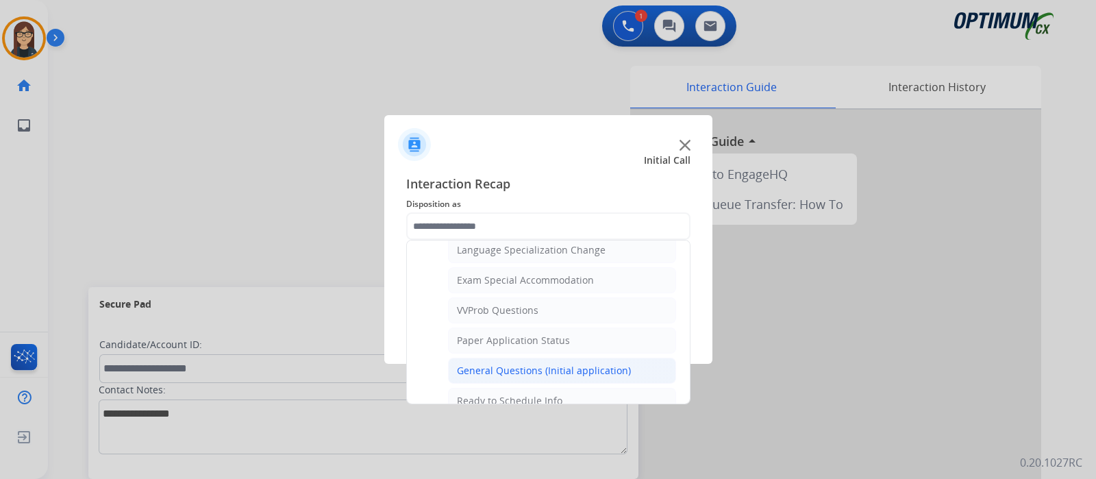
click at [519, 364] on div "General Questions (Initial application)" at bounding box center [544, 371] width 174 height 14
type input "**********"
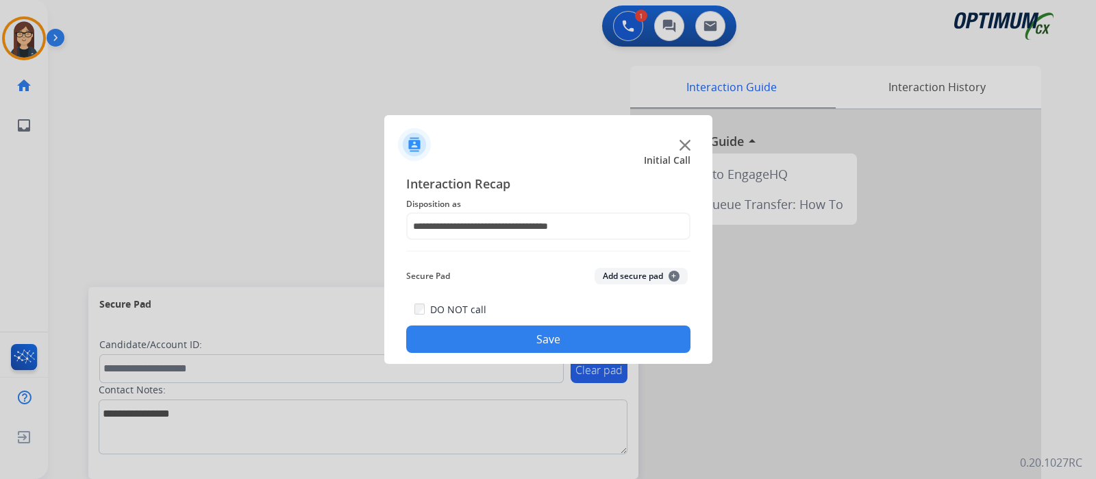
click at [512, 340] on button "Save" at bounding box center [548, 338] width 284 height 27
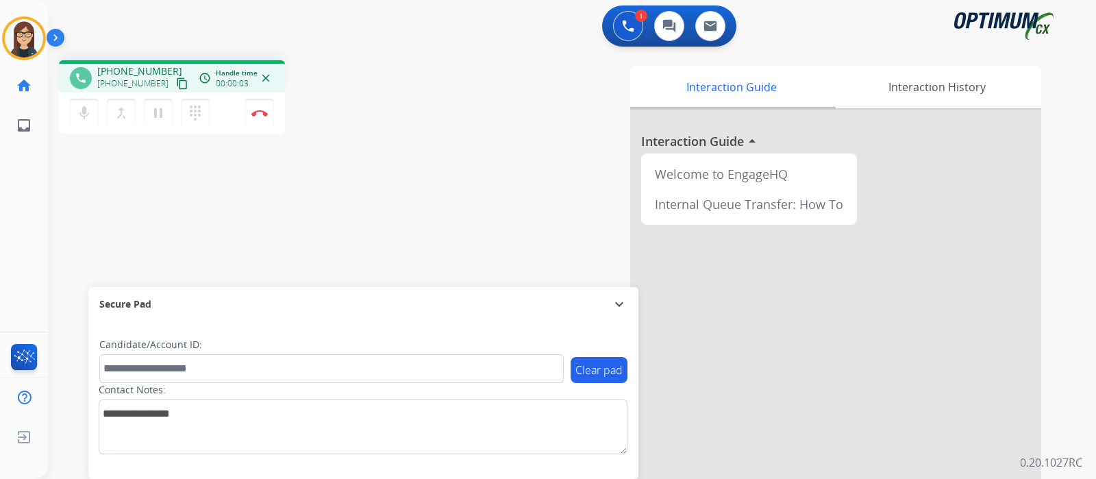
click at [176, 83] on mat-icon "content_copy" at bounding box center [182, 83] width 12 height 12
click at [80, 114] on mat-icon "mic" at bounding box center [84, 113] width 16 height 16
click at [86, 99] on button "mic_off Mute" at bounding box center [84, 113] width 29 height 29
click at [302, 227] on div "phone [PHONE_NUMBER] [PHONE_NUMBER] content_copy access_time Call metrics Queue…" at bounding box center [555, 334] width 1015 height 571
click at [264, 115] on img at bounding box center [259, 113] width 16 height 7
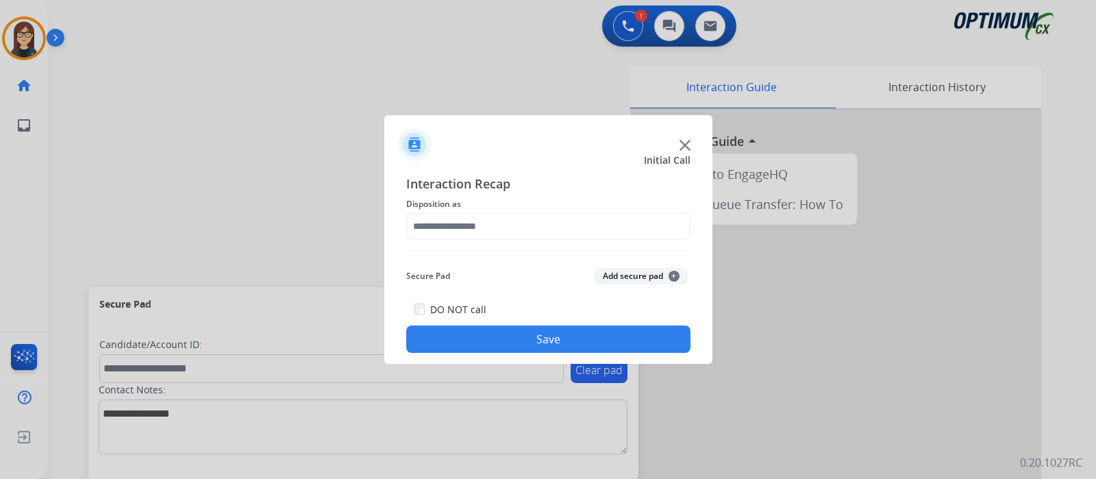
click at [442, 240] on div "Interaction Recap Disposition as Secure Pad Add secure pad + DO NOT call Save" at bounding box center [548, 263] width 284 height 179
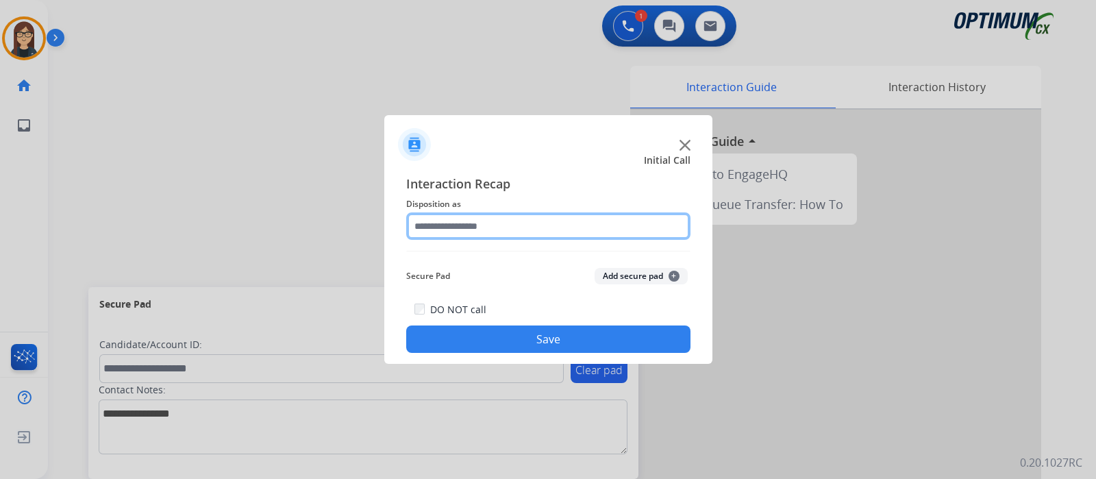
click at [440, 228] on input "text" at bounding box center [548, 225] width 284 height 27
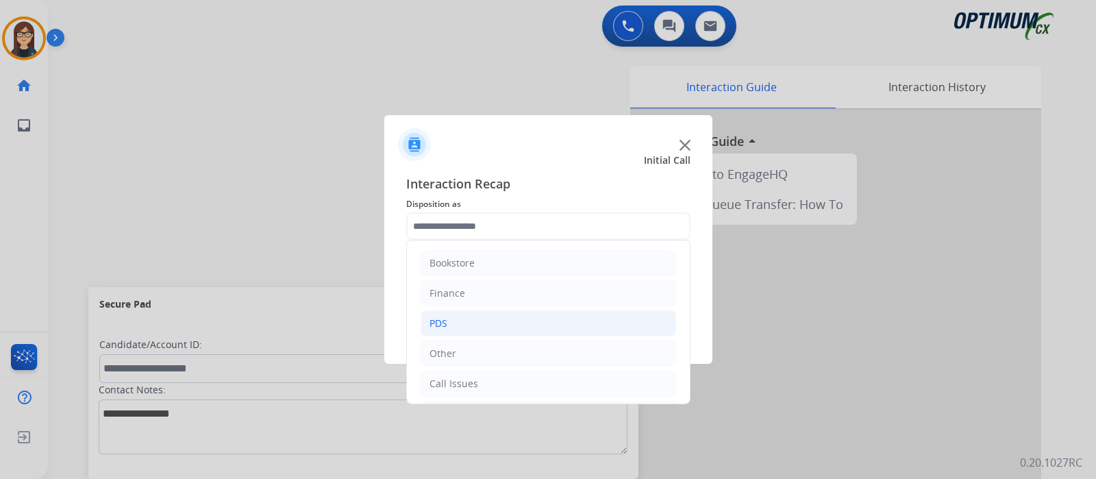
click at [456, 321] on li "PDS" at bounding box center [549, 323] width 256 height 26
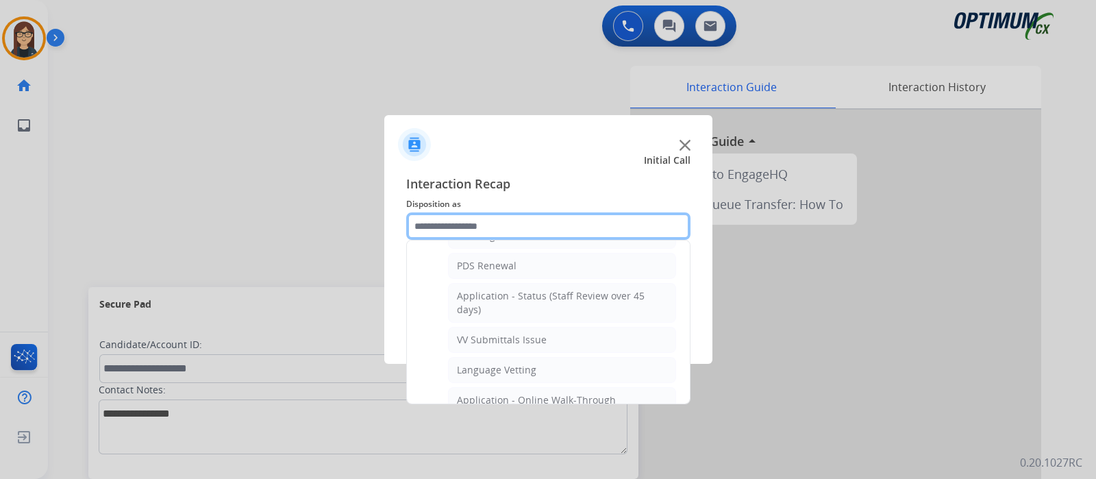
scroll to position [171, 0]
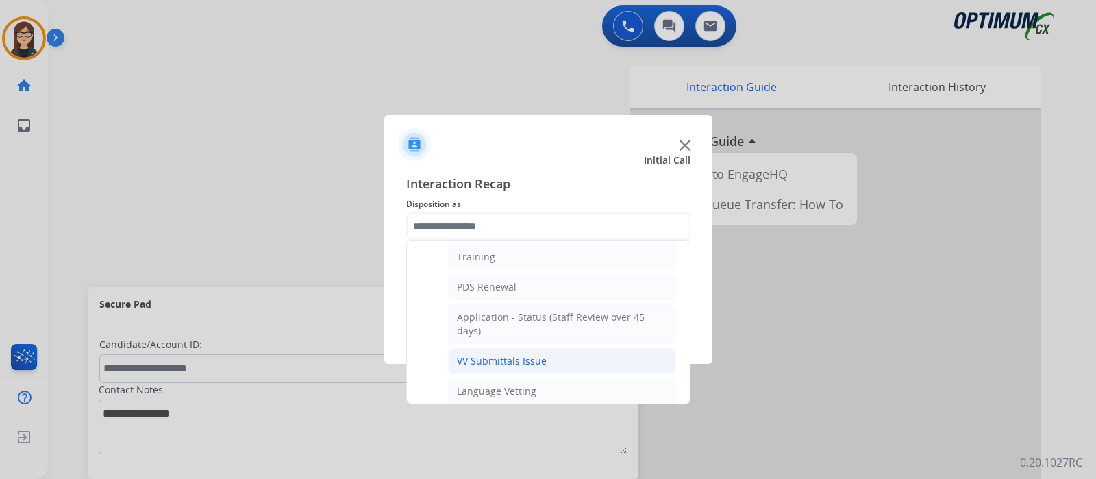
click at [524, 354] on div "VV Submittals Issue" at bounding box center [502, 361] width 90 height 14
type input "**********"
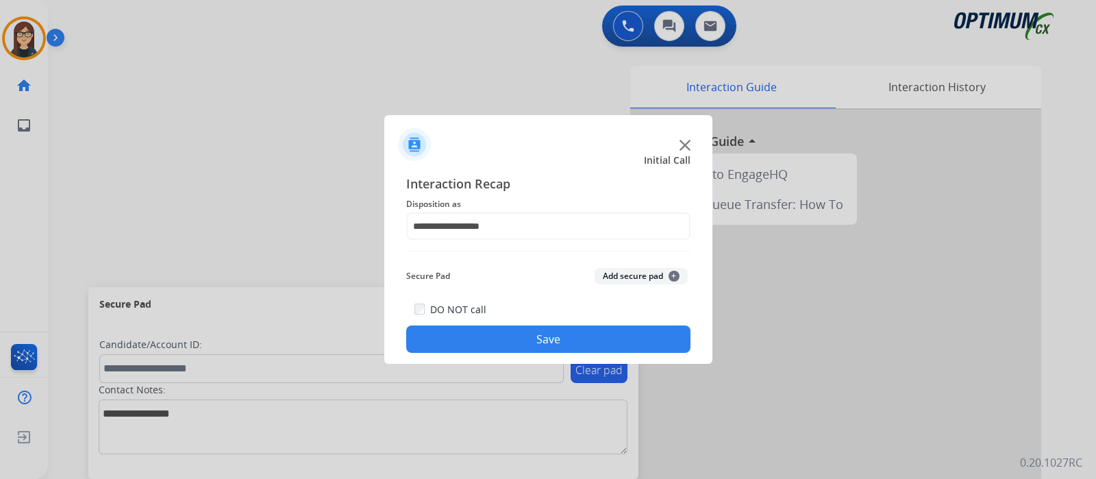
drag, startPoint x: 514, startPoint y: 327, endPoint x: 499, endPoint y: 350, distance: 27.4
click at [515, 327] on button "Save" at bounding box center [548, 338] width 284 height 27
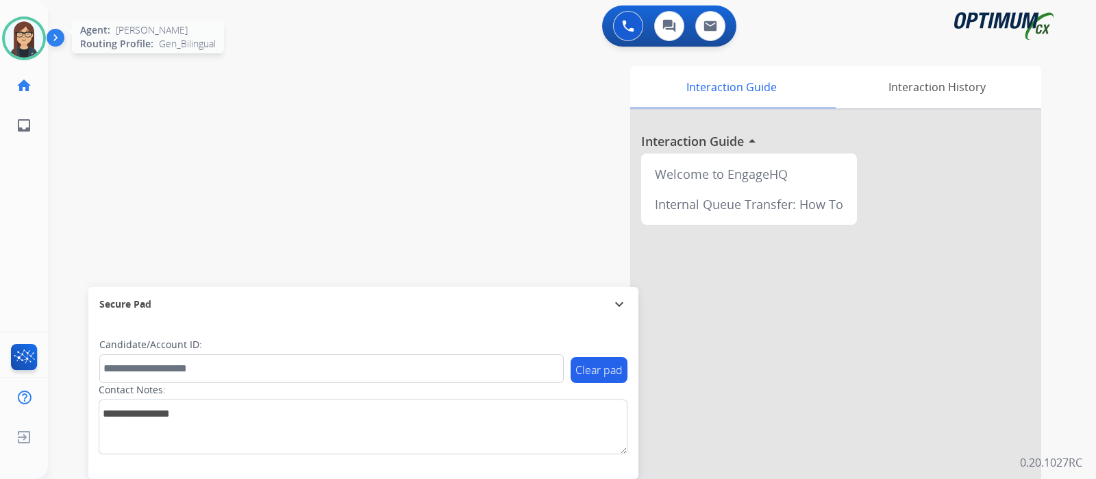
click at [23, 27] on img at bounding box center [24, 38] width 38 height 38
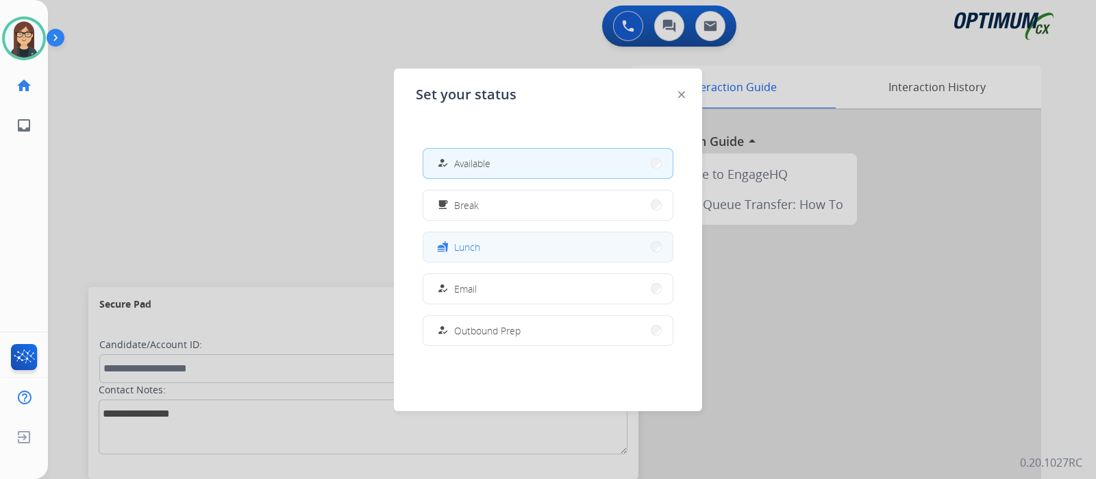
click at [484, 245] on button "fastfood Lunch" at bounding box center [547, 246] width 249 height 29
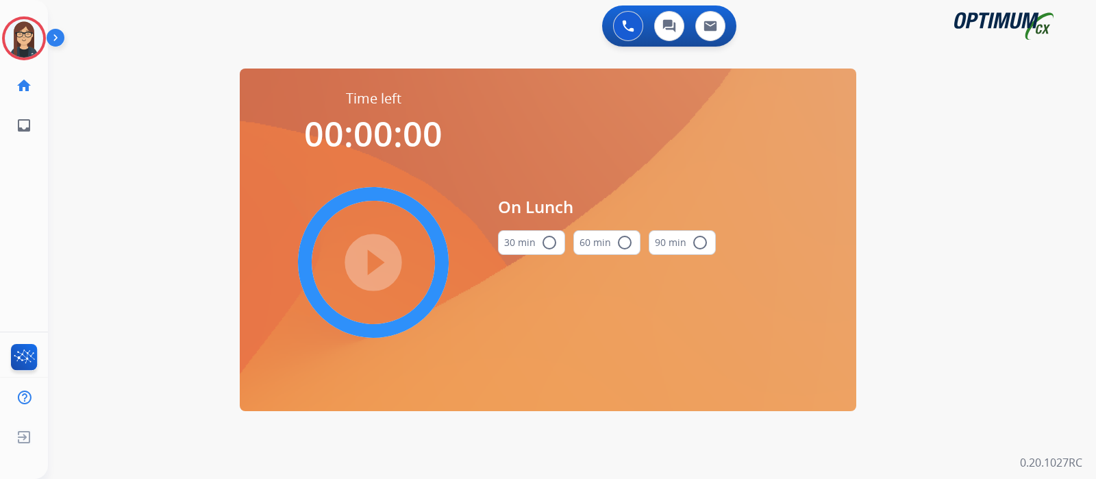
click at [547, 240] on mat-icon "radio_button_unchecked" at bounding box center [549, 242] width 16 height 16
click at [377, 259] on mat-icon "play_circle_filled" at bounding box center [373, 262] width 16 height 16
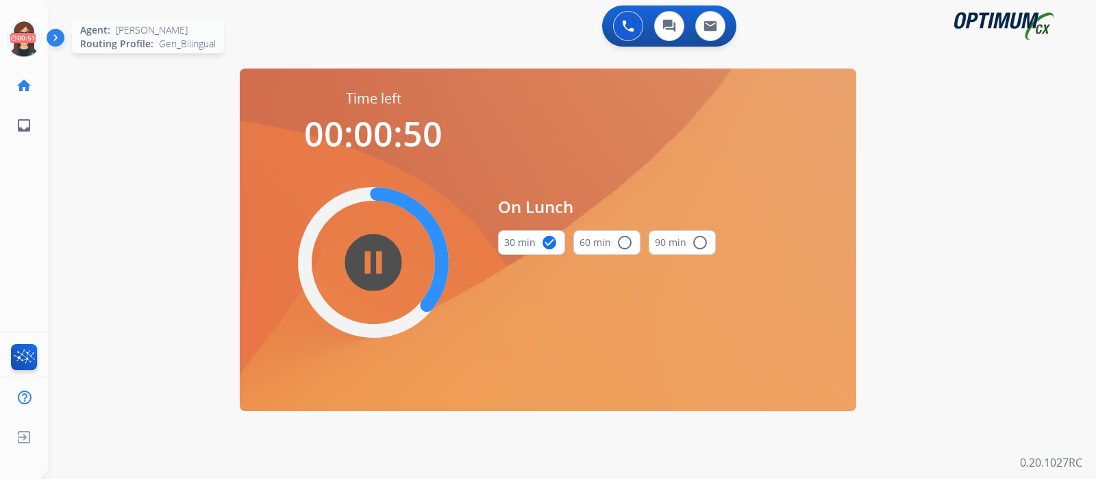
click at [31, 21] on icon at bounding box center [24, 38] width 45 height 45
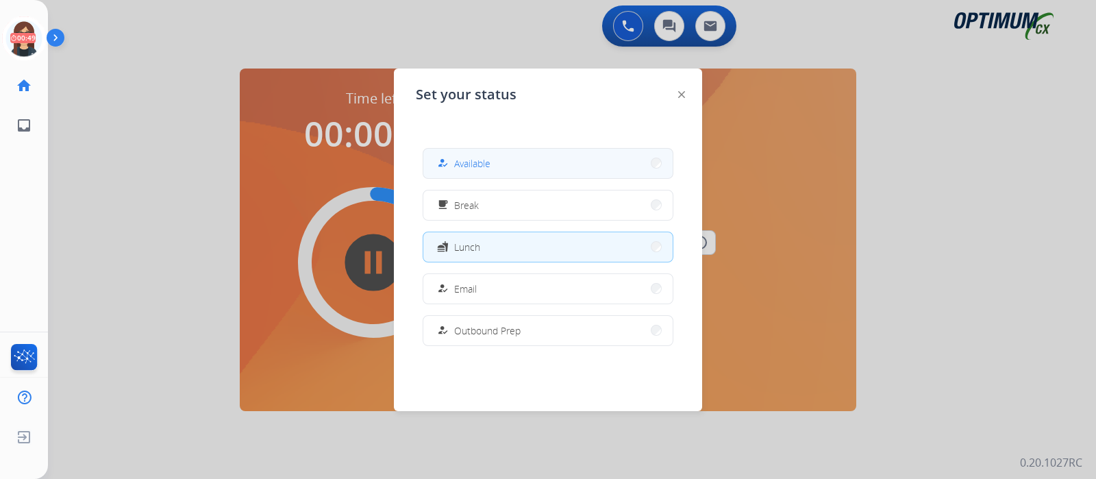
click at [499, 154] on button "how_to_reg Available" at bounding box center [547, 163] width 249 height 29
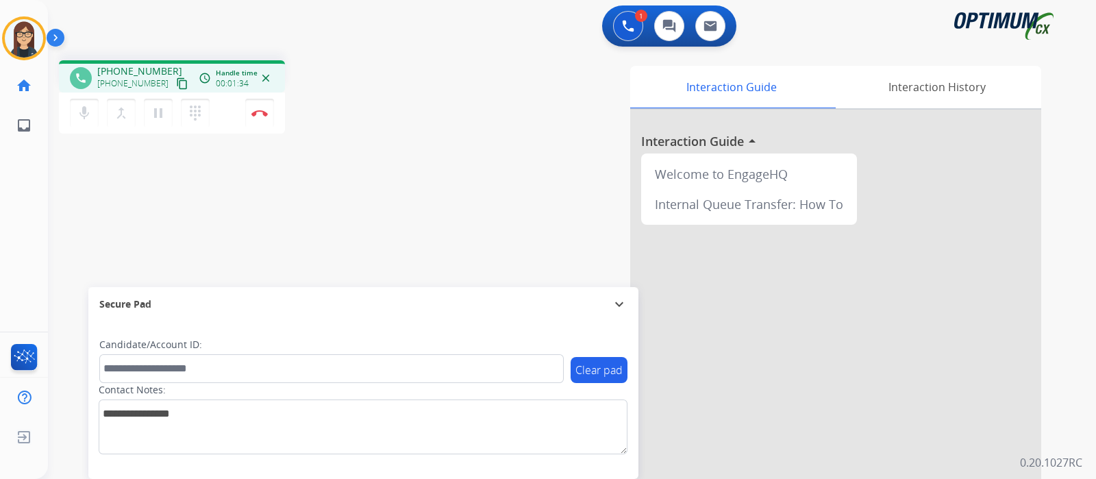
click at [176, 81] on mat-icon "content_copy" at bounding box center [182, 83] width 12 height 12
click at [436, 176] on div "Interaction Guide Interaction History Interaction Guide arrow_drop_up Welcome t…" at bounding box center [734, 343] width 614 height 555
click at [417, 151] on div "phone [PHONE_NUMBER] [PHONE_NUMBER] content_copy access_time Call metrics Queue…" at bounding box center [555, 334] width 1015 height 571
click at [377, 91] on div "phone [PHONE_NUMBER] [PHONE_NUMBER] content_copy access_time Call metrics Queue…" at bounding box center [240, 98] width 362 height 77
click at [258, 114] on img at bounding box center [259, 113] width 16 height 7
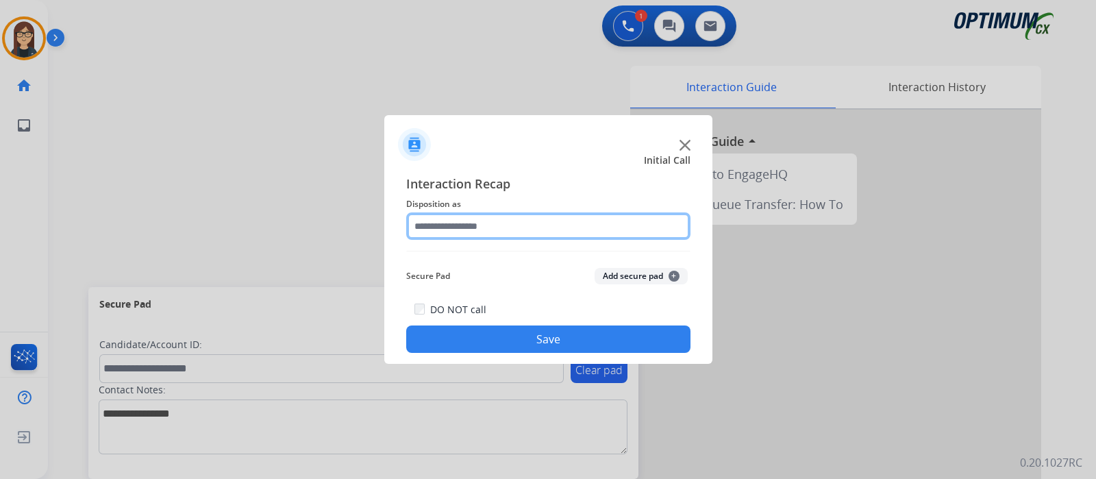
click at [464, 227] on input "text" at bounding box center [548, 225] width 284 height 27
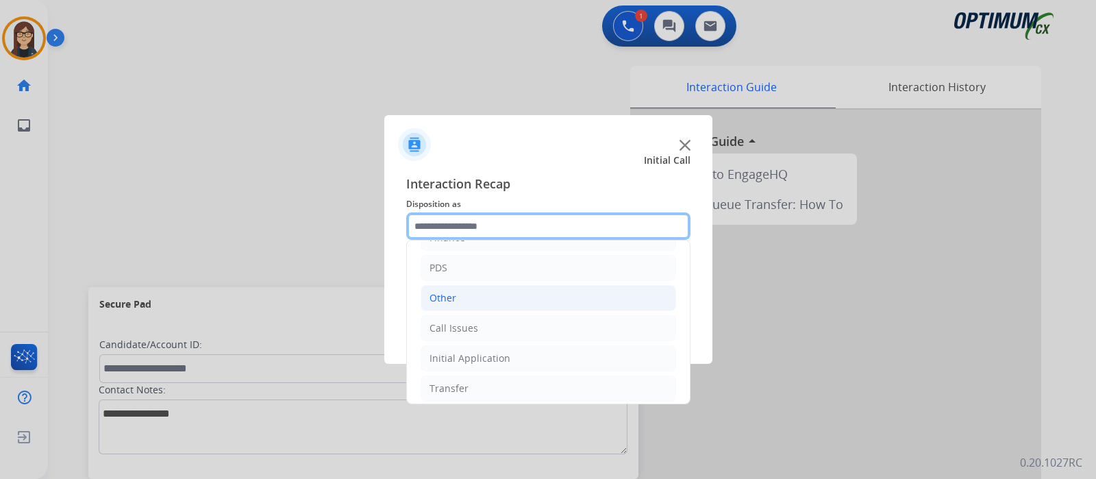
scroll to position [90, 0]
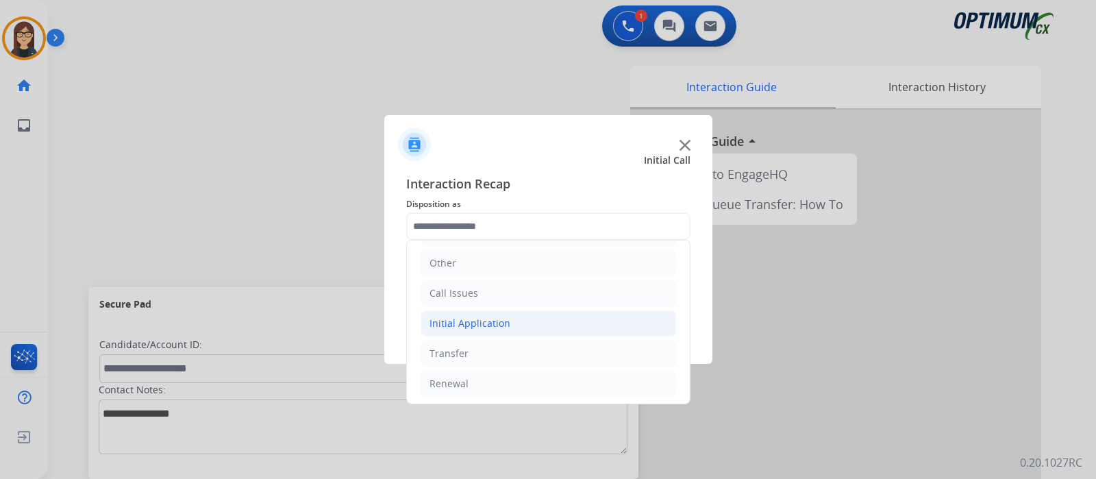
click at [510, 320] on li "Initial Application" at bounding box center [549, 323] width 256 height 26
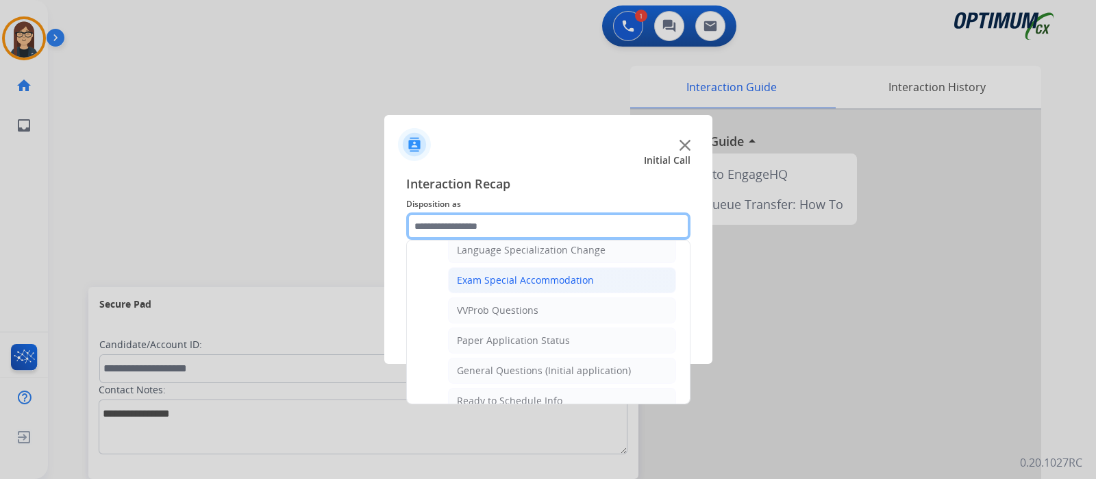
scroll to position [775, 0]
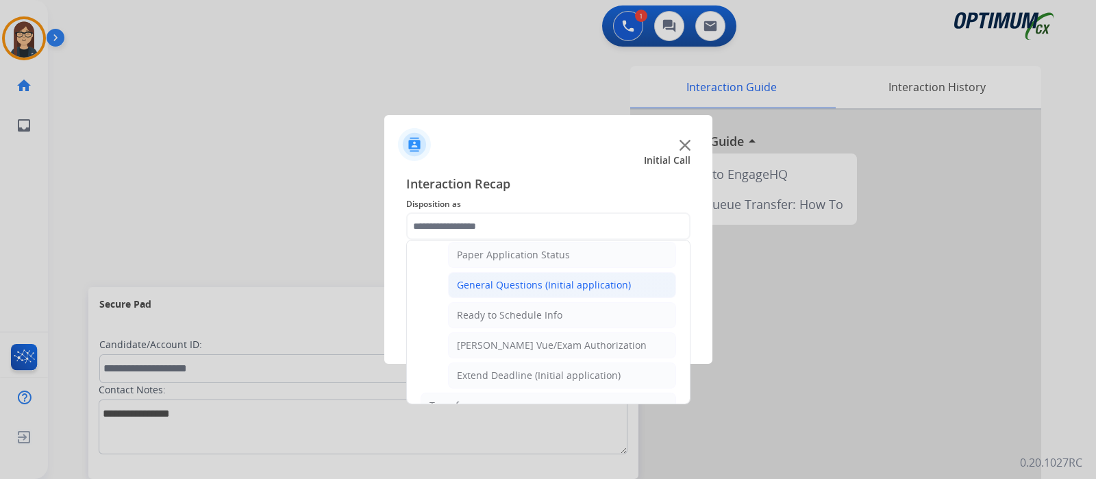
click at [524, 278] on div "General Questions (Initial application)" at bounding box center [544, 285] width 174 height 14
type input "**********"
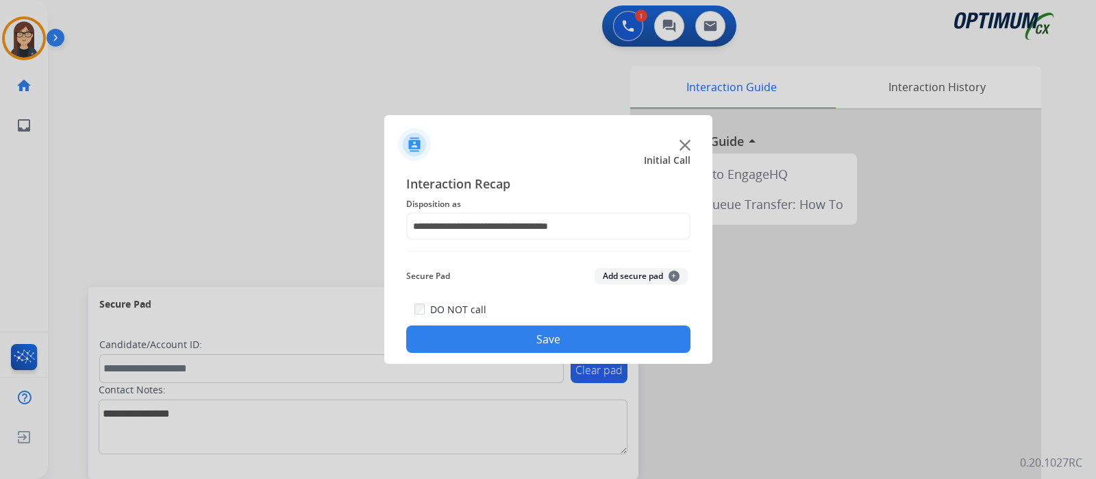
click at [511, 330] on button "Save" at bounding box center [548, 338] width 284 height 27
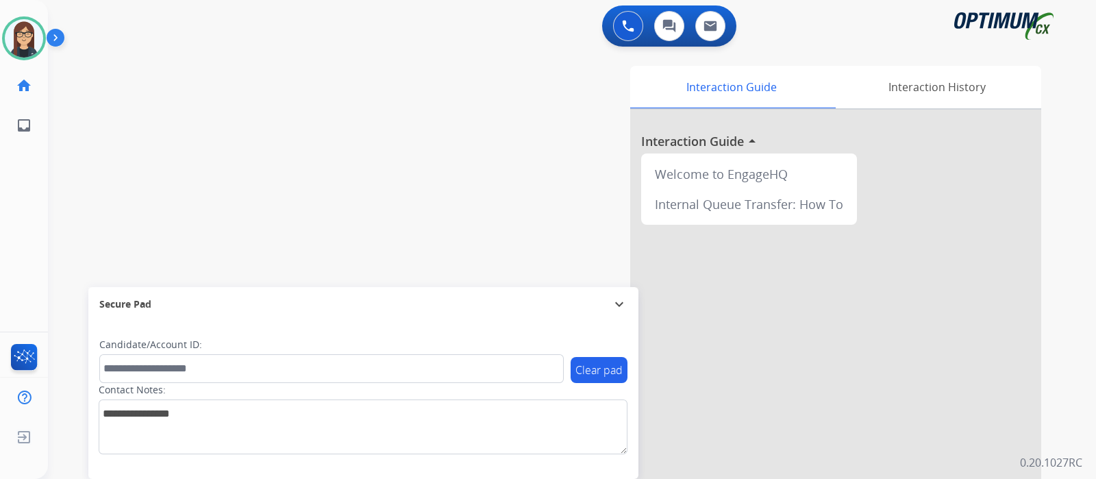
click at [48, 43] on img at bounding box center [58, 40] width 23 height 26
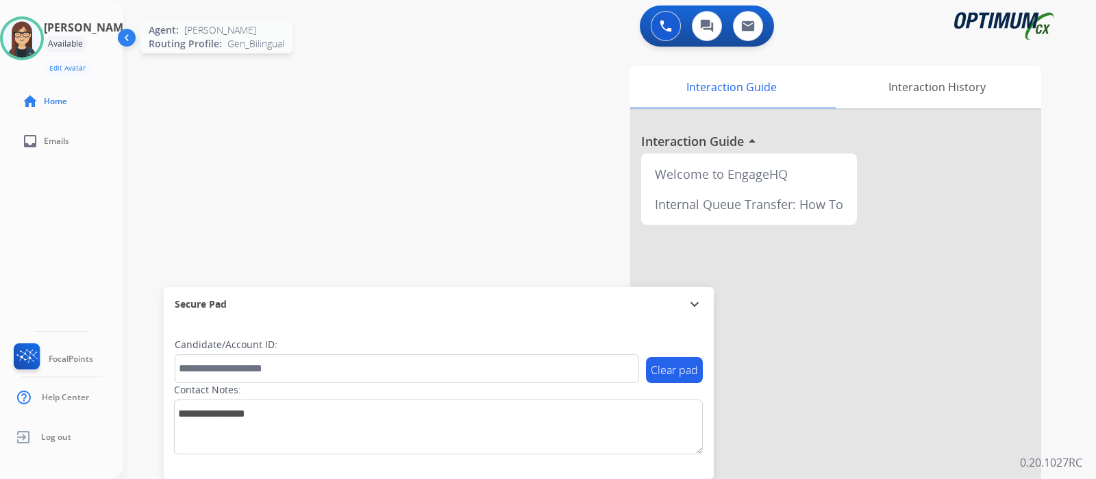
click at [44, 27] on div at bounding box center [22, 38] width 44 height 44
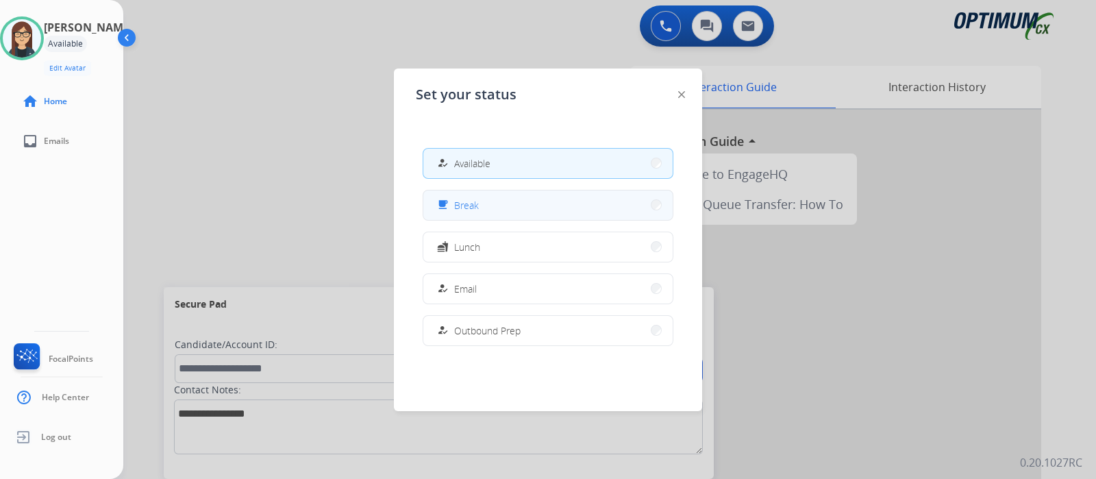
click at [486, 210] on button "free_breakfast Break" at bounding box center [547, 204] width 249 height 29
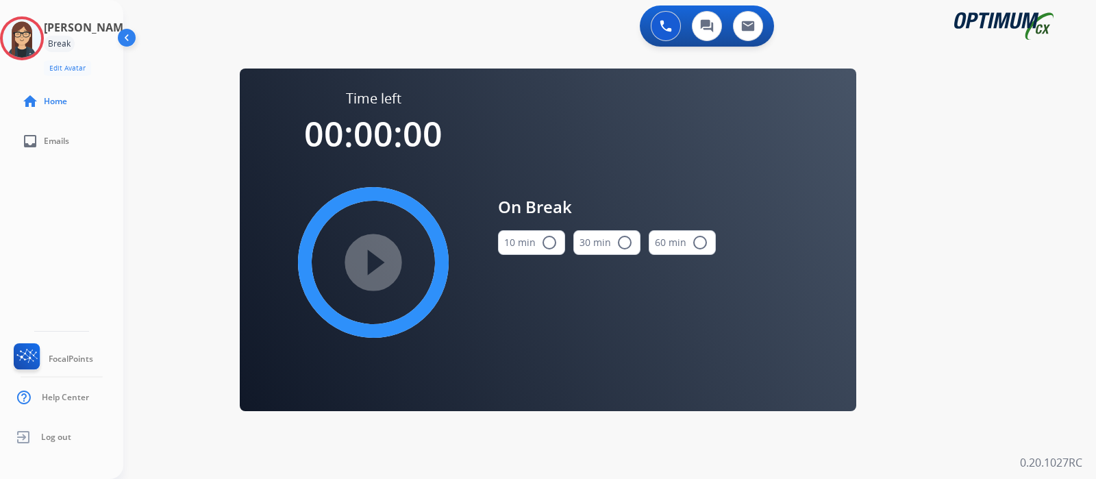
click at [545, 239] on mat-icon "radio_button_unchecked" at bounding box center [549, 242] width 16 height 16
click at [380, 264] on mat-icon "play_circle_filled" at bounding box center [373, 262] width 16 height 16
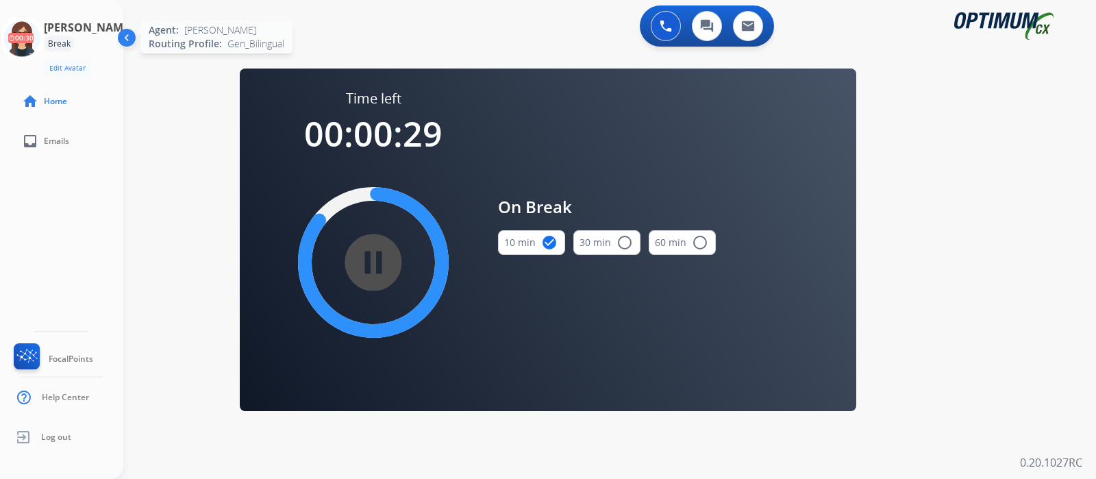
click at [34, 45] on icon at bounding box center [22, 38] width 45 height 45
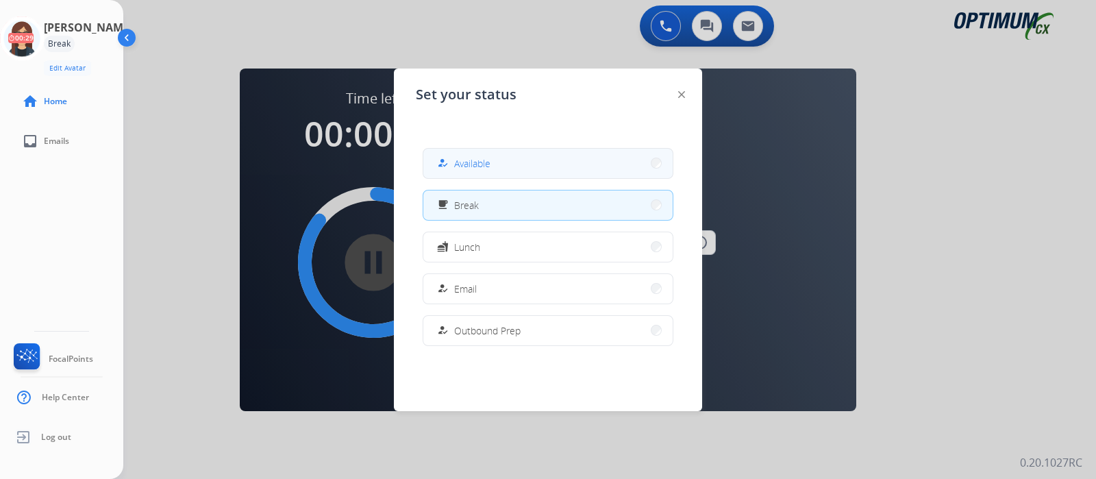
click at [490, 161] on span "Available" at bounding box center [472, 163] width 36 height 14
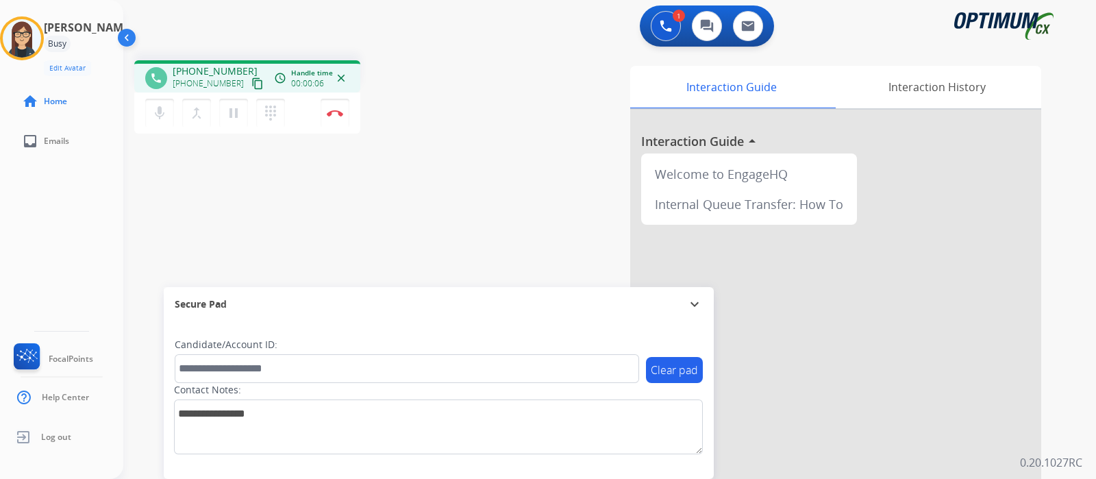
click at [251, 83] on mat-icon "content_copy" at bounding box center [257, 83] width 12 height 12
click at [251, 87] on mat-icon "content_copy" at bounding box center [257, 83] width 12 height 12
click at [188, 174] on div "phone [PHONE_NUMBER] [PHONE_NUMBER] content_copy access_time Call metrics Queue…" at bounding box center [593, 334] width 940 height 571
click at [156, 113] on mat-icon "mic" at bounding box center [159, 113] width 16 height 16
click at [156, 126] on button "mic_off Mute" at bounding box center [159, 113] width 29 height 29
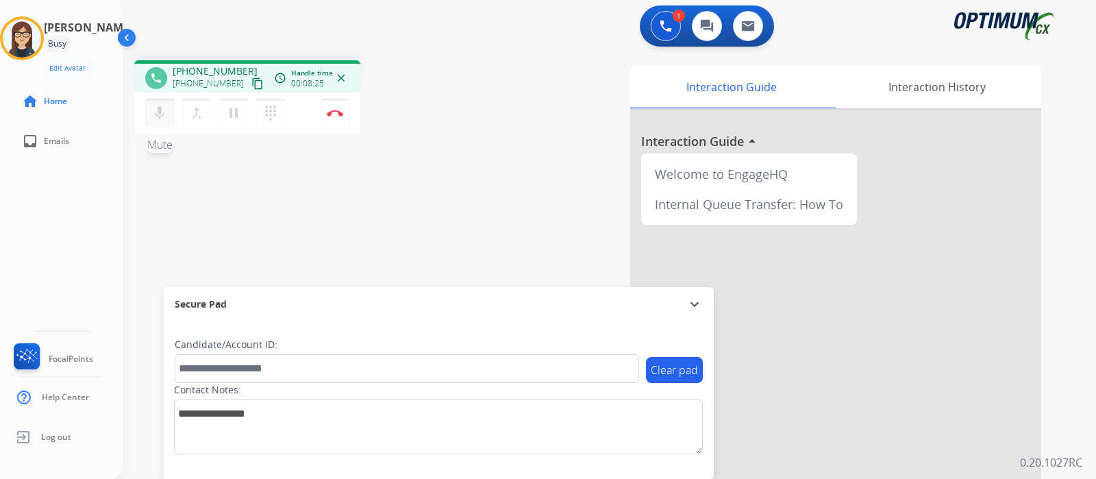
click at [161, 118] on mat-icon "mic" at bounding box center [159, 113] width 16 height 16
click at [153, 113] on mat-icon "mic_off" at bounding box center [159, 113] width 16 height 16
click at [153, 113] on mat-icon "mic" at bounding box center [159, 113] width 16 height 16
click at [460, 144] on div "phone [PHONE_NUMBER] [PHONE_NUMBER] content_copy access_time Call metrics Queue…" at bounding box center [593, 334] width 940 height 571
click at [509, 176] on div "Interaction Guide Interaction History Interaction Guide arrow_drop_up Welcome t…" at bounding box center [766, 343] width 549 height 555
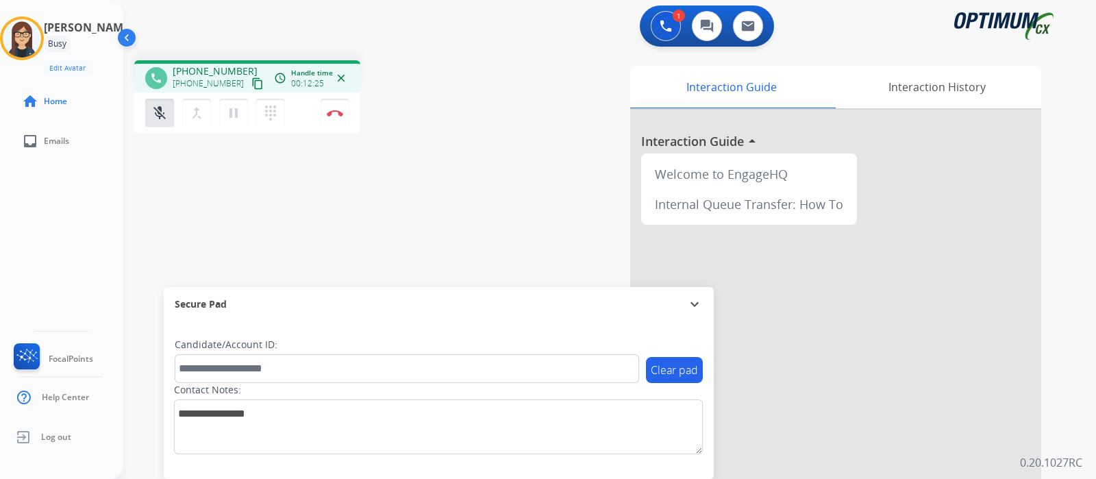
click at [458, 110] on div "phone [PHONE_NUMBER] [PHONE_NUMBER] content_copy access_time Call metrics Queue…" at bounding box center [310, 98] width 352 height 77
click at [534, 162] on div "Interaction Guide Interaction History Interaction Guide arrow_drop_up Welcome t…" at bounding box center [766, 343] width 549 height 555
click at [527, 170] on div "Interaction Guide Interaction History Interaction Guide arrow_drop_up Welcome t…" at bounding box center [766, 343] width 549 height 555
click at [158, 118] on mat-icon "mic_off" at bounding box center [159, 113] width 16 height 16
click at [464, 103] on div "phone [PHONE_NUMBER] [PHONE_NUMBER] content_copy access_time Call metrics Queue…" at bounding box center [310, 98] width 352 height 77
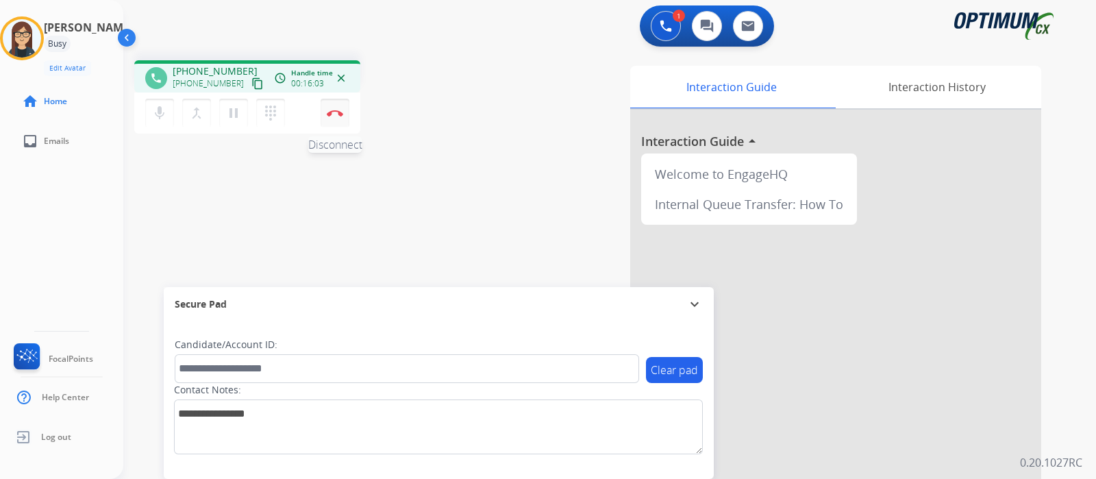
click at [328, 121] on button "Disconnect" at bounding box center [335, 113] width 29 height 29
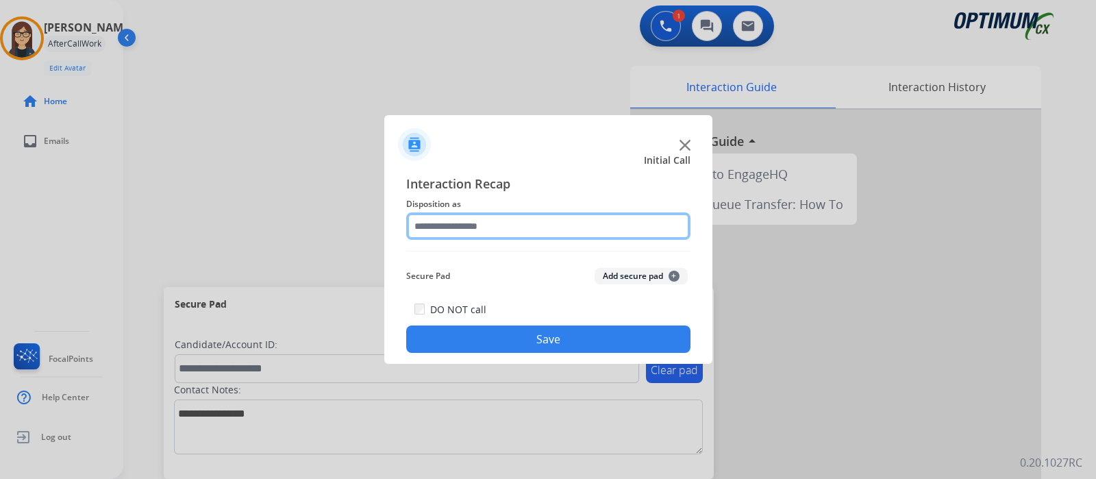
click at [456, 226] on input "text" at bounding box center [548, 225] width 284 height 27
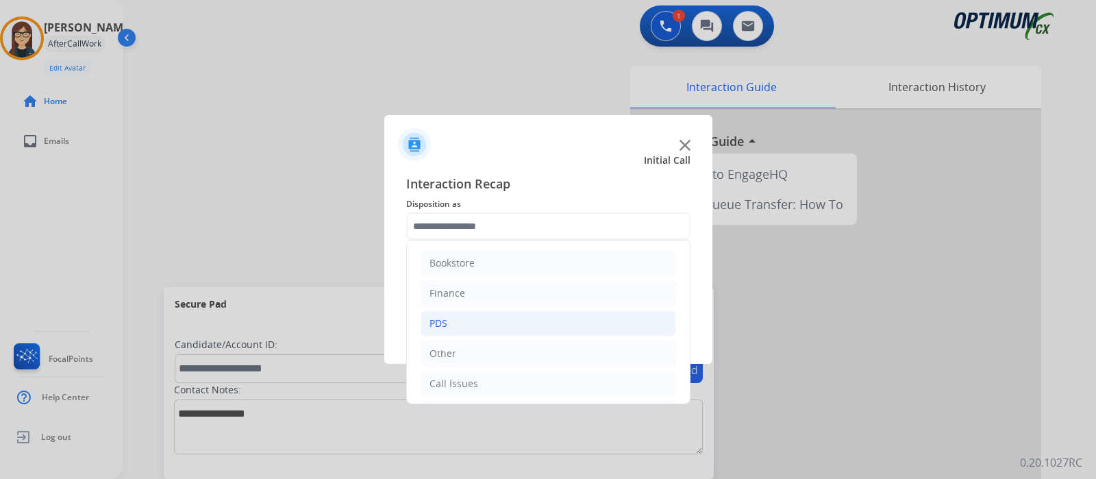
click at [450, 325] on li "PDS" at bounding box center [549, 323] width 256 height 26
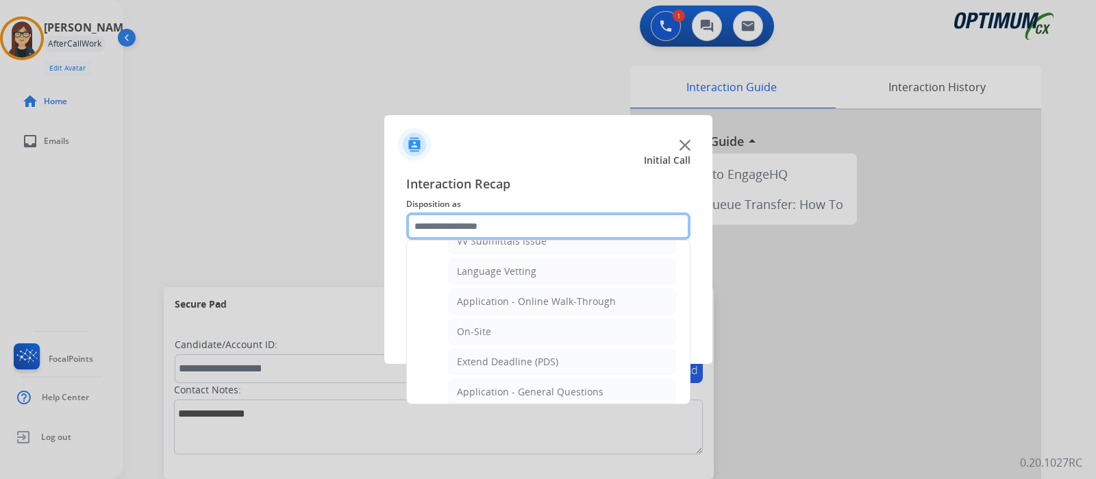
scroll to position [342, 0]
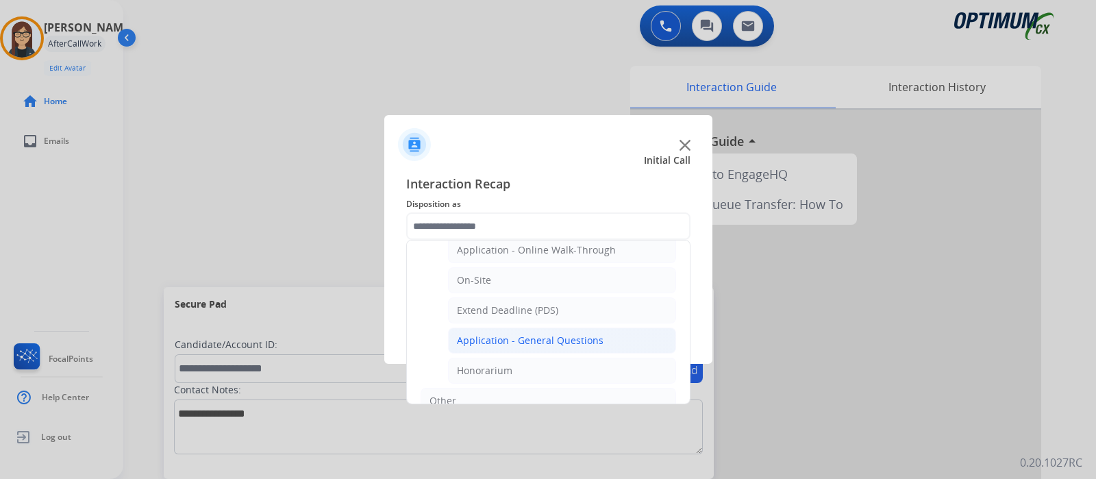
click at [537, 340] on div "Application - General Questions" at bounding box center [530, 341] width 147 height 14
type input "**********"
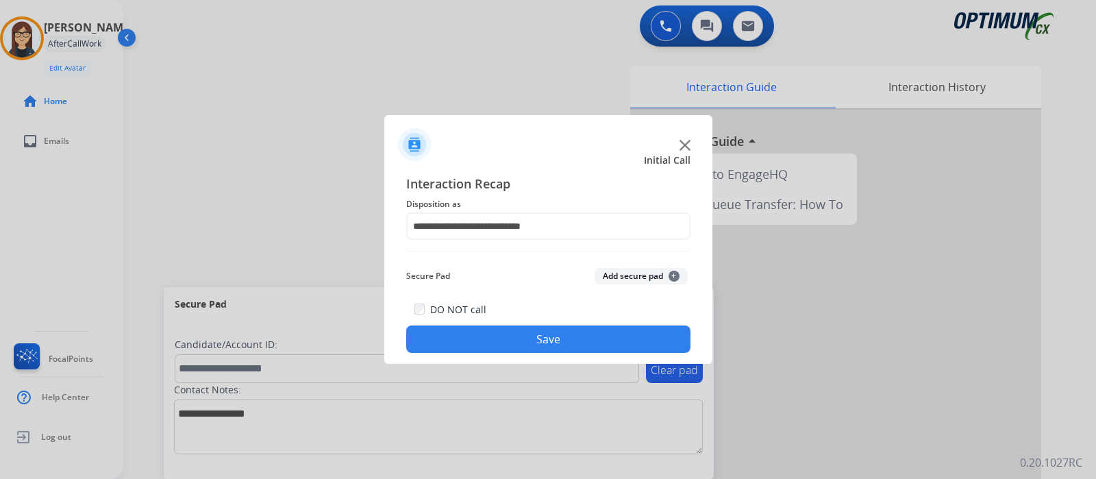
click at [532, 345] on button "Save" at bounding box center [548, 338] width 284 height 27
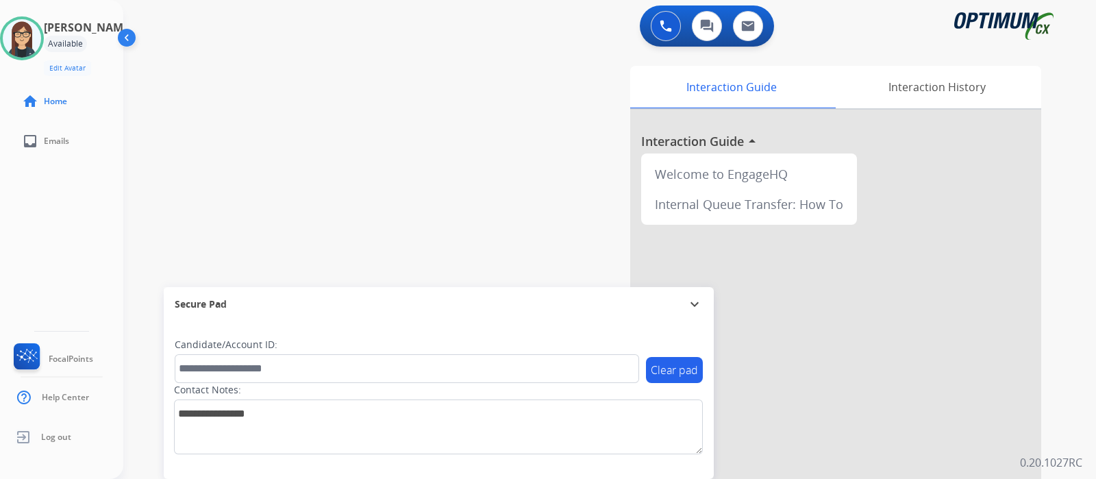
click at [333, 173] on div "swap_horiz Break voice bridge close_fullscreen Connect 3-Way Call merge_type Se…" at bounding box center [593, 334] width 940 height 571
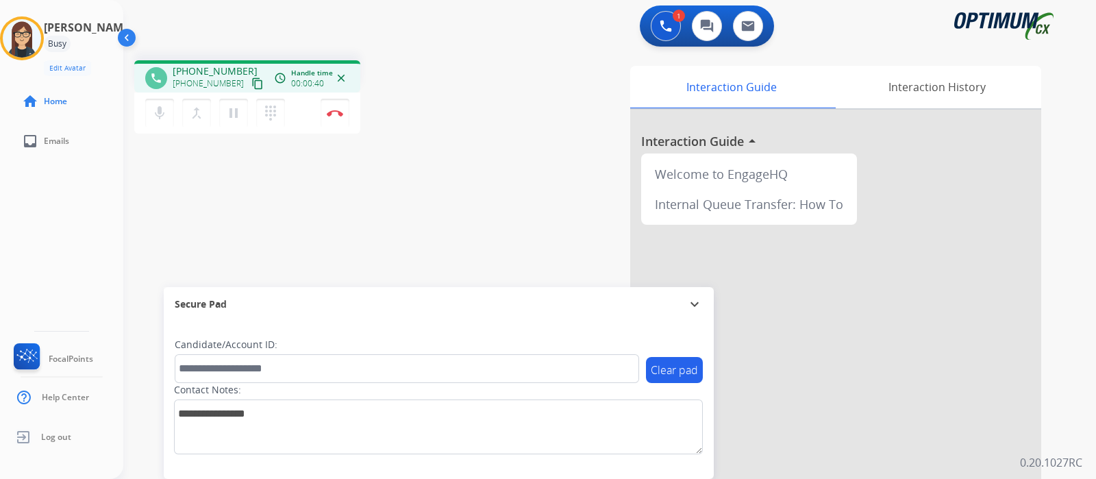
click at [251, 84] on mat-icon "content_copy" at bounding box center [257, 83] width 12 height 12
click at [353, 186] on div "phone [PHONE_NUMBER] [PHONE_NUMBER] content_copy access_time Call metrics Queue…" at bounding box center [593, 334] width 940 height 571
click at [470, 140] on div "phone [PHONE_NUMBER] [PHONE_NUMBER] content_copy access_time Call metrics Queue…" at bounding box center [593, 334] width 940 height 571
click at [164, 116] on mat-icon "mic" at bounding box center [159, 113] width 16 height 16
click at [164, 116] on mat-icon "mic_off" at bounding box center [159, 113] width 16 height 16
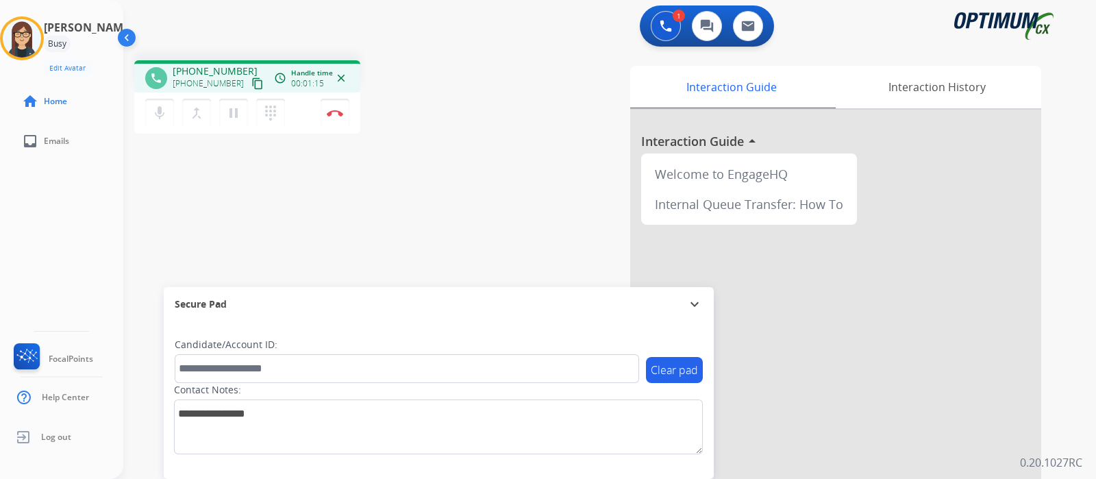
click at [251, 84] on mat-icon "content_copy" at bounding box center [257, 83] width 12 height 12
click at [154, 115] on mat-icon "mic" at bounding box center [159, 113] width 16 height 16
click at [164, 112] on mat-icon "mic_off" at bounding box center [159, 113] width 16 height 16
click at [158, 111] on mat-icon "mic" at bounding box center [159, 113] width 16 height 16
click at [154, 110] on mat-icon "mic_off" at bounding box center [159, 113] width 16 height 16
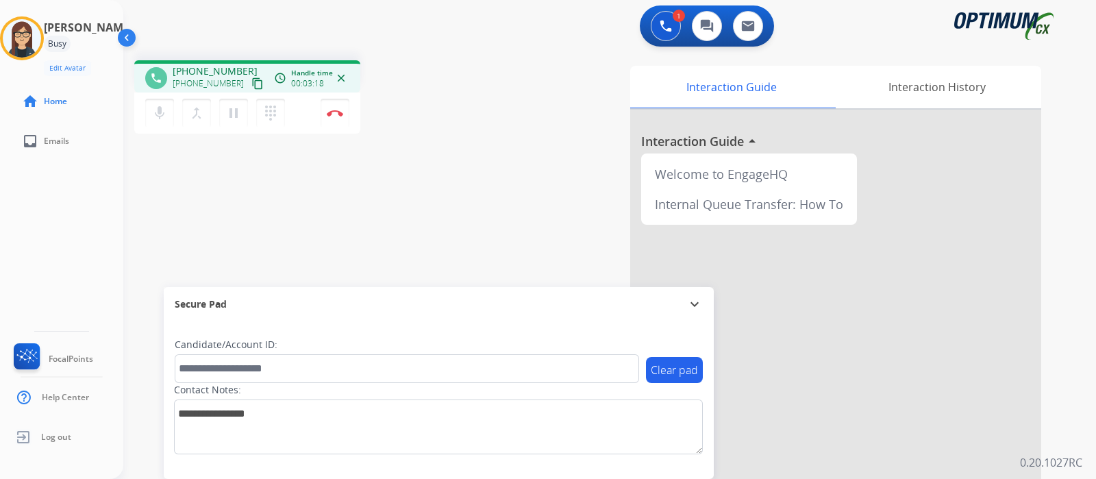
click at [449, 202] on div "phone [PHONE_NUMBER] [PHONE_NUMBER] content_copy access_time Call metrics Queue…" at bounding box center [593, 334] width 940 height 571
click at [467, 169] on div "phone [PHONE_NUMBER] [PHONE_NUMBER] content_copy access_time Call metrics Queue…" at bounding box center [593, 334] width 940 height 571
click at [476, 113] on div "phone [PHONE_NUMBER] [PHONE_NUMBER] content_copy access_time Call metrics Queue…" at bounding box center [310, 98] width 352 height 77
click at [510, 125] on div "Interaction Guide Interaction History Interaction Guide arrow_drop_up Welcome t…" at bounding box center [766, 343] width 549 height 555
click at [336, 111] on img at bounding box center [335, 113] width 16 height 7
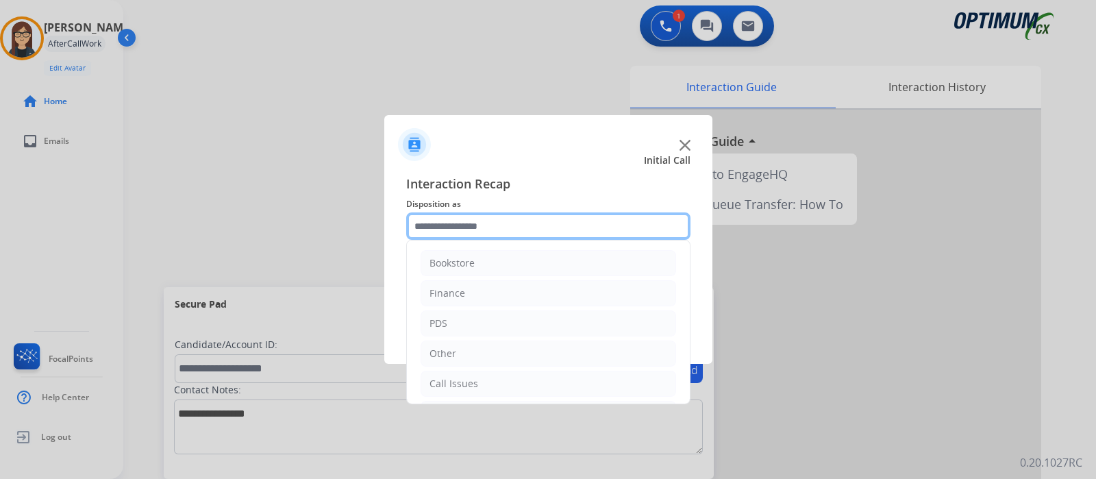
click at [515, 235] on input "text" at bounding box center [548, 225] width 284 height 27
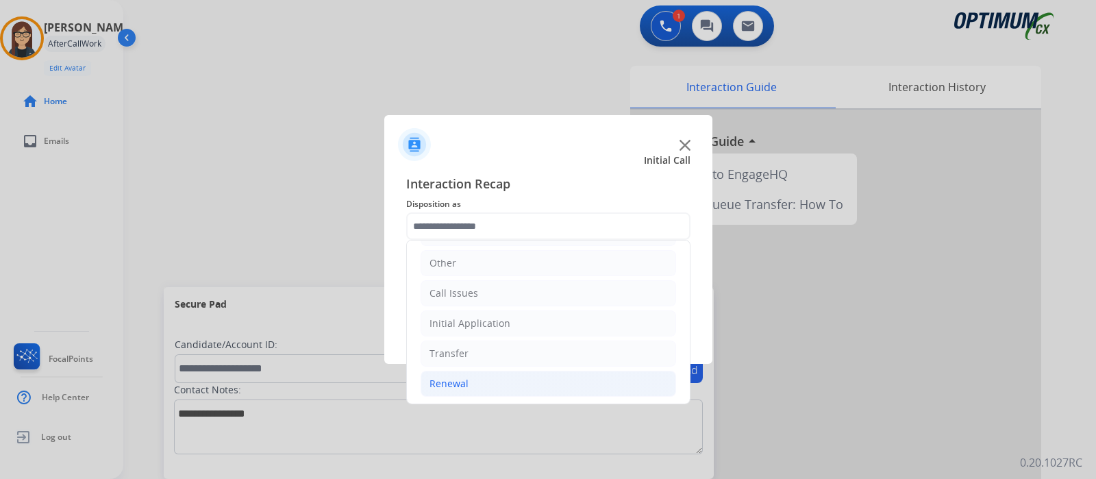
click at [462, 379] on div "Renewal" at bounding box center [449, 384] width 39 height 14
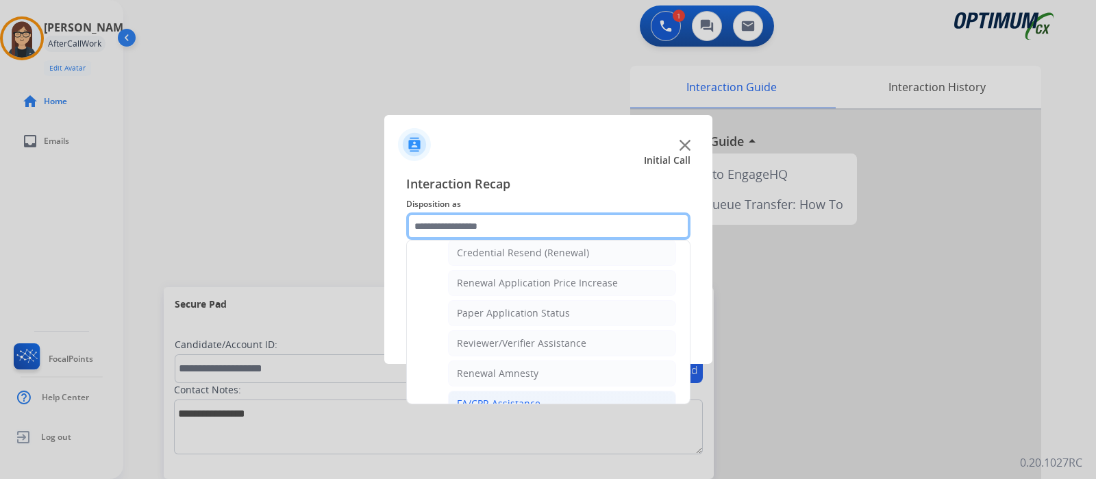
scroll to position [352, 0]
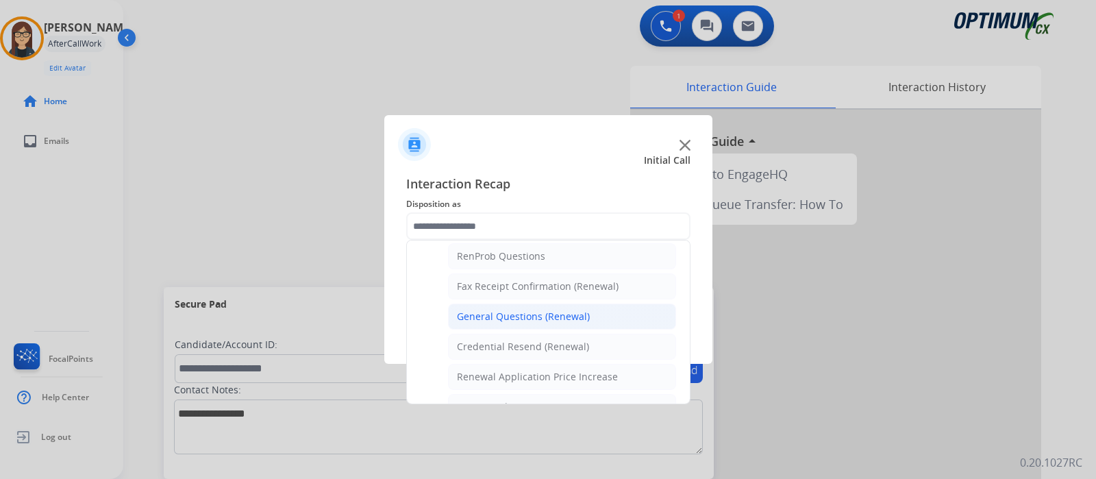
click at [552, 313] on div "General Questions (Renewal)" at bounding box center [523, 317] width 133 height 14
type input "**********"
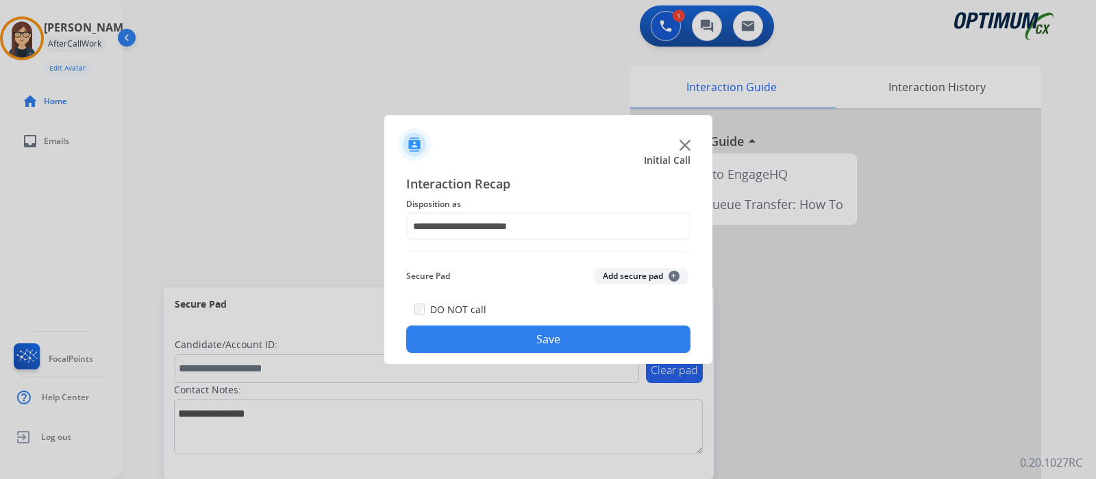
click at [563, 327] on button "Save" at bounding box center [548, 338] width 284 height 27
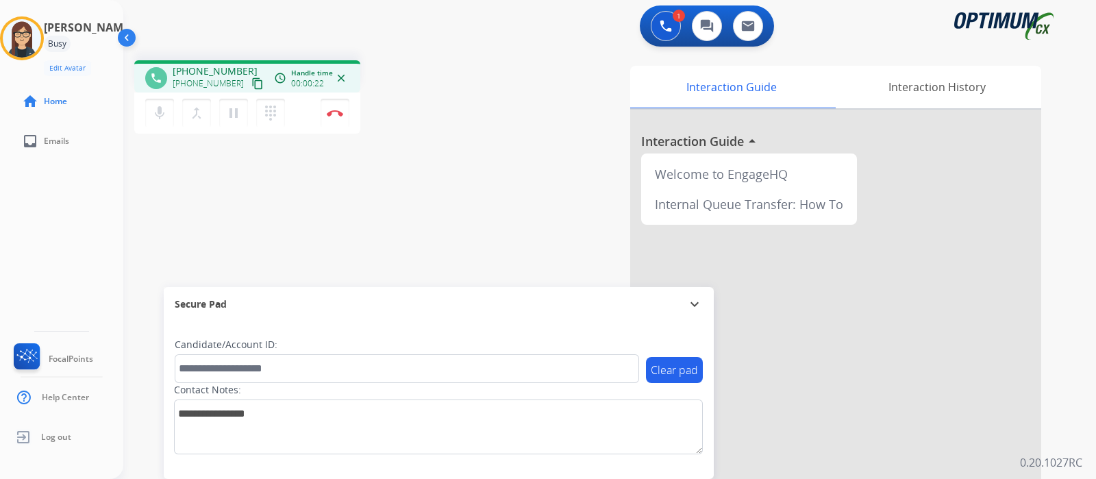
click at [251, 82] on mat-icon "content_copy" at bounding box center [257, 83] width 12 height 12
click at [421, 171] on div "phone [PHONE_NUMBER] [PHONE_NUMBER] content_copy access_time Call metrics Queue…" at bounding box center [593, 334] width 940 height 571
click at [473, 105] on div "phone [PHONE_NUMBER] [PHONE_NUMBER] content_copy access_time Call metrics Queue…" at bounding box center [310, 98] width 352 height 77
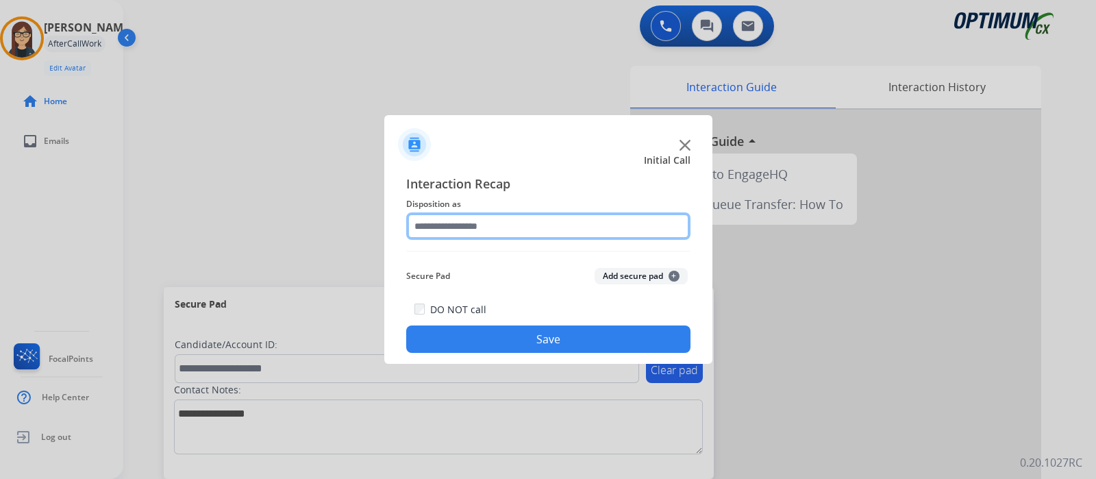
click at [455, 225] on input "text" at bounding box center [548, 225] width 284 height 27
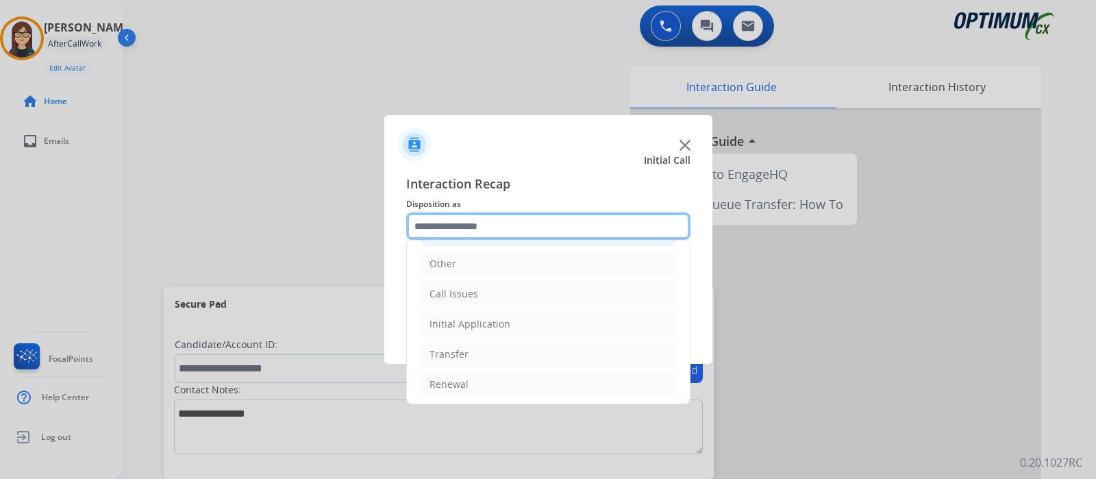
scroll to position [90, 0]
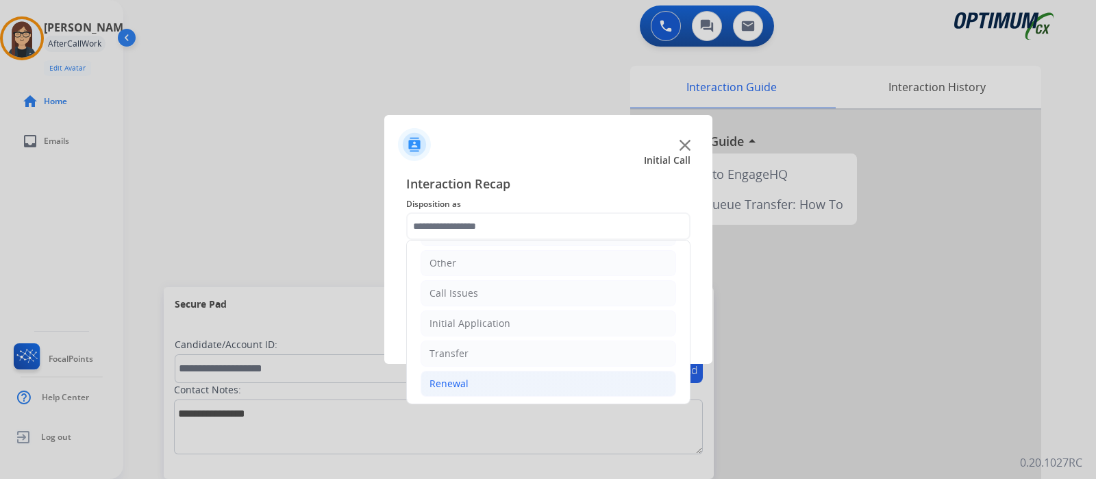
click at [454, 384] on div "Renewal" at bounding box center [449, 384] width 39 height 14
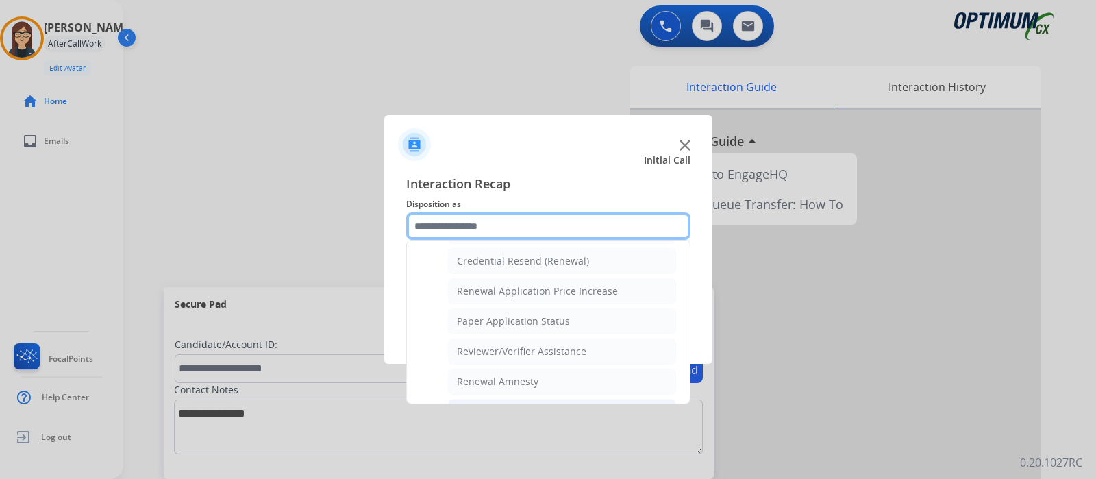
scroll to position [352, 0]
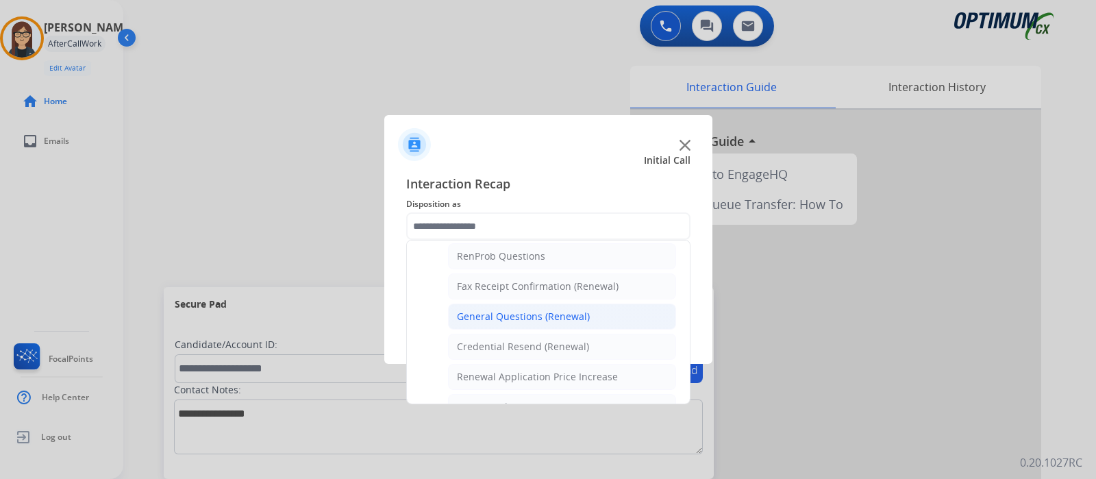
click at [512, 311] on div "General Questions (Renewal)" at bounding box center [523, 317] width 133 height 14
type input "**********"
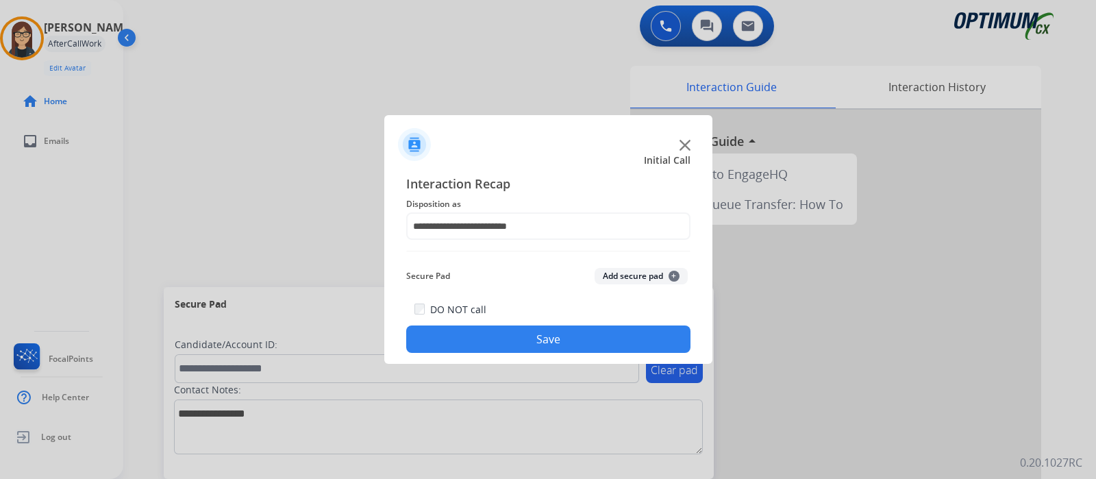
click at [514, 332] on button "Save" at bounding box center [548, 338] width 284 height 27
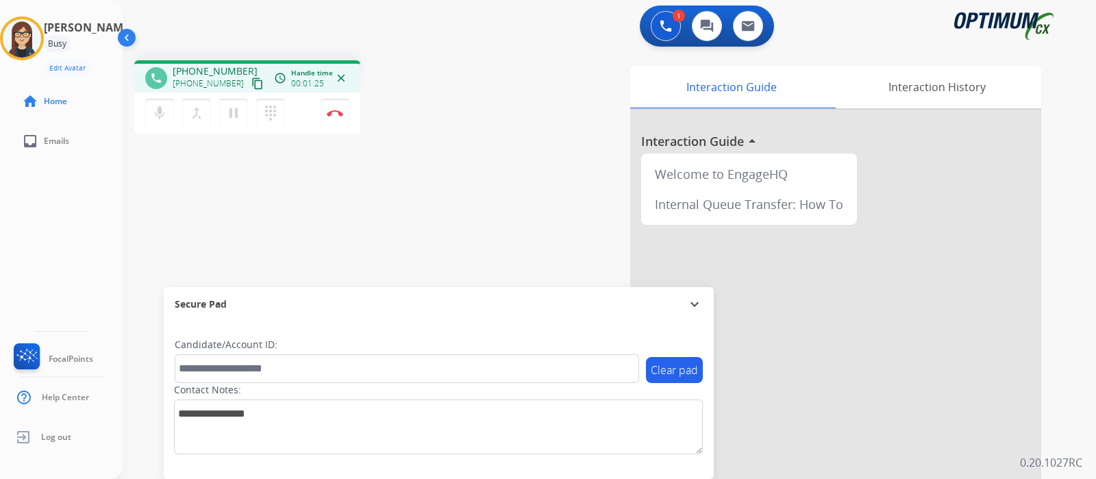
click at [251, 79] on mat-icon "content_copy" at bounding box center [257, 83] width 12 height 12
click at [342, 114] on img at bounding box center [335, 113] width 16 height 7
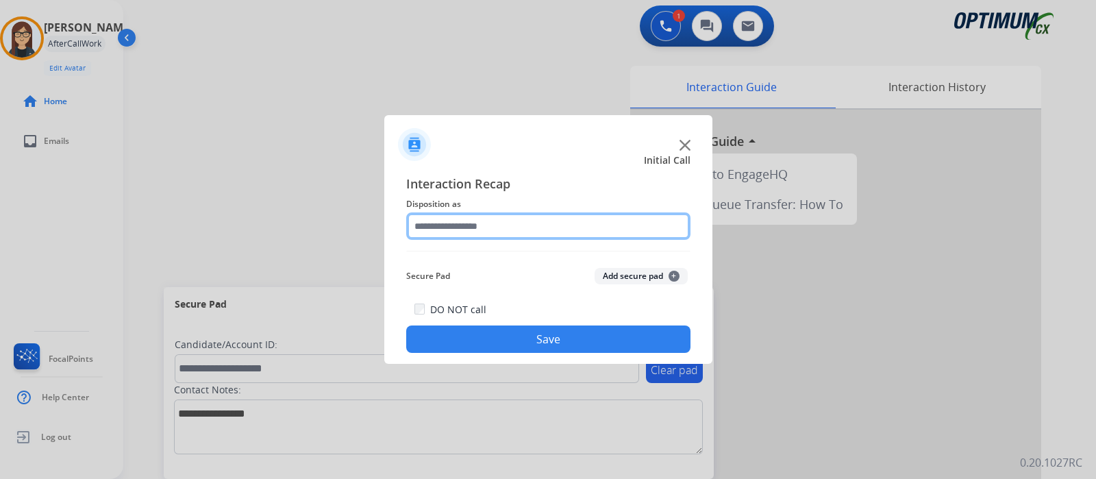
click at [477, 221] on input "text" at bounding box center [548, 225] width 284 height 27
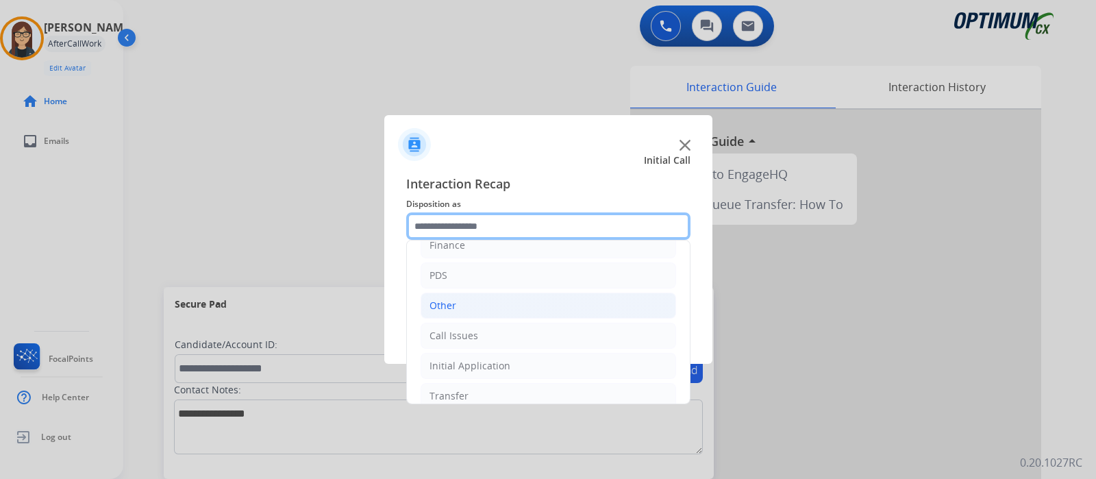
scroll to position [90, 0]
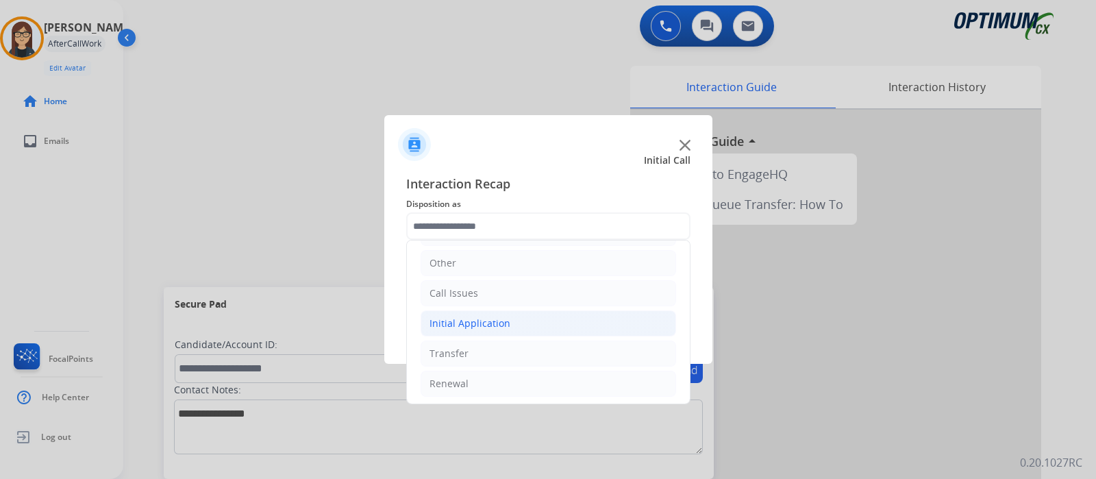
click at [524, 321] on li "Initial Application" at bounding box center [549, 323] width 256 height 26
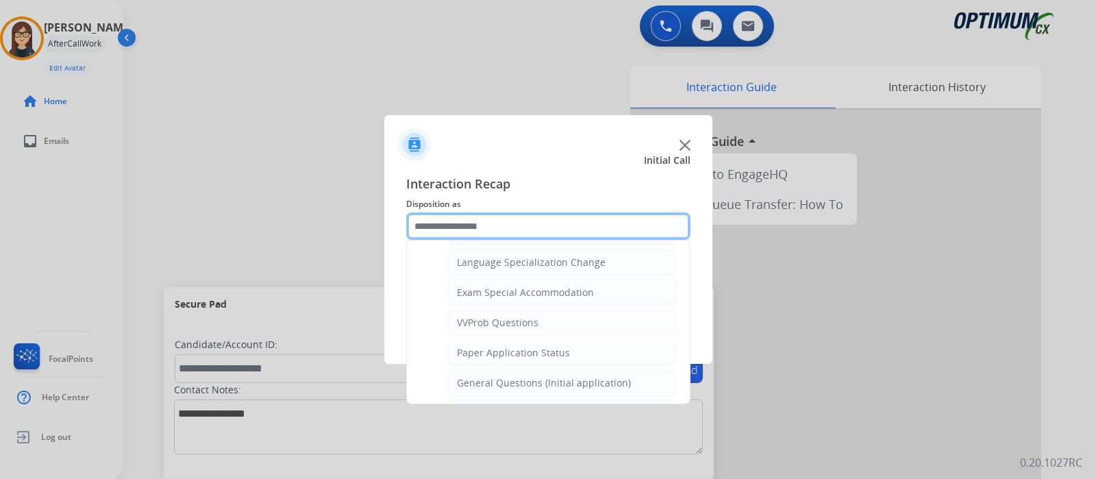
scroll to position [775, 0]
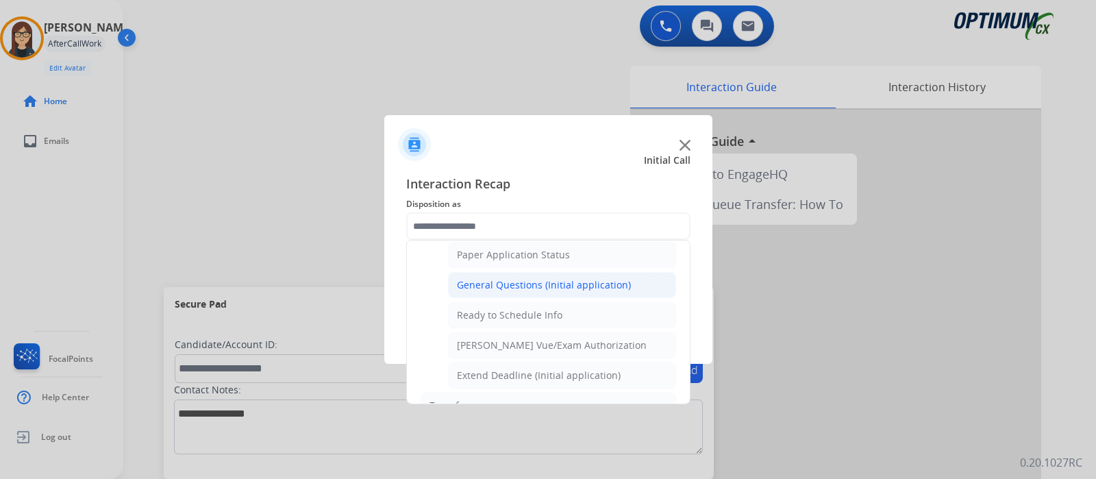
click at [547, 280] on div "General Questions (Initial application)" at bounding box center [544, 285] width 174 height 14
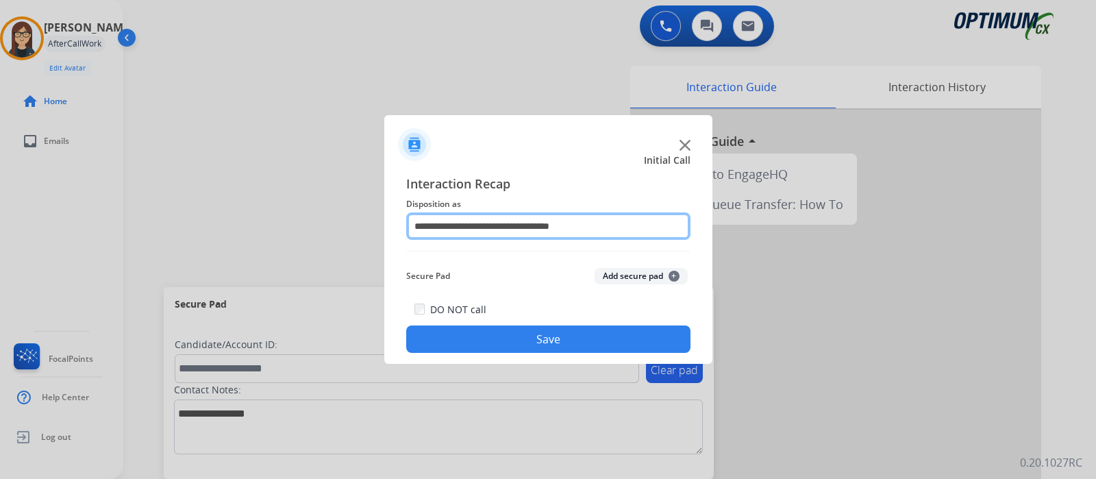
click at [490, 234] on input "**********" at bounding box center [548, 225] width 284 height 27
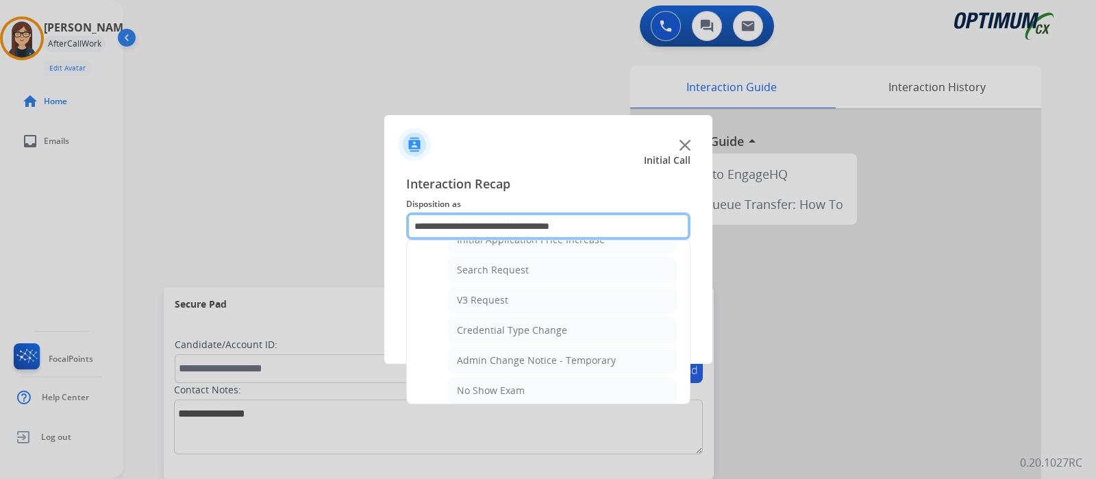
scroll to position [514, 0]
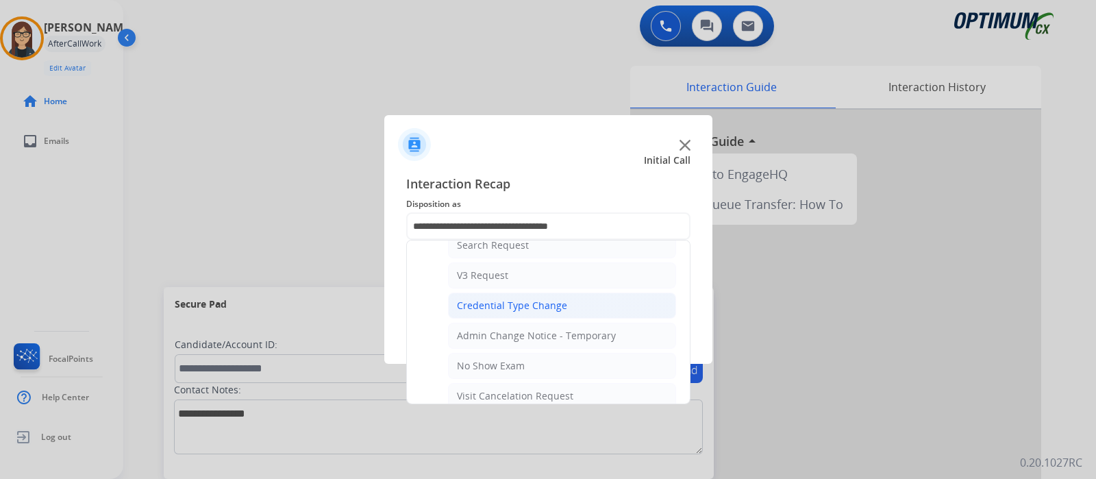
click at [545, 299] on div "Credential Type Change" at bounding box center [512, 306] width 110 height 14
type input "**********"
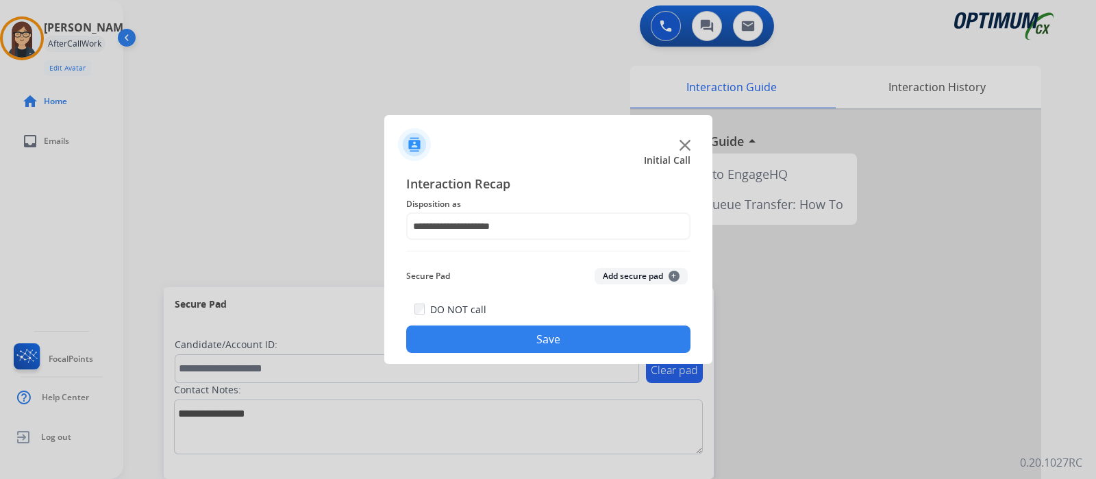
click at [558, 342] on button "Save" at bounding box center [548, 338] width 284 height 27
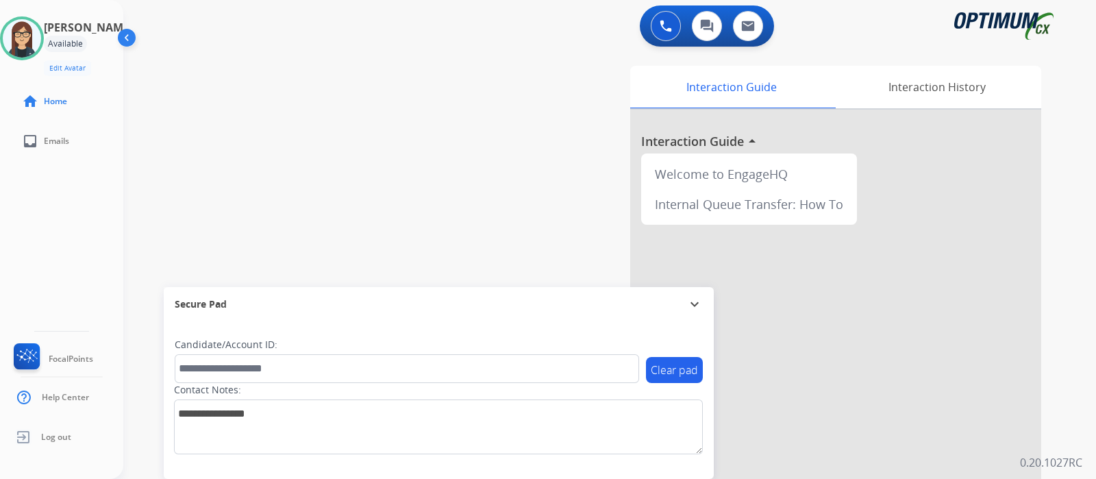
click at [329, 192] on div "swap_horiz Break voice bridge close_fullscreen Connect 3-Way Call merge_type Se…" at bounding box center [593, 334] width 940 height 571
click at [408, 104] on div "swap_horiz Break voice bridge close_fullscreen Connect 3-Way Call merge_type Se…" at bounding box center [593, 334] width 940 height 571
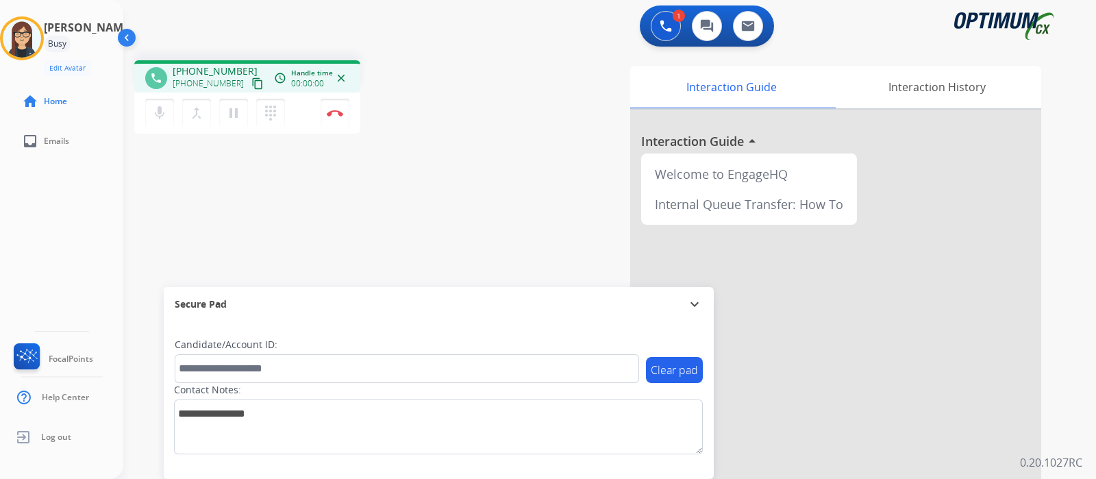
click at [251, 77] on mat-icon "content_copy" at bounding box center [257, 83] width 12 height 12
click at [466, 117] on div "phone [PHONE_NUMBER] [PHONE_NUMBER] content_copy access_time Call metrics Queue…" at bounding box center [310, 98] width 352 height 77
click at [397, 193] on div "phone [PHONE_NUMBER] [PHONE_NUMBER] content_copy access_time Call metrics Queue…" at bounding box center [593, 334] width 940 height 571
click at [164, 114] on mat-icon "mic" at bounding box center [159, 113] width 16 height 16
click at [165, 116] on mat-icon "mic_off" at bounding box center [159, 113] width 16 height 16
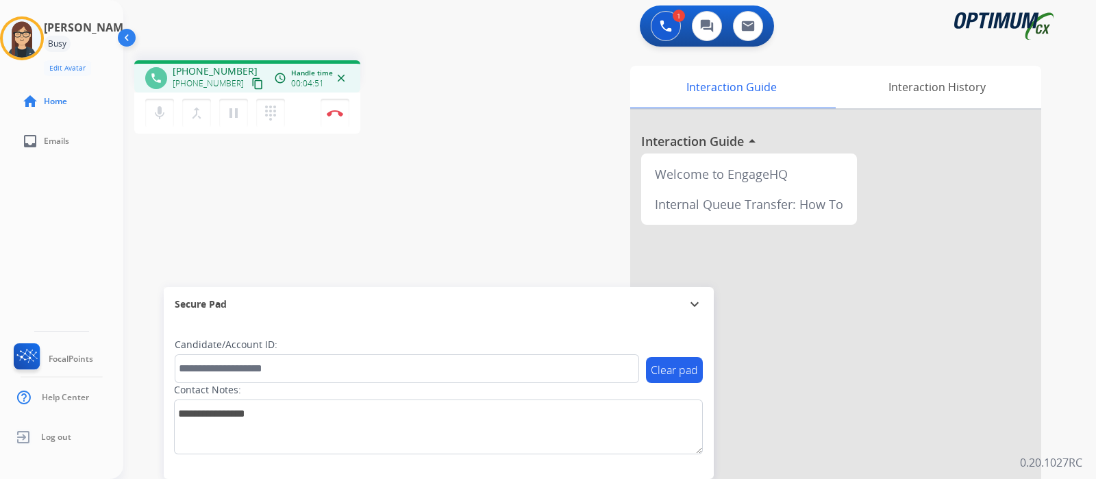
click at [482, 147] on div "phone [PHONE_NUMBER] [PHONE_NUMBER] content_copy access_time Call metrics Queue…" at bounding box center [593, 334] width 940 height 571
click at [379, 149] on div "phone [PHONE_NUMBER] [PHONE_NUMBER] content_copy access_time Call metrics Queue…" at bounding box center [593, 334] width 940 height 571
click at [337, 115] on img at bounding box center [335, 113] width 16 height 7
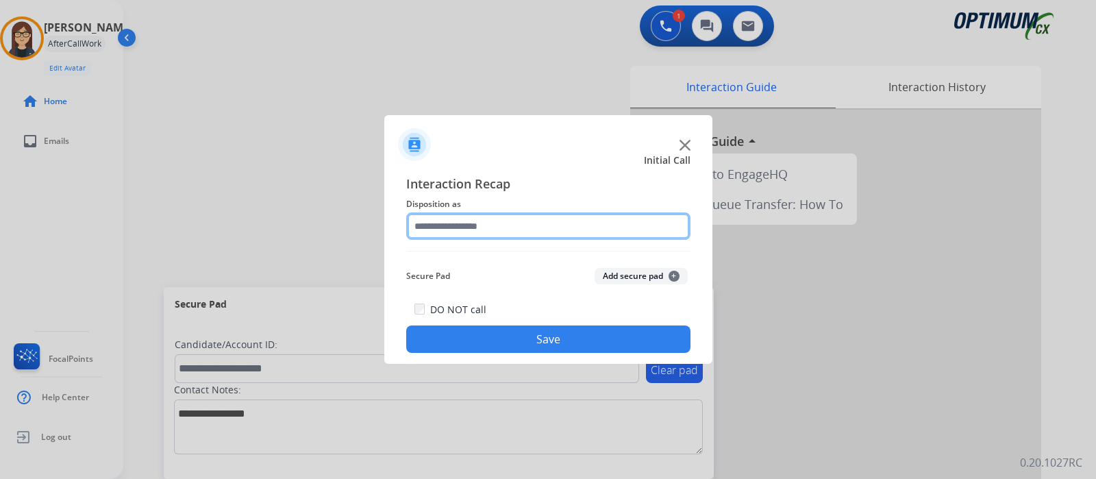
click at [512, 219] on input "text" at bounding box center [548, 225] width 284 height 27
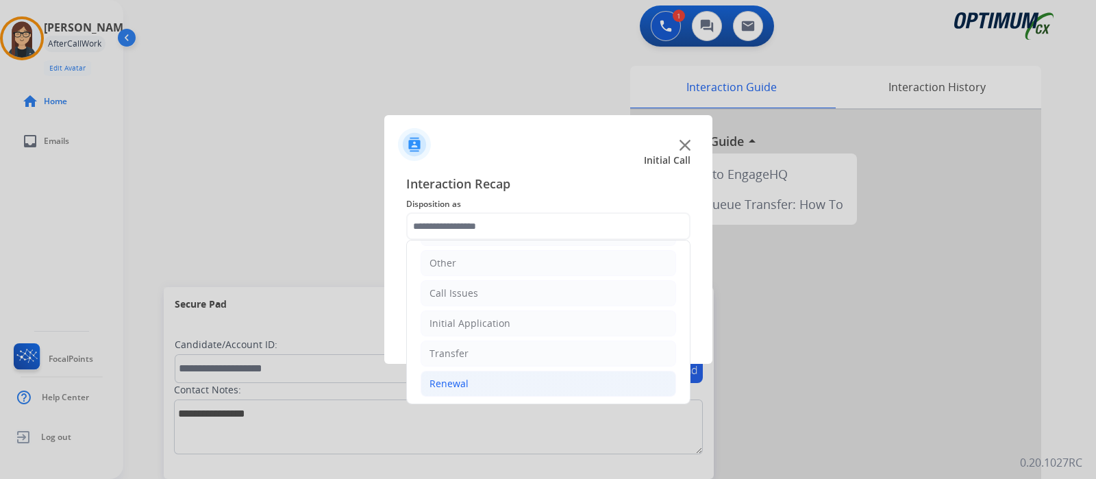
click at [460, 380] on div "Renewal" at bounding box center [449, 384] width 39 height 14
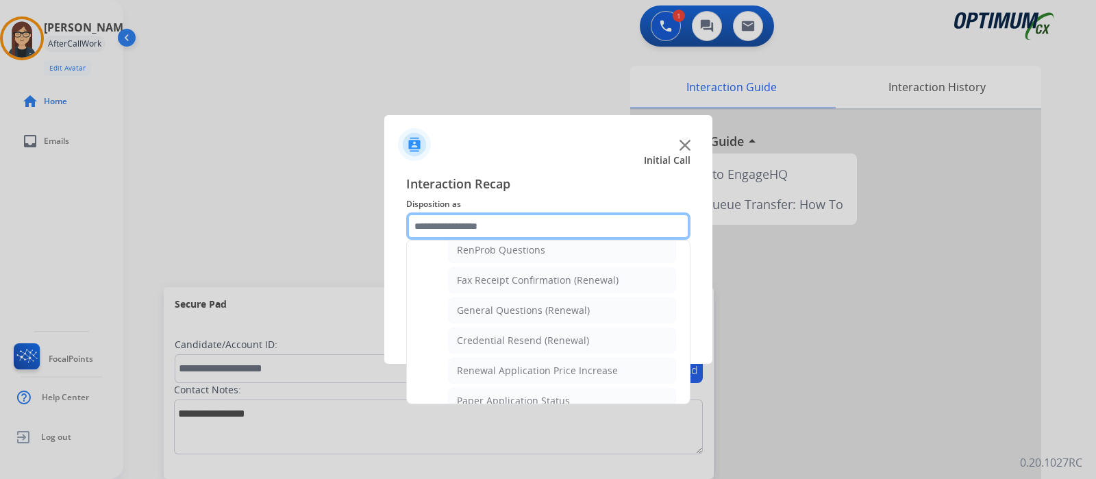
scroll to position [352, 0]
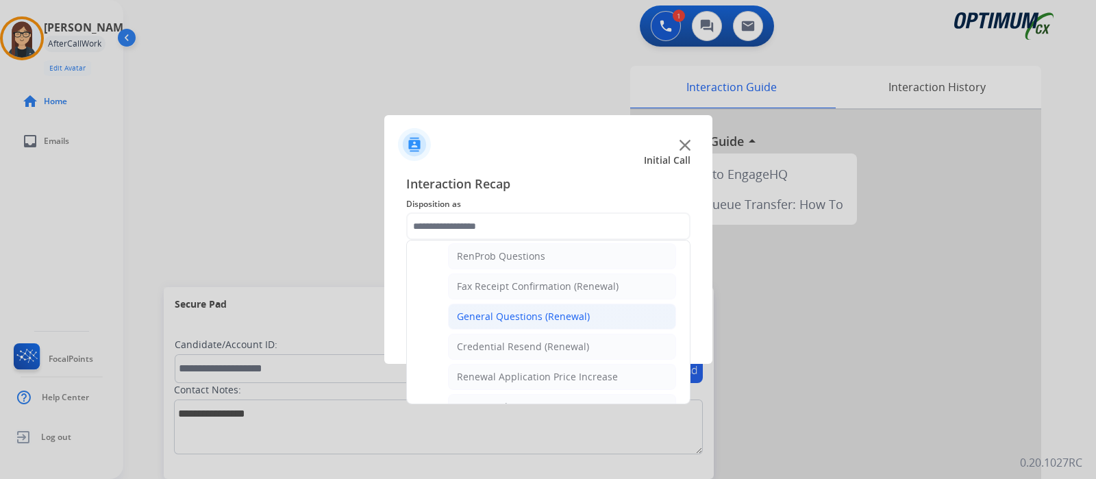
click at [490, 312] on div "General Questions (Renewal)" at bounding box center [523, 317] width 133 height 14
type input "**********"
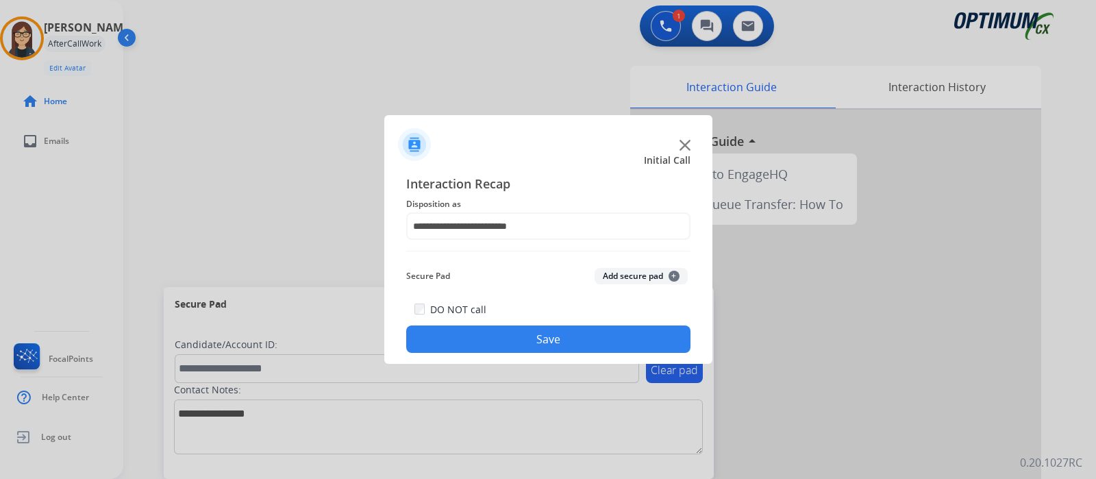
click at [494, 337] on button "Save" at bounding box center [548, 338] width 284 height 27
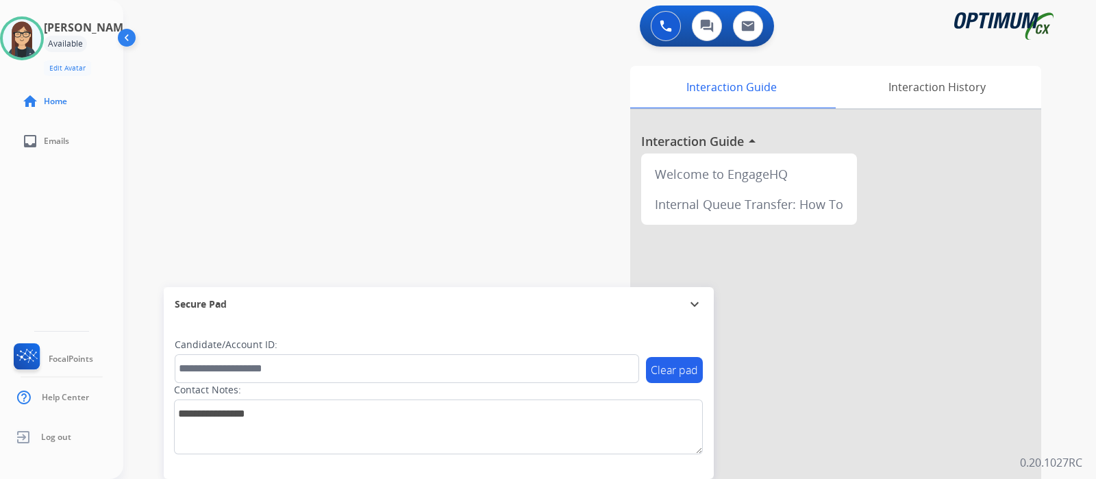
click at [343, 32] on div "0 Voice Interactions 0 Chat Interactions 0 Email Interactions" at bounding box center [601, 27] width 923 height 44
click at [261, 126] on div "swap_horiz Break voice bridge close_fullscreen Connect 3-Way Call merge_type Se…" at bounding box center [593, 334] width 940 height 571
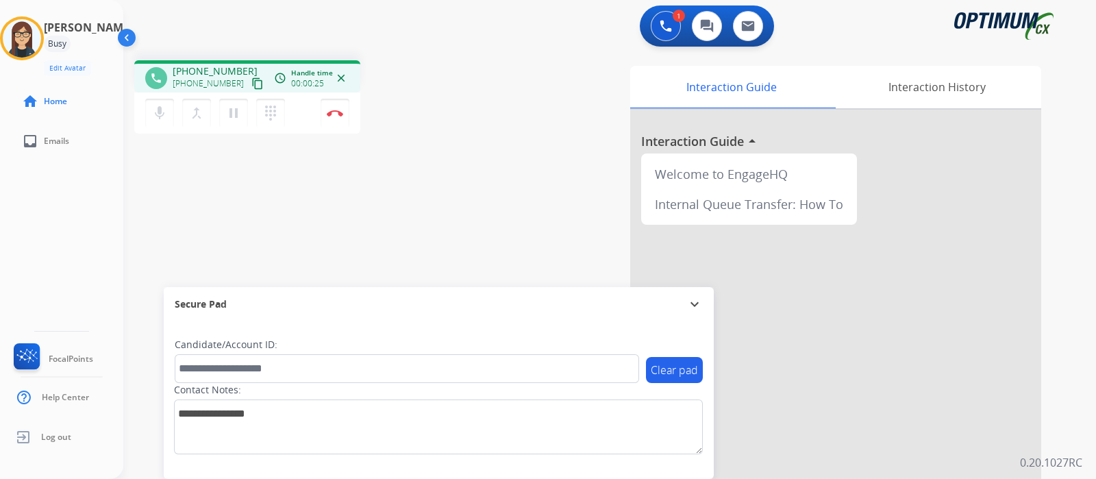
click at [251, 77] on mat-icon "content_copy" at bounding box center [257, 83] width 12 height 12
click at [479, 69] on div "phone [PHONE_NUMBER] [PHONE_NUMBER] content_copy access_time Call metrics Queue…" at bounding box center [310, 98] width 352 height 77
click at [476, 125] on div "phone [PHONE_NUMBER] [PHONE_NUMBER] content_copy access_time Call metrics Queue…" at bounding box center [310, 98] width 352 height 77
click at [168, 108] on button "mic Mute" at bounding box center [159, 113] width 29 height 29
click at [365, 210] on div "phone [PHONE_NUMBER] [PHONE_NUMBER] content_copy access_time Call metrics Queue…" at bounding box center [593, 334] width 940 height 571
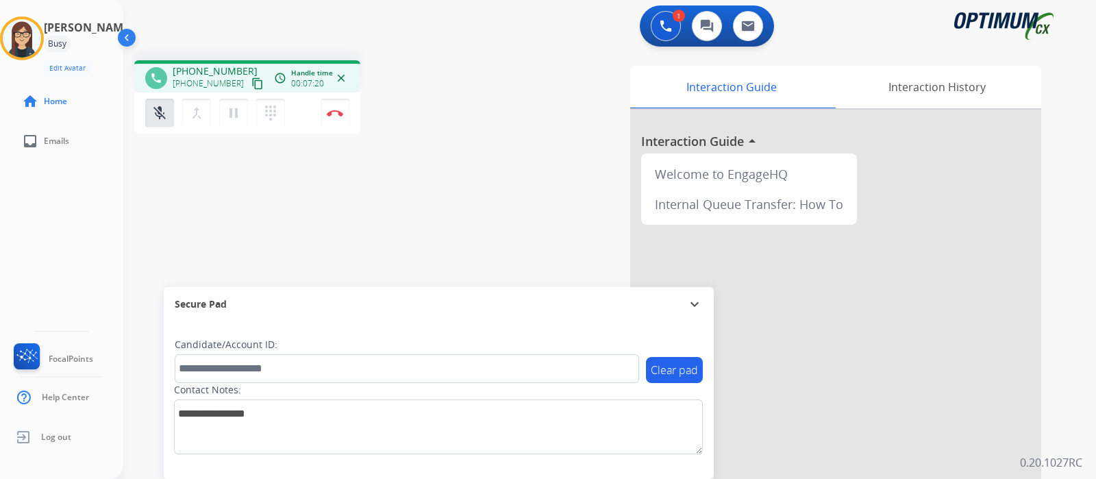
click at [405, 196] on div "phone [PHONE_NUMBER] [PHONE_NUMBER] content_copy access_time Call metrics Queue…" at bounding box center [593, 334] width 940 height 571
click at [156, 105] on mat-icon "mic_off" at bounding box center [159, 113] width 16 height 16
click at [444, 169] on div "phone [PHONE_NUMBER] [PHONE_NUMBER] content_copy access_time Call metrics Queue…" at bounding box center [593, 334] width 940 height 571
click at [486, 66] on div "phone [PHONE_NUMBER] [PHONE_NUMBER] content_copy access_time Call metrics Queue…" at bounding box center [593, 334] width 940 height 571
click at [158, 110] on mat-icon "mic" at bounding box center [159, 113] width 16 height 16
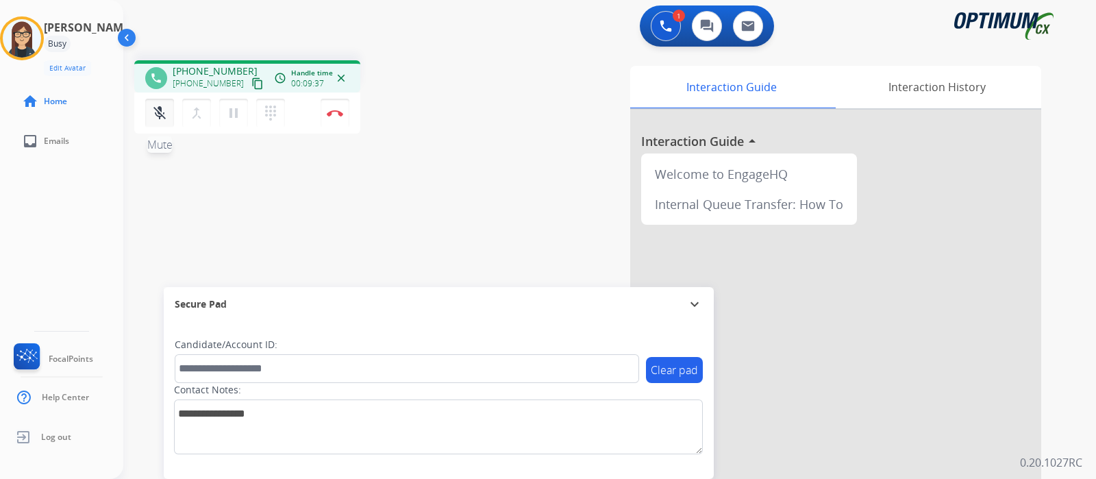
click at [158, 112] on mat-icon "mic_off" at bounding box center [159, 113] width 16 height 16
click at [484, 176] on div "phone [PHONE_NUMBER] [PHONE_NUMBER] content_copy access_time Call metrics Queue…" at bounding box center [593, 334] width 940 height 571
click at [509, 144] on div "Interaction Guide Interaction History Interaction Guide arrow_drop_up Welcome t…" at bounding box center [766, 343] width 549 height 555
click at [479, 199] on div "phone [PHONE_NUMBER] [PHONE_NUMBER] content_copy access_time Call metrics Queue…" at bounding box center [593, 334] width 940 height 571
click at [510, 140] on div "Interaction Guide Interaction History Interaction Guide arrow_drop_up Welcome t…" at bounding box center [766, 343] width 549 height 555
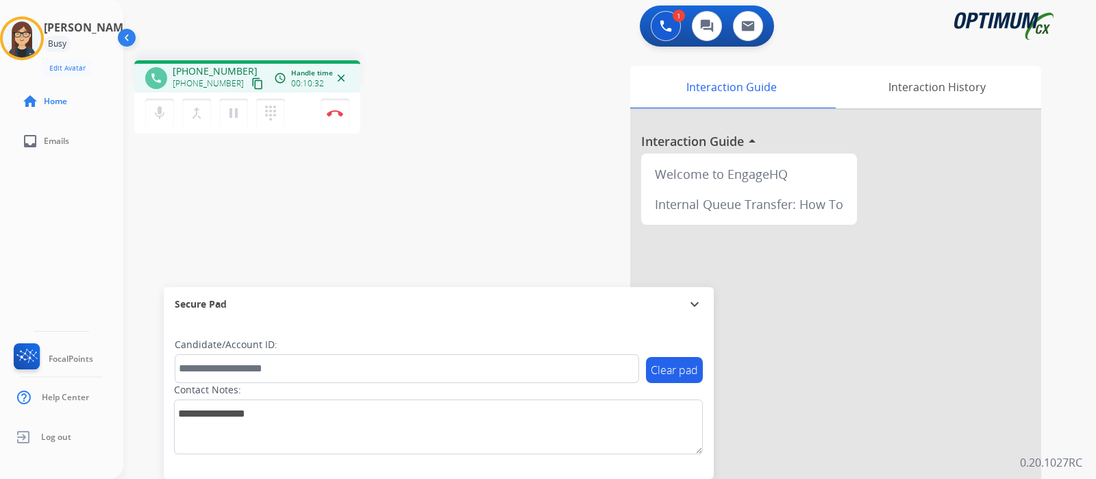
click at [487, 173] on div "phone [PHONE_NUMBER] [PHONE_NUMBER] content_copy access_time Call metrics Queue…" at bounding box center [593, 334] width 940 height 571
click at [336, 117] on button "Disconnect" at bounding box center [335, 113] width 29 height 29
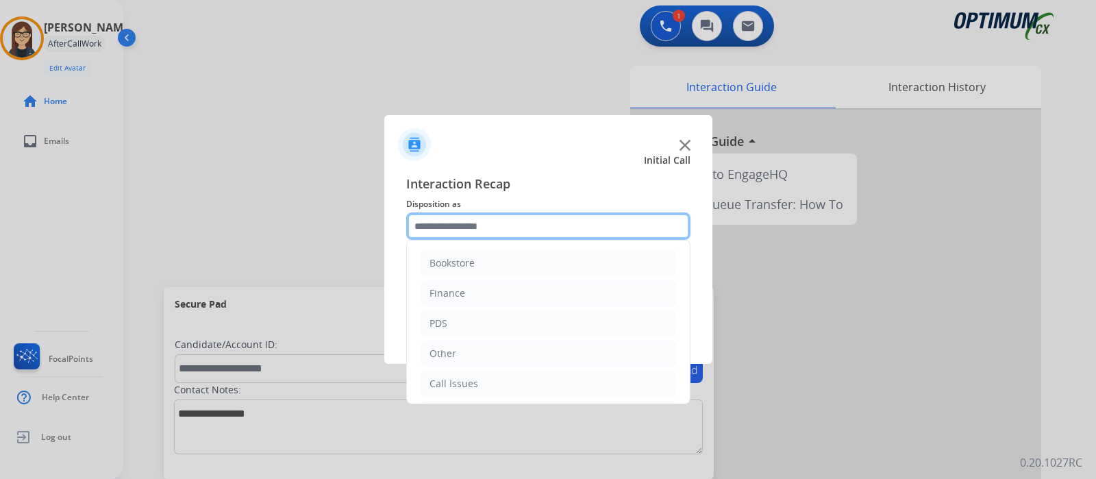
click at [497, 227] on input "text" at bounding box center [548, 225] width 284 height 27
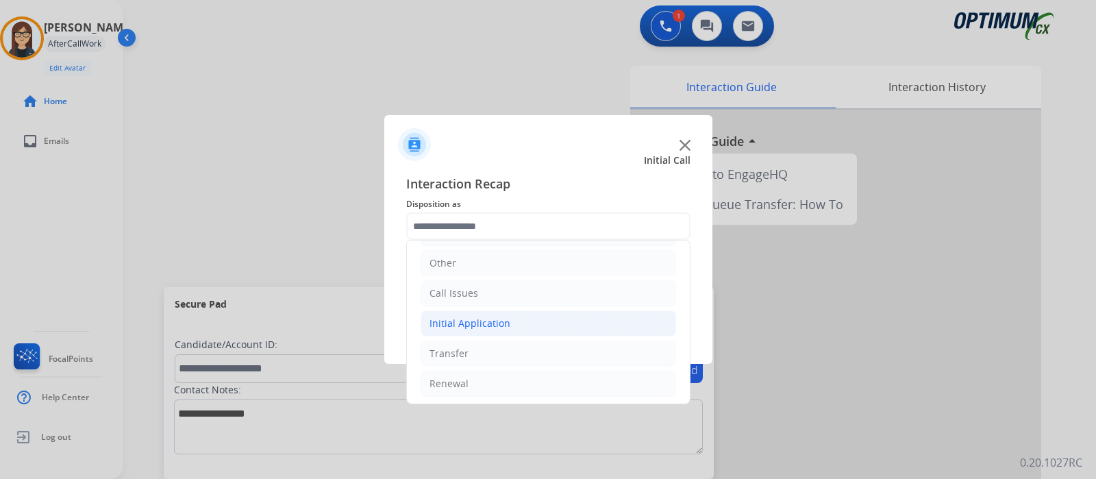
click at [489, 324] on div "Initial Application" at bounding box center [470, 323] width 81 height 14
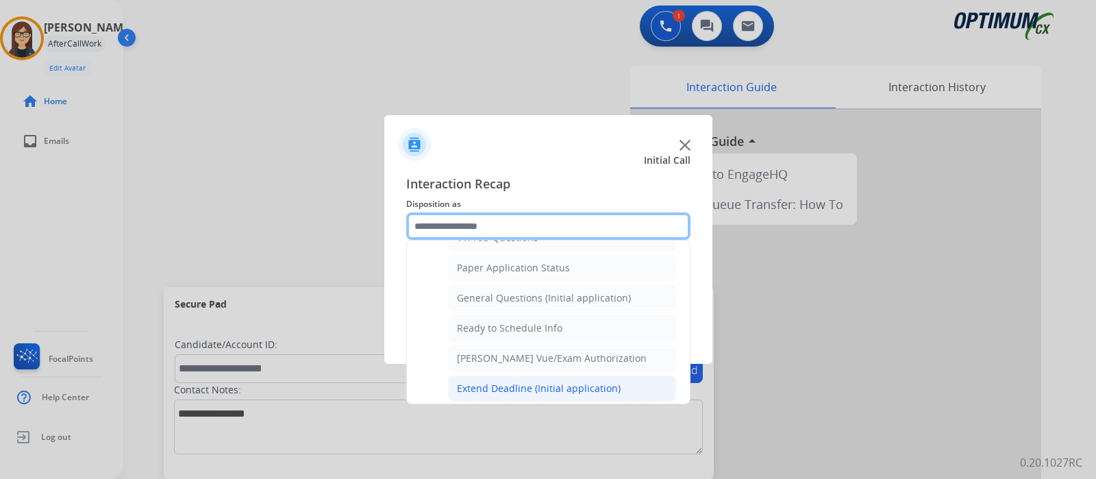
scroll to position [736, 0]
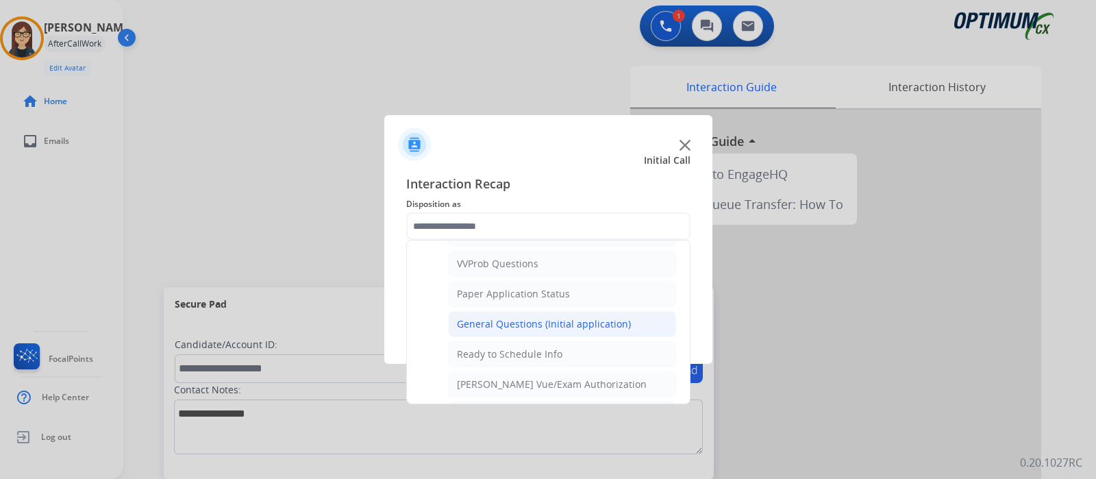
click at [510, 317] on div "General Questions (Initial application)" at bounding box center [544, 324] width 174 height 14
type input "**********"
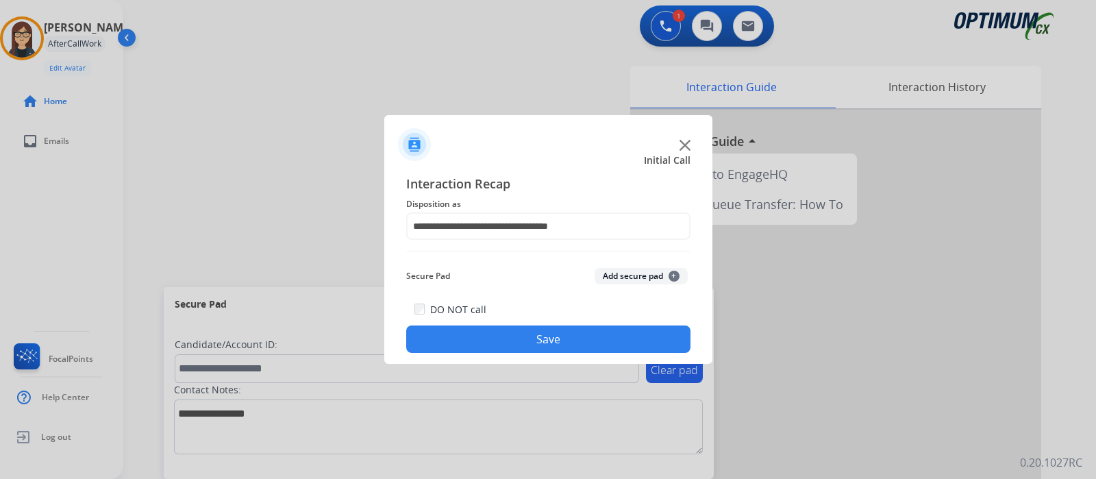
click at [508, 334] on button "Save" at bounding box center [548, 338] width 284 height 27
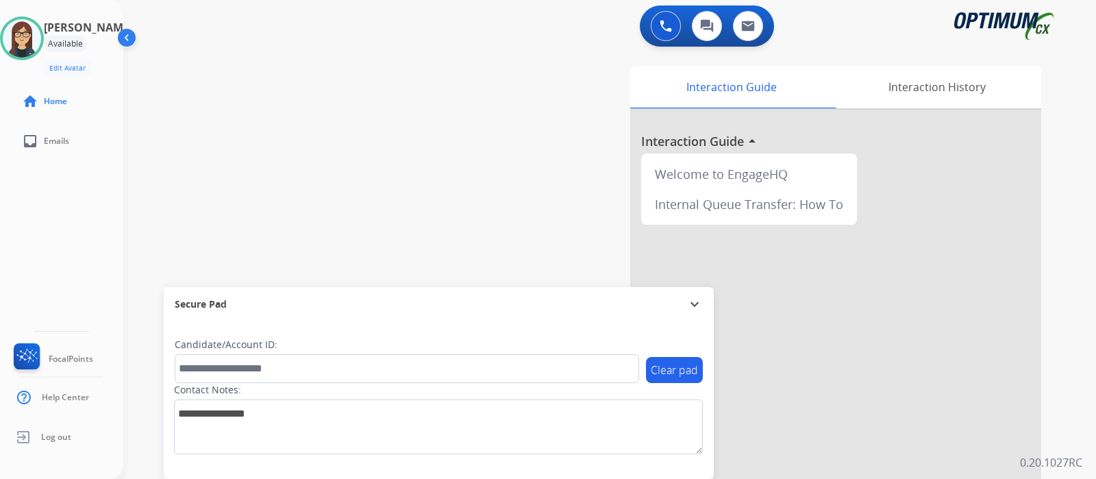
click at [332, 181] on div "swap_horiz Break voice bridge close_fullscreen Connect 3-Way Call merge_type Se…" at bounding box center [593, 334] width 940 height 571
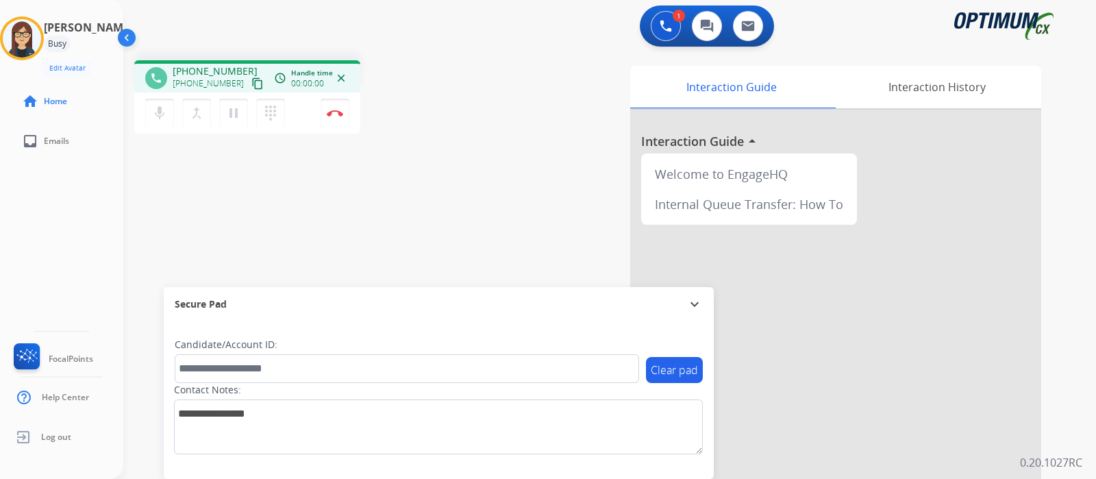
click at [251, 82] on mat-icon "content_copy" at bounding box center [257, 83] width 12 height 12
click at [158, 103] on button "mic Mute" at bounding box center [159, 113] width 29 height 29
click at [155, 111] on mat-icon "mic_off" at bounding box center [159, 113] width 16 height 16
click at [155, 111] on mat-icon "mic" at bounding box center [159, 113] width 16 height 16
click at [219, 206] on div "phone [PHONE_NUMBER] [PHONE_NUMBER] content_copy access_time Call metrics Queue…" at bounding box center [593, 334] width 940 height 571
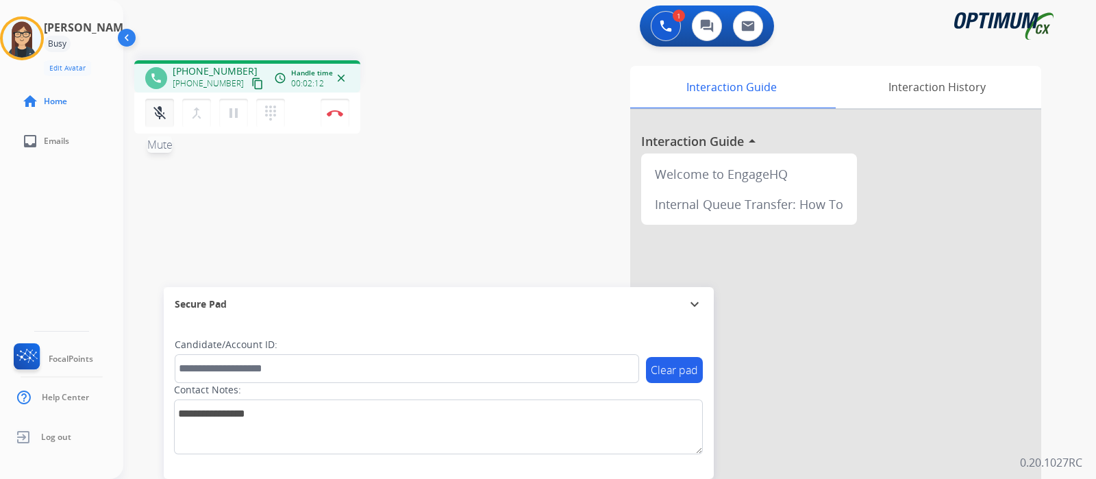
click at [158, 121] on button "mic_off Mute" at bounding box center [159, 113] width 29 height 29
click at [421, 217] on div "phone [PHONE_NUMBER] [PHONE_NUMBER] content_copy access_time Call metrics Queue…" at bounding box center [593, 334] width 940 height 571
click at [332, 111] on img at bounding box center [335, 113] width 16 height 7
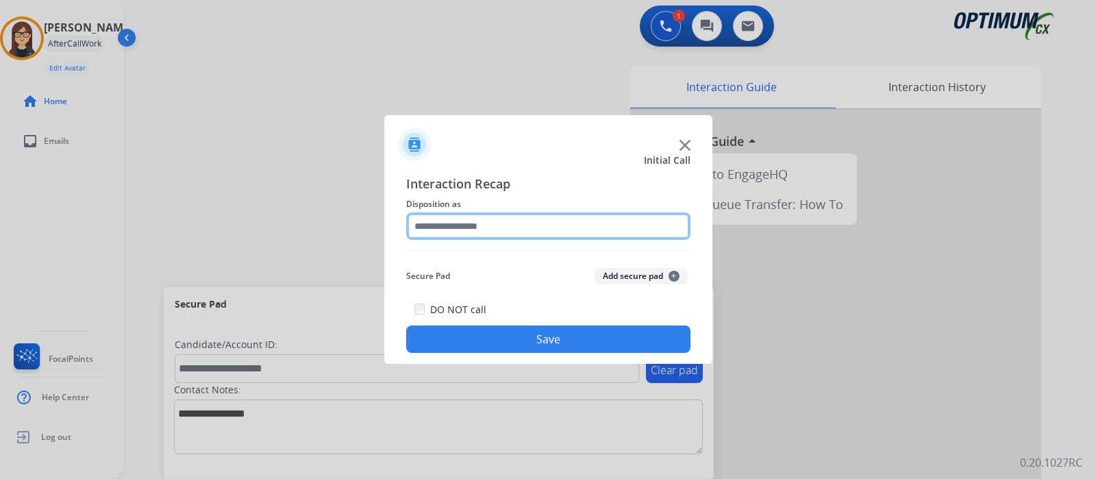
click at [480, 219] on input "text" at bounding box center [548, 225] width 284 height 27
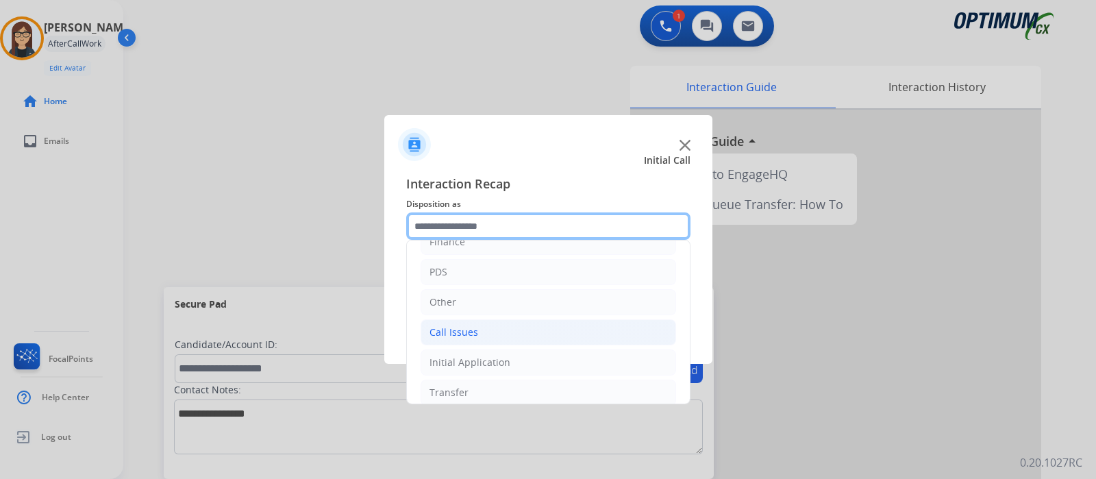
scroll to position [90, 0]
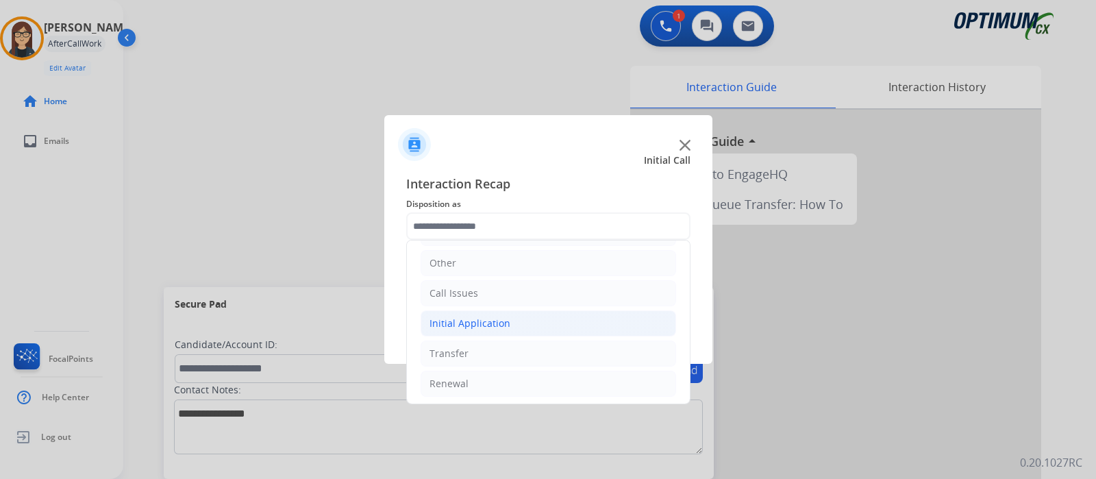
click at [475, 323] on div "Initial Application" at bounding box center [470, 323] width 81 height 14
click at [494, 376] on li "Appeals" at bounding box center [562, 384] width 228 height 26
type input "*******"
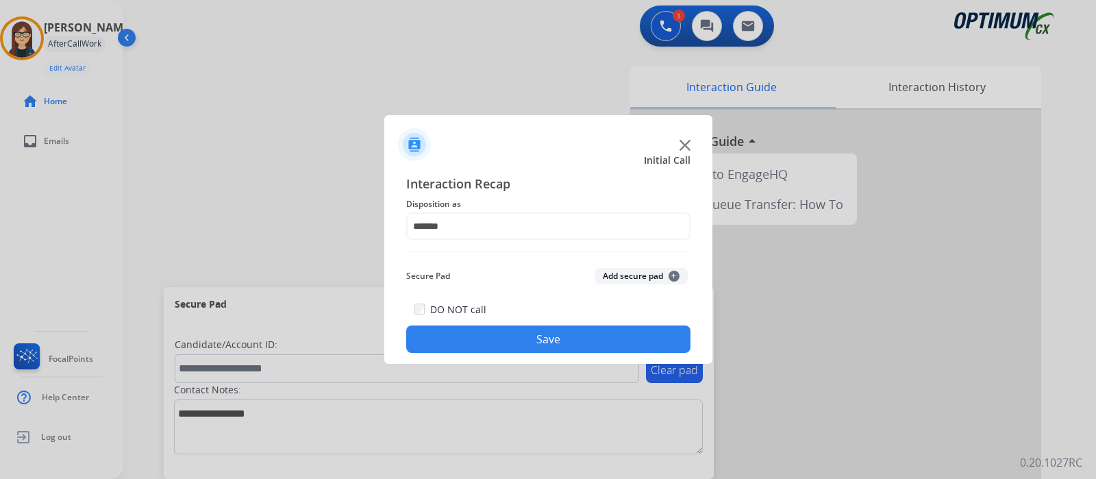
click at [488, 345] on button "Save" at bounding box center [548, 338] width 284 height 27
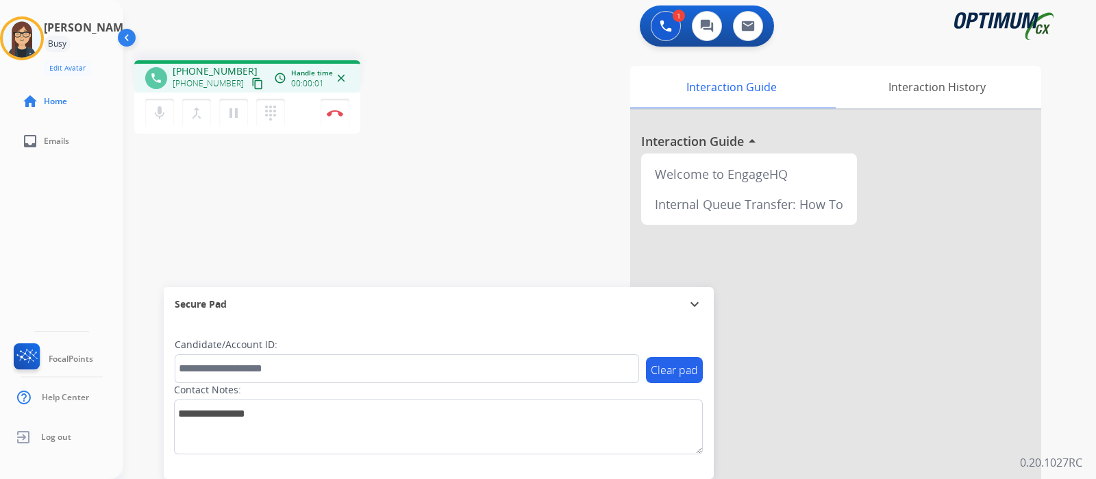
click at [251, 81] on mat-icon "content_copy" at bounding box center [257, 83] width 12 height 12
click at [159, 105] on mat-icon "mic" at bounding box center [159, 113] width 16 height 16
click at [161, 113] on mat-icon "mic_off" at bounding box center [159, 113] width 16 height 16
click at [158, 120] on mat-icon "mic" at bounding box center [159, 113] width 16 height 16
click at [156, 111] on mat-icon "mic_off" at bounding box center [159, 113] width 16 height 16
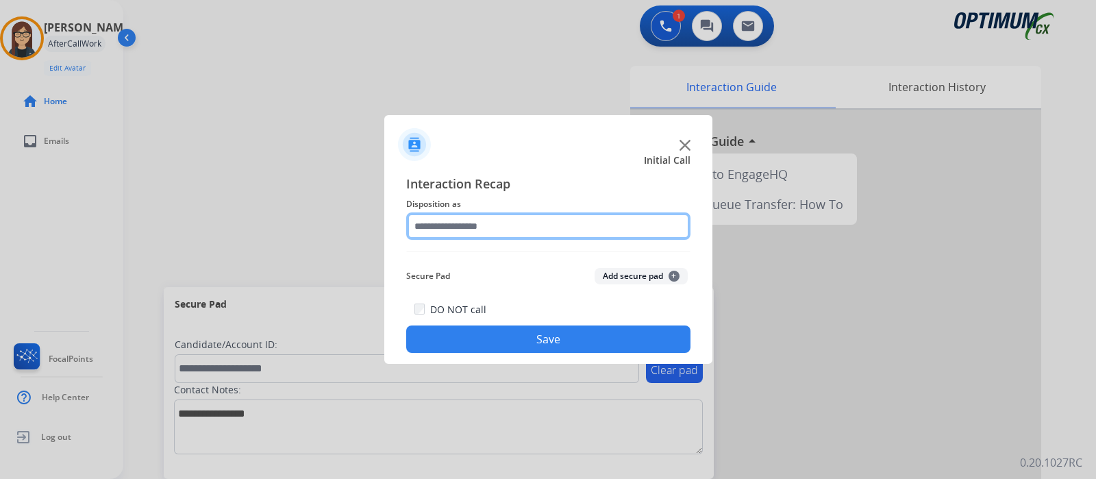
click at [500, 227] on input "text" at bounding box center [548, 225] width 284 height 27
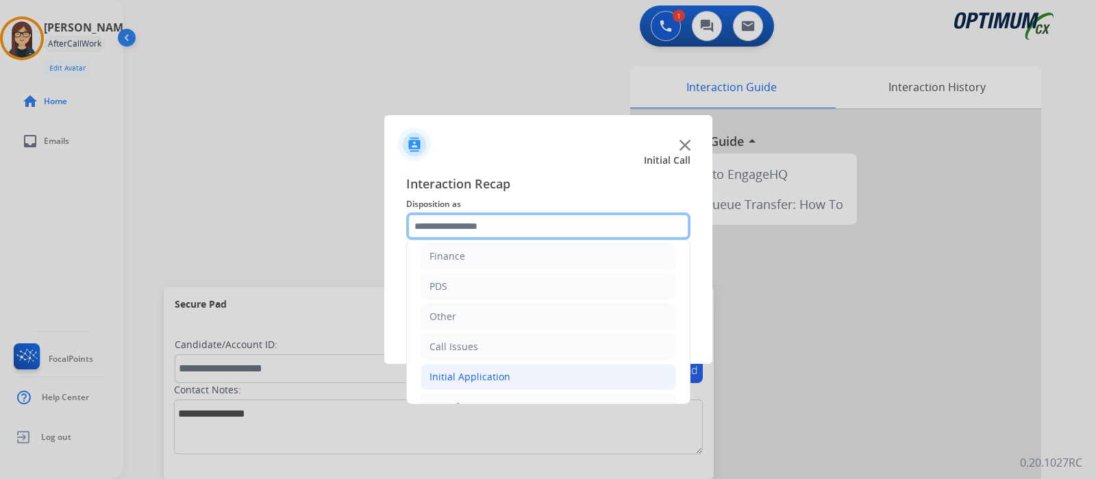
scroll to position [0, 0]
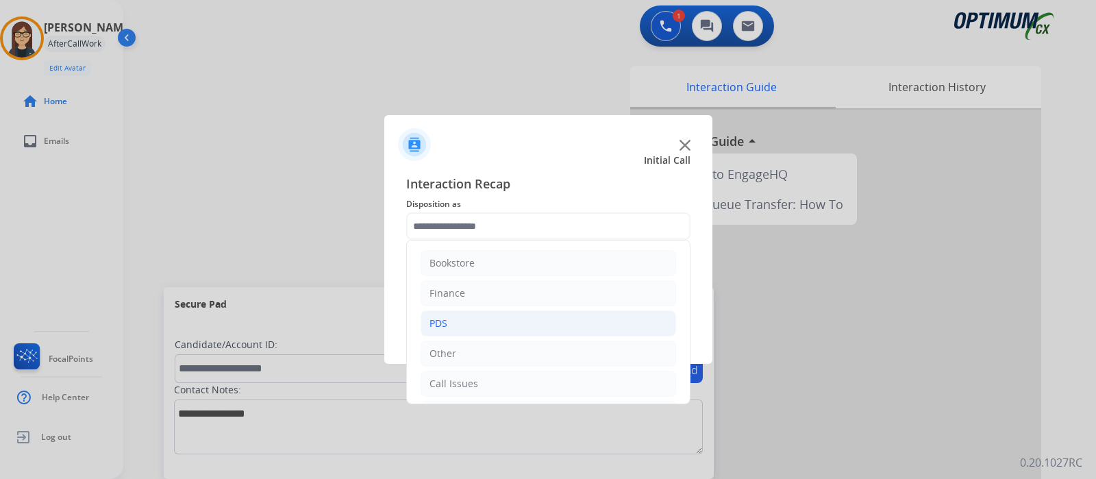
click at [452, 321] on li "PDS" at bounding box center [549, 323] width 256 height 26
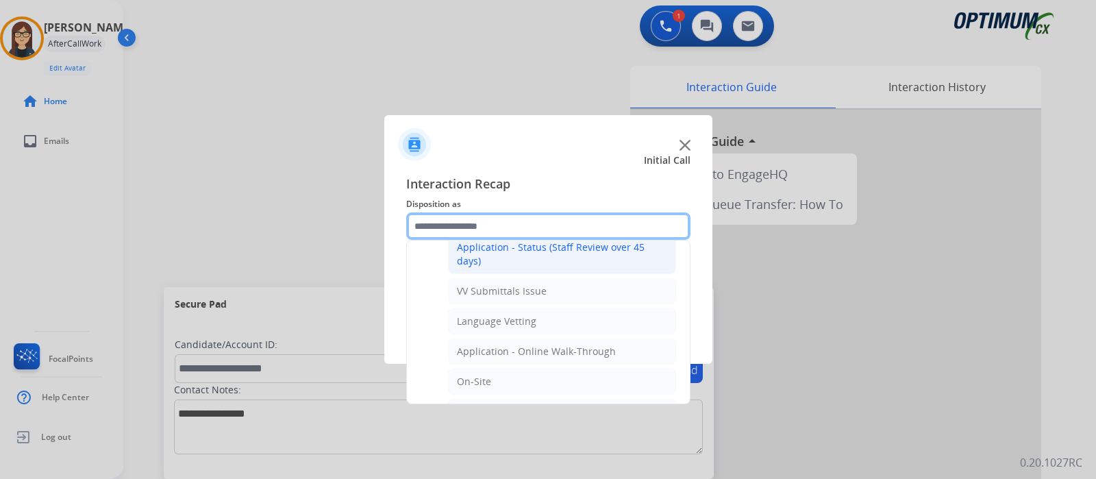
scroll to position [257, 0]
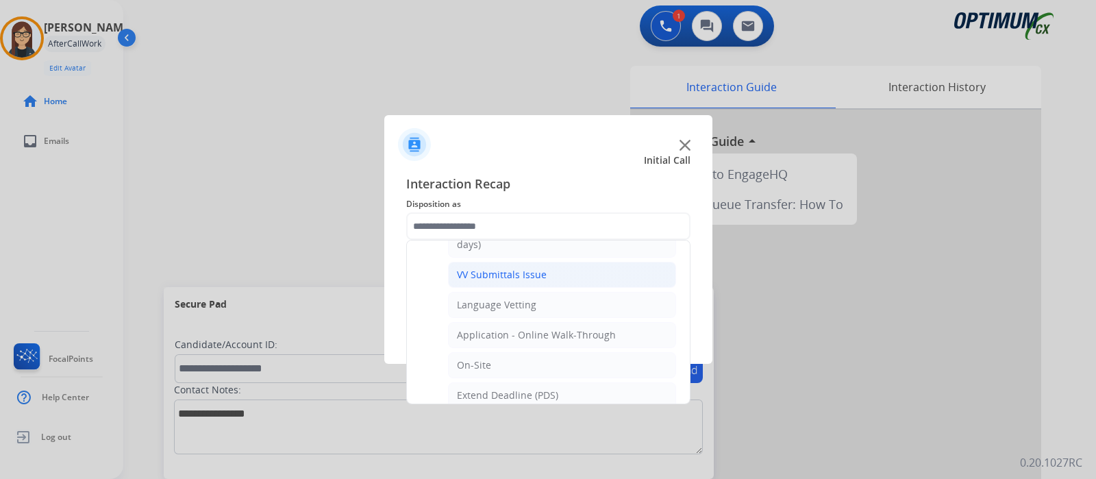
click at [524, 272] on div "VV Submittals Issue" at bounding box center [502, 275] width 90 height 14
type input "**********"
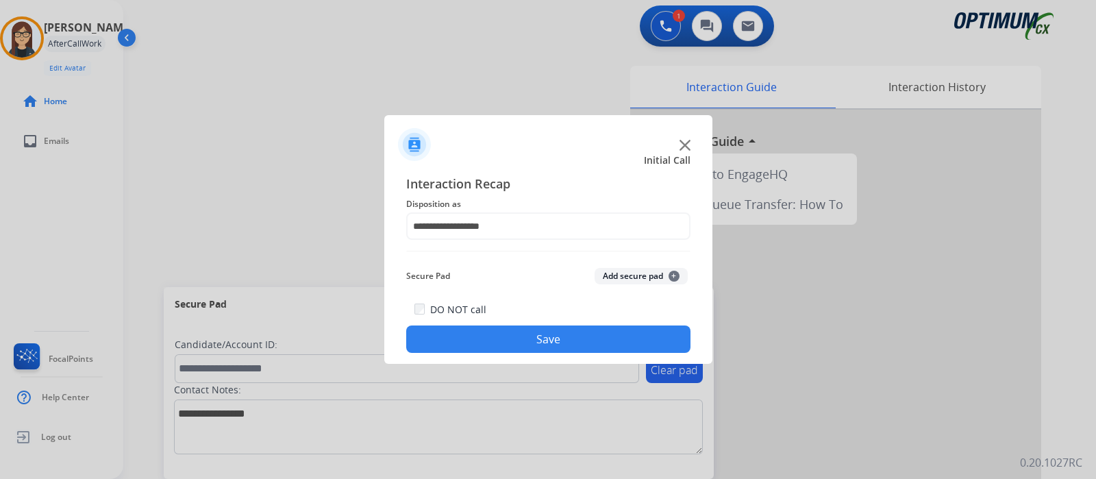
click at [498, 328] on button "Save" at bounding box center [548, 338] width 284 height 27
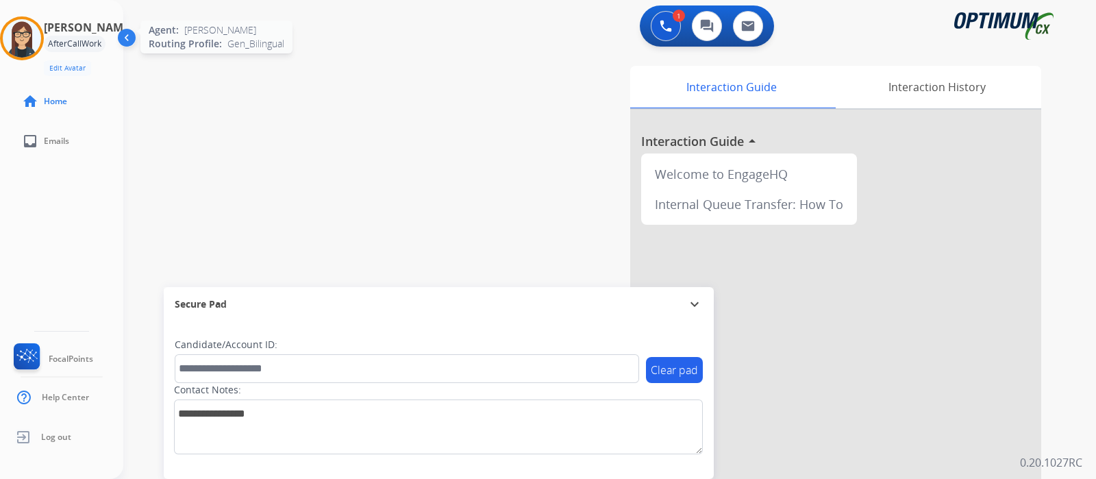
click at [18, 42] on img at bounding box center [22, 38] width 38 height 38
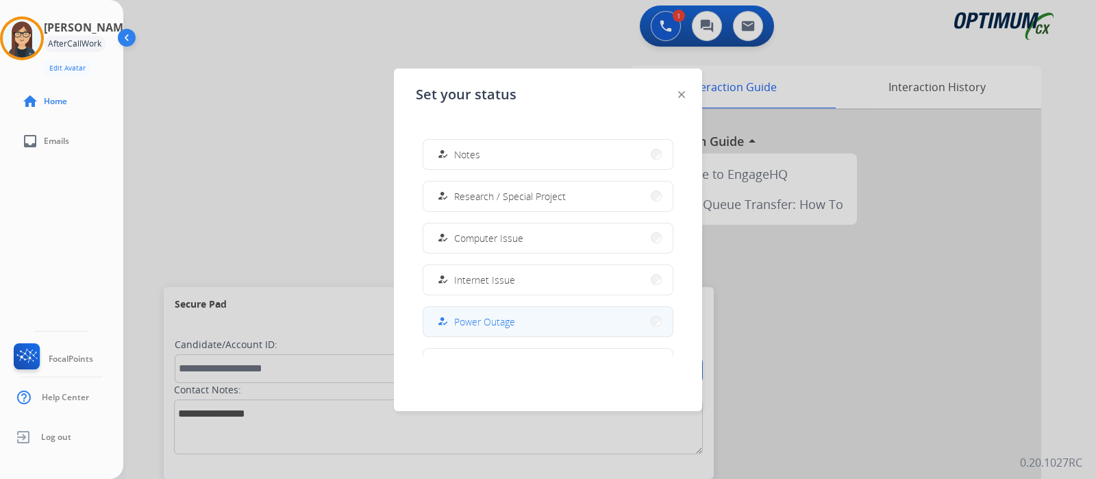
scroll to position [341, 0]
click at [444, 318] on mat-icon "work_off" at bounding box center [443, 324] width 12 height 12
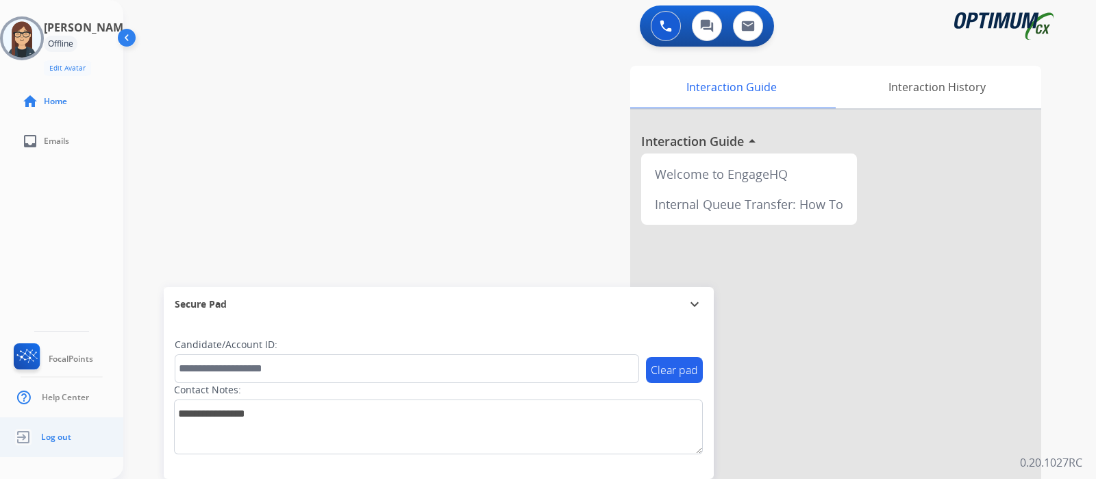
click at [54, 436] on span "Log out" at bounding box center [56, 437] width 30 height 11
